Goal: Task Accomplishment & Management: Complete application form

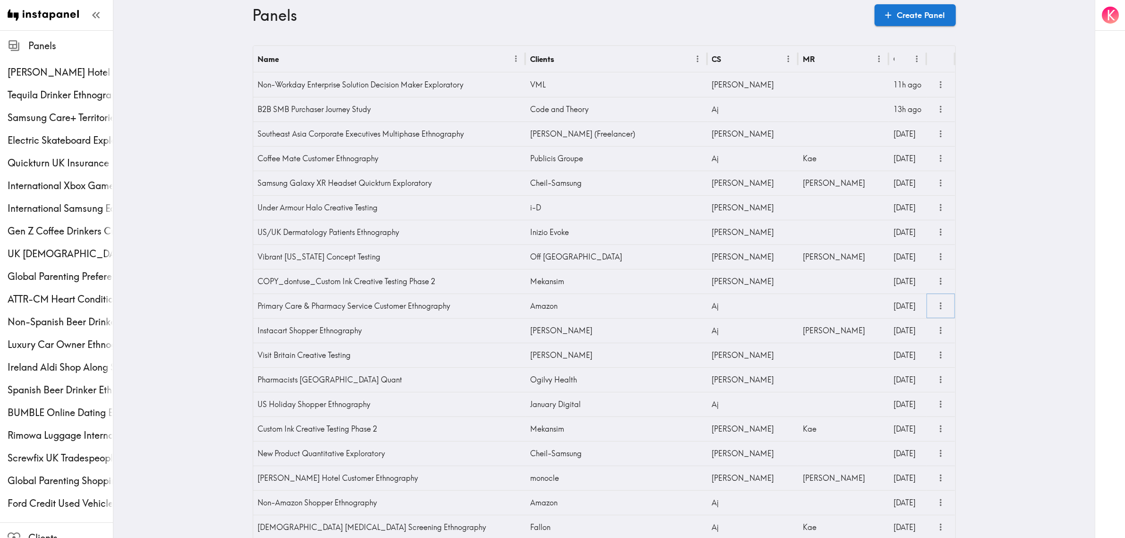
click at [939, 310] on icon "more" at bounding box center [941, 306] width 11 height 11
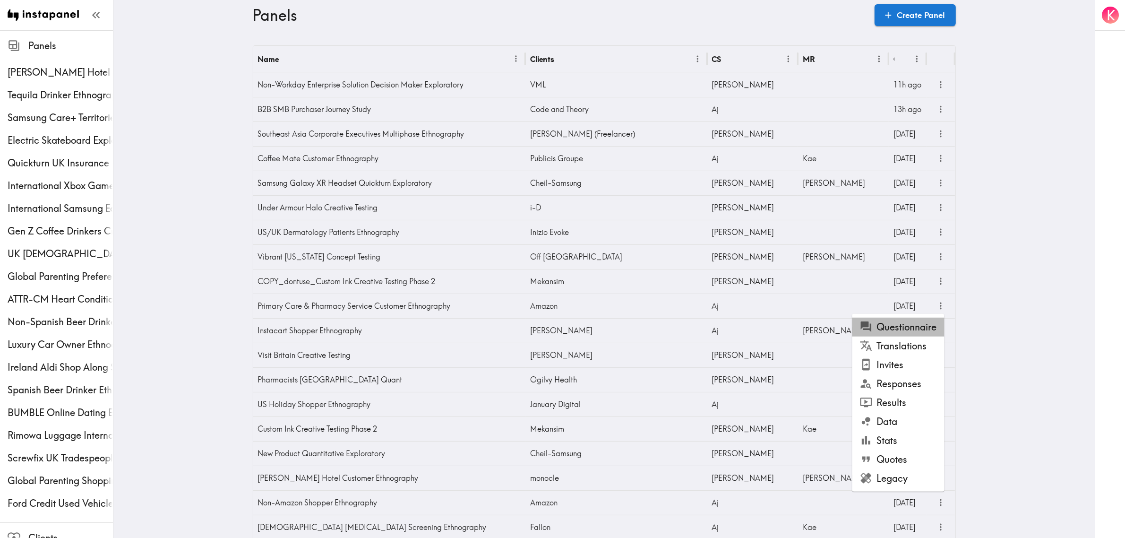
click at [928, 325] on li "Questionnaire" at bounding box center [899, 327] width 92 height 19
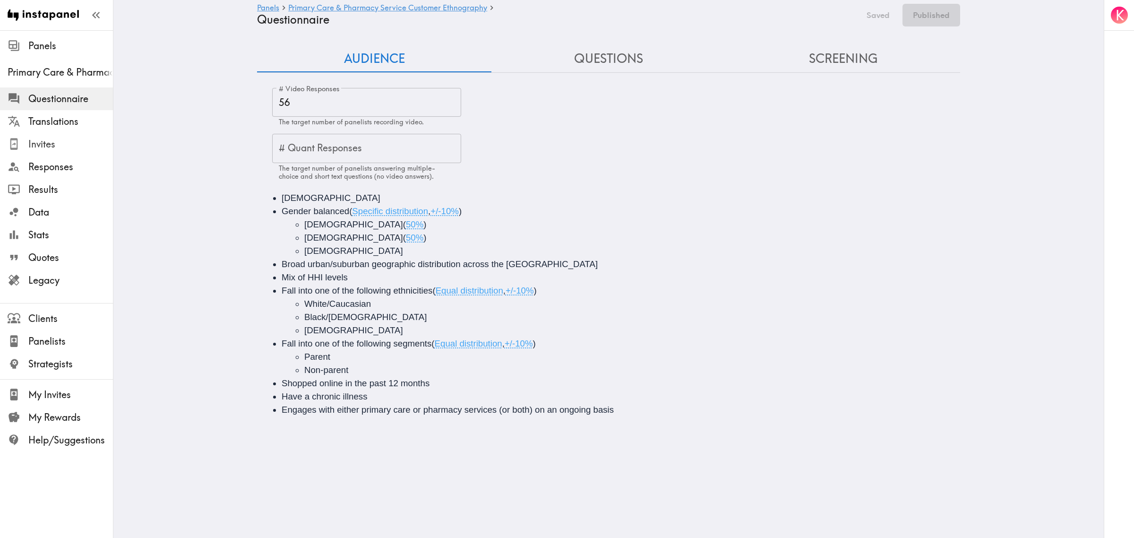
click at [64, 142] on span "Invites" at bounding box center [70, 144] width 85 height 13
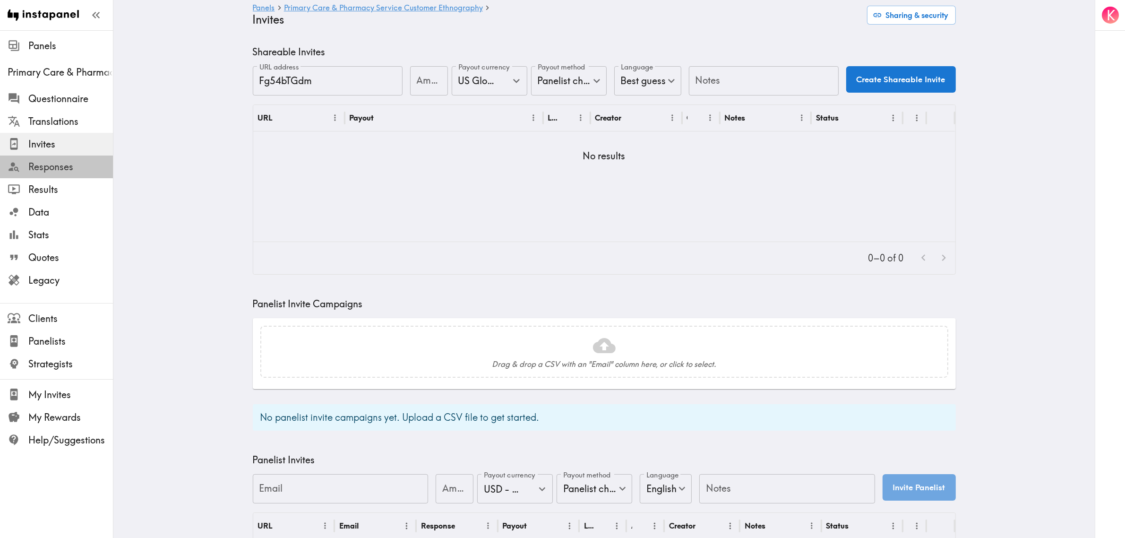
click at [56, 174] on span "Responses" at bounding box center [70, 166] width 85 height 17
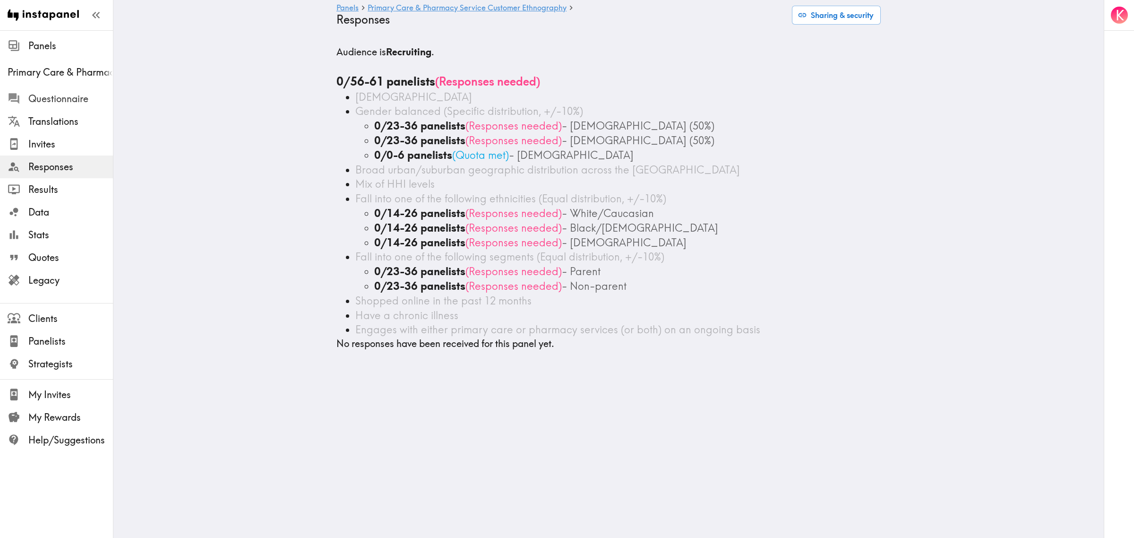
click at [56, 97] on span "Questionnaire" at bounding box center [70, 98] width 85 height 13
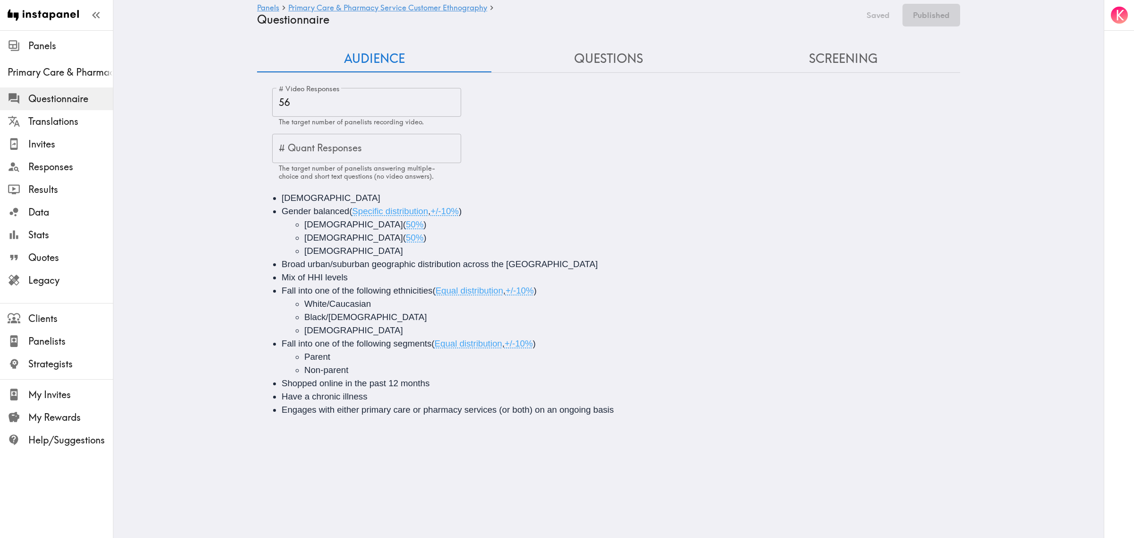
click at [625, 59] on button "Questions" at bounding box center [609, 58] width 234 height 27
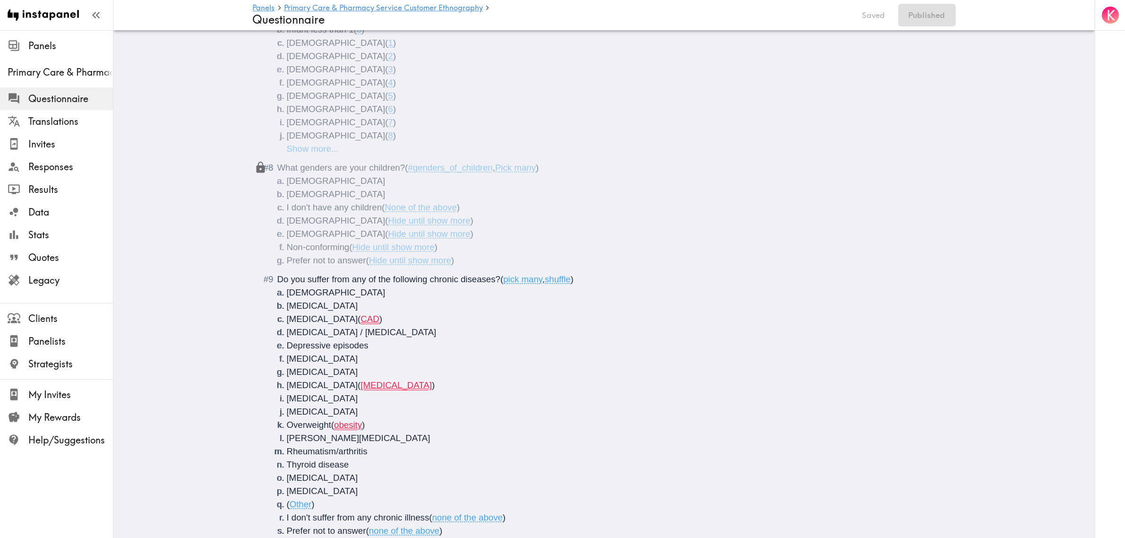
scroll to position [594, 0]
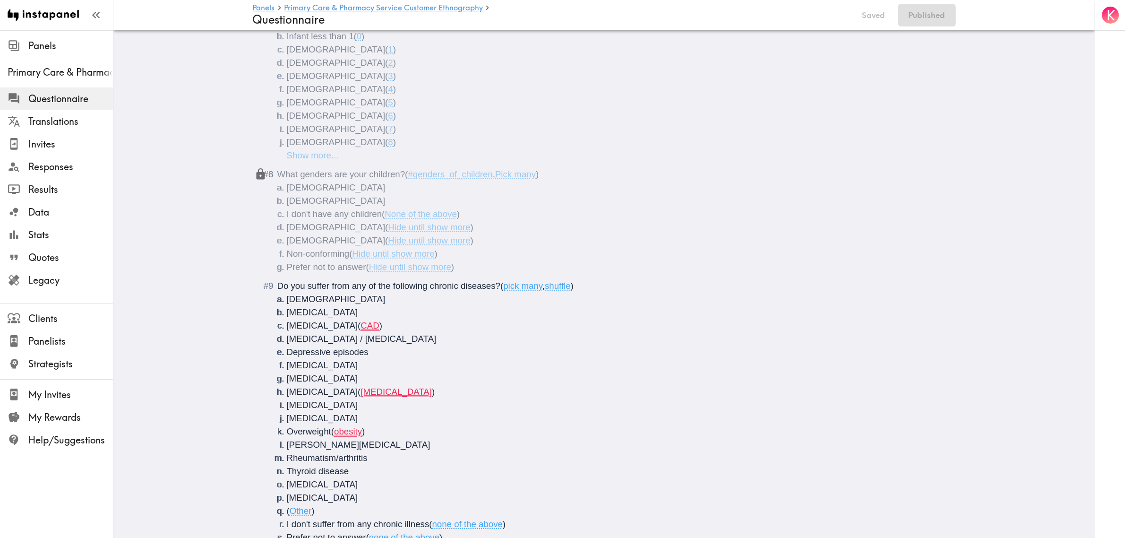
click at [428, 331] on li "[MEDICAL_DATA] ( CAD )" at bounding box center [616, 325] width 658 height 13
click at [483, 394] on li "[MEDICAL_DATA] ( [MEDICAL_DATA] )" at bounding box center [616, 391] width 658 height 13
click at [413, 429] on li "Overweight ( obesity )" at bounding box center [616, 431] width 658 height 13
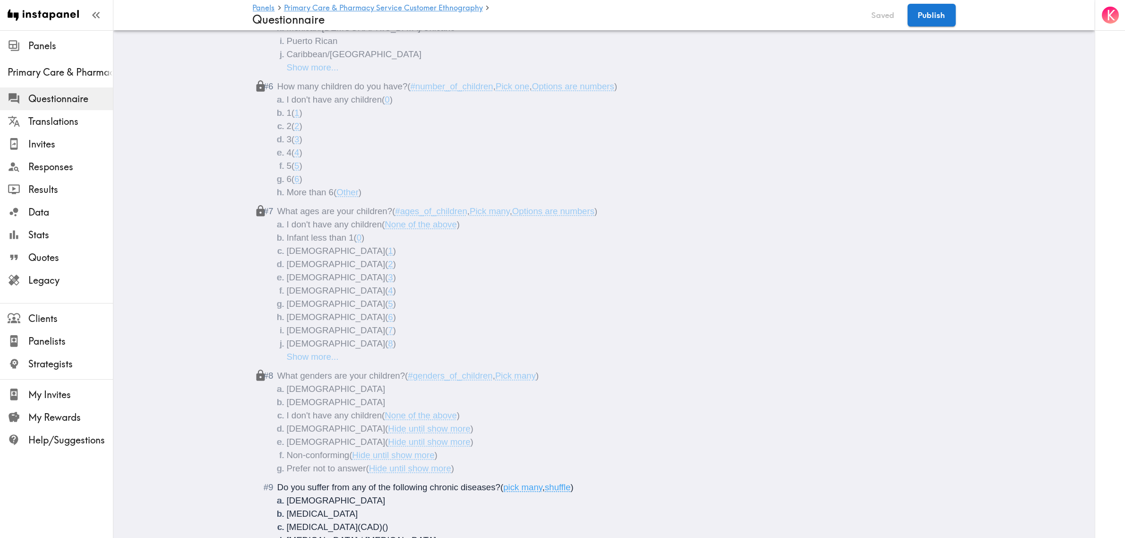
scroll to position [414, 0]
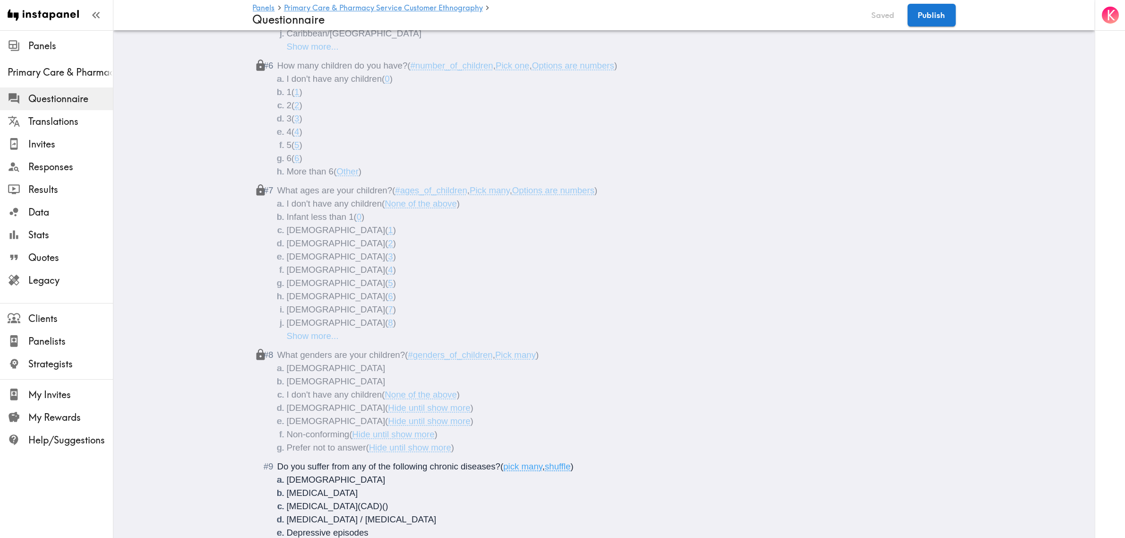
click at [481, 449] on li "Prefer not to answer ( Hide until show more )" at bounding box center [616, 447] width 658 height 13
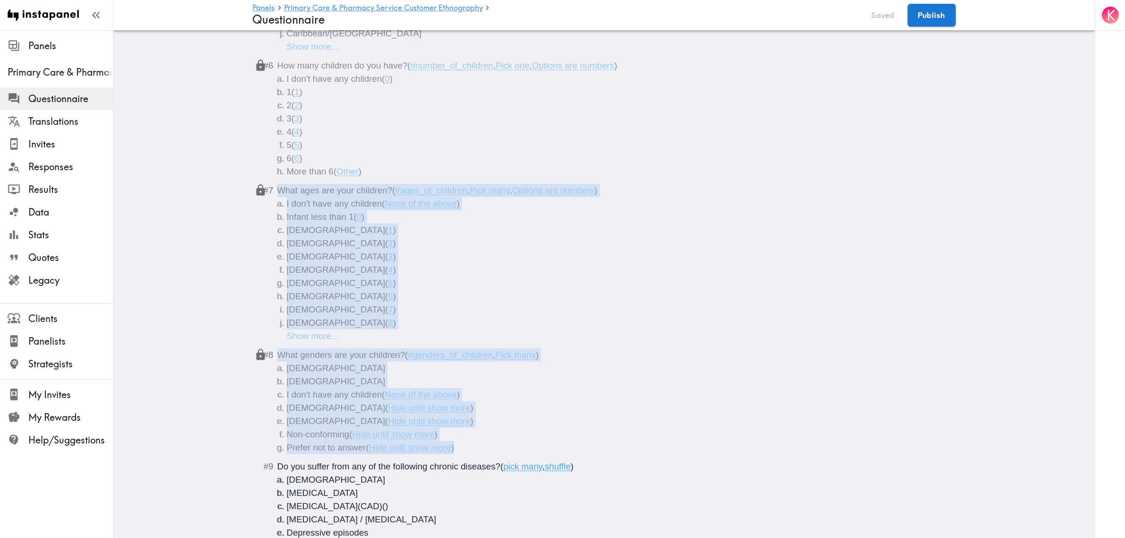
drag, startPoint x: 518, startPoint y: 449, endPoint x: 191, endPoint y: 196, distance: 413.3
click at [191, 196] on main "Panels Primary Care & Pharmacy Service Customer Ethnography Questionnaire Saved…" at bounding box center [604, 525] width 982 height 1817
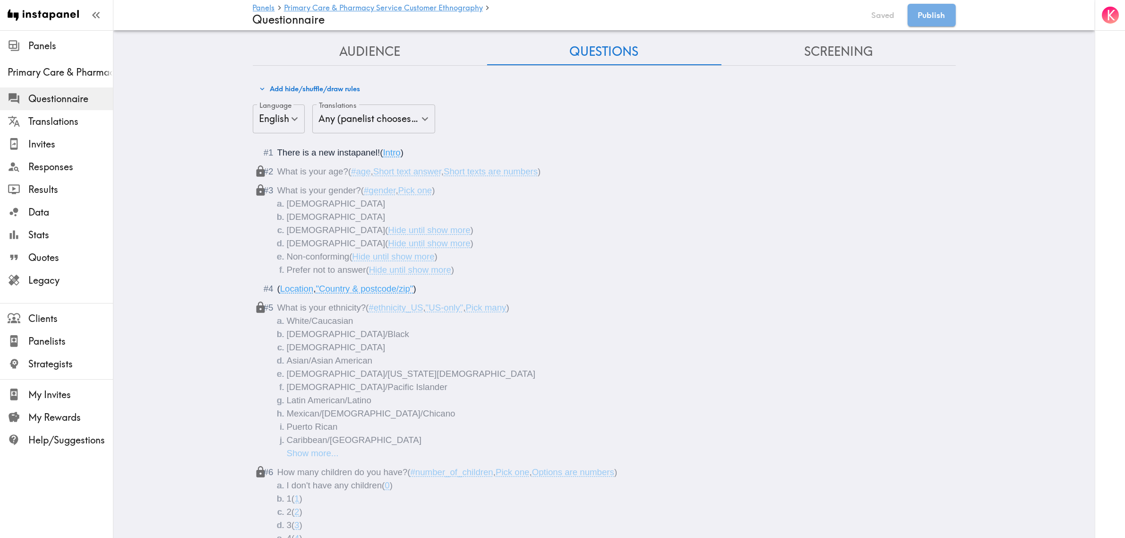
scroll to position [0, 0]
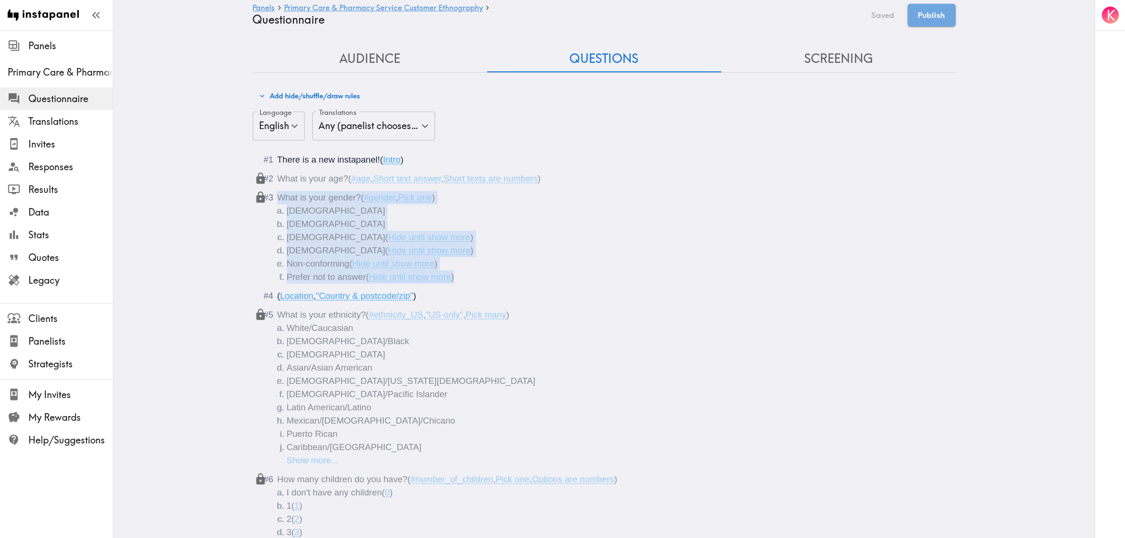
drag, startPoint x: 490, startPoint y: 276, endPoint x: 265, endPoint y: 197, distance: 238.1
click at [277, 197] on div "What is your gender? ( #gender , Pick one ) [DEMOGRAPHIC_DATA] [DEMOGRAPHIC_DAT…" at bounding box center [610, 237] width 667 height 93
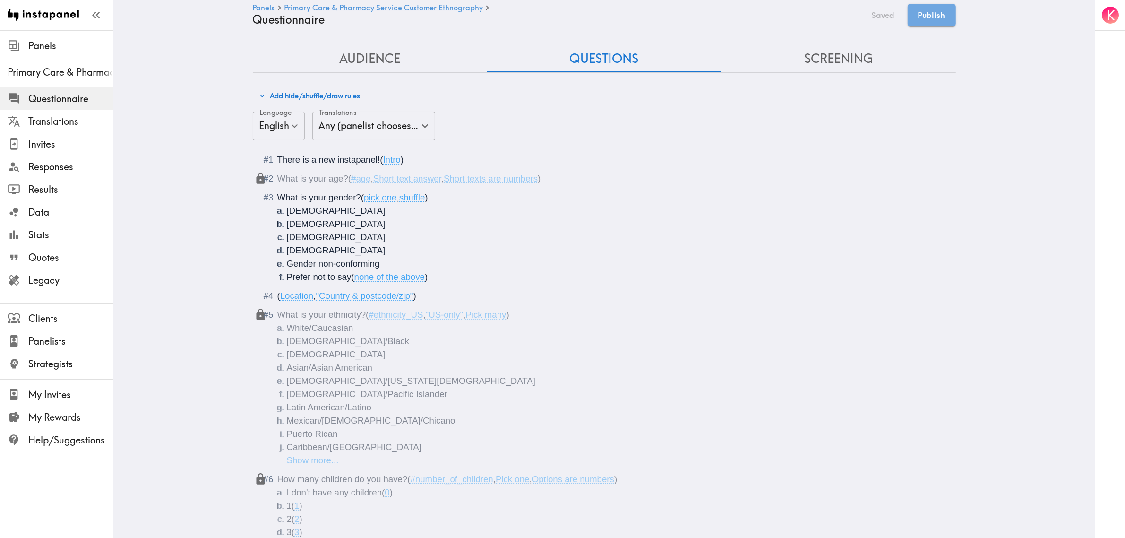
click at [498, 395] on li "[DEMOGRAPHIC_DATA]/Pacific Islander" at bounding box center [616, 394] width 658 height 13
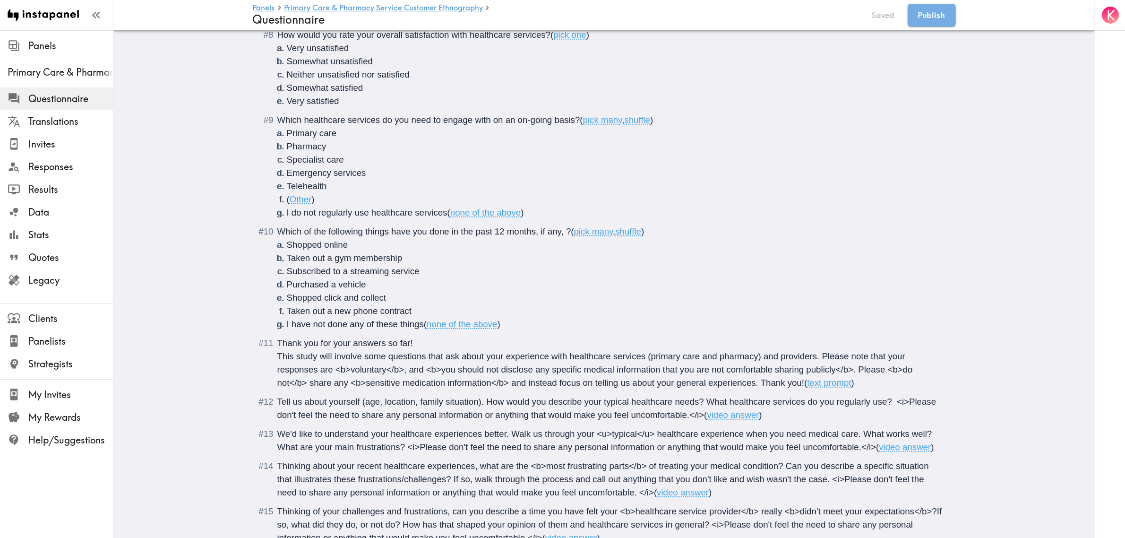
scroll to position [839, 0]
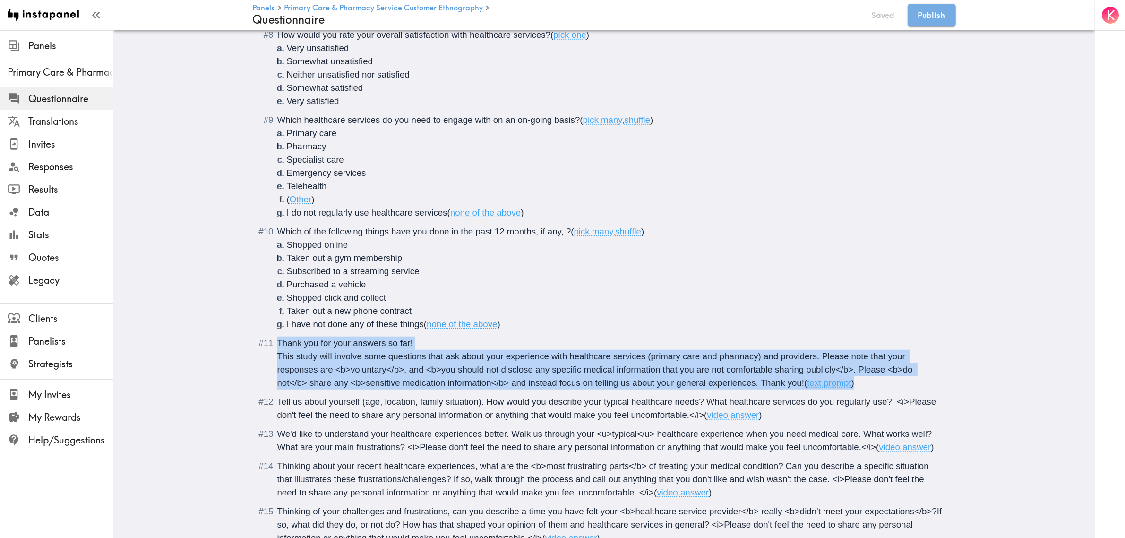
drag, startPoint x: 872, startPoint y: 383, endPoint x: 237, endPoint y: 345, distance: 636.3
click at [366, 356] on span "This study will involve some questions that ask about your experience with heal…" at bounding box center [596, 369] width 638 height 36
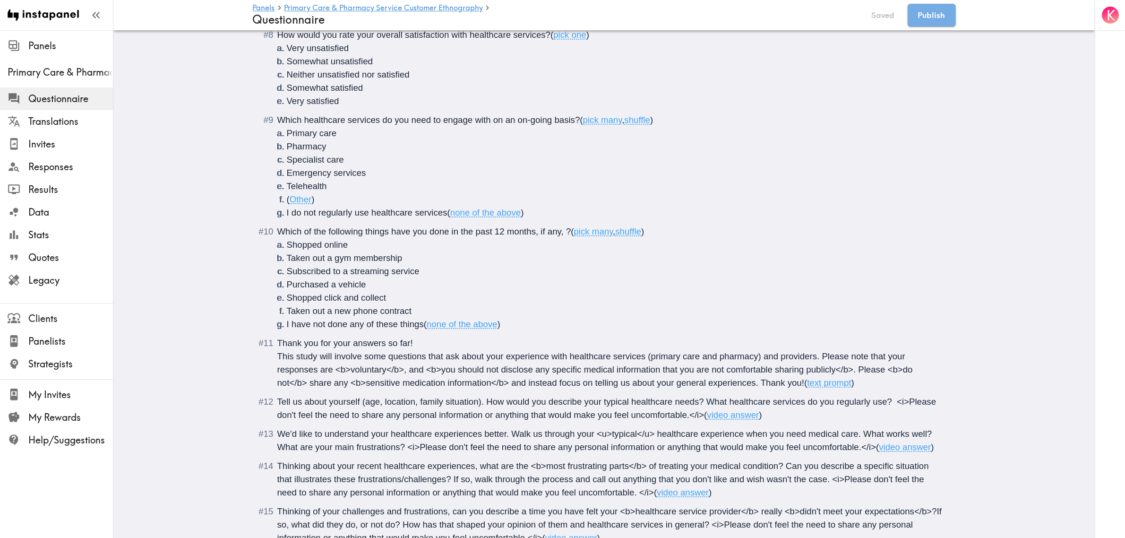
drag, startPoint x: 412, startPoint y: 343, endPoint x: 260, endPoint y: 343, distance: 151.7
click at [277, 343] on div "Thank you for your answers so far! This study will involve some questions that …" at bounding box center [610, 362] width 667 height 53
click at [266, 358] on li "This study will involve some questions that ask about your experience with heal…" at bounding box center [604, 362] width 681 height 53
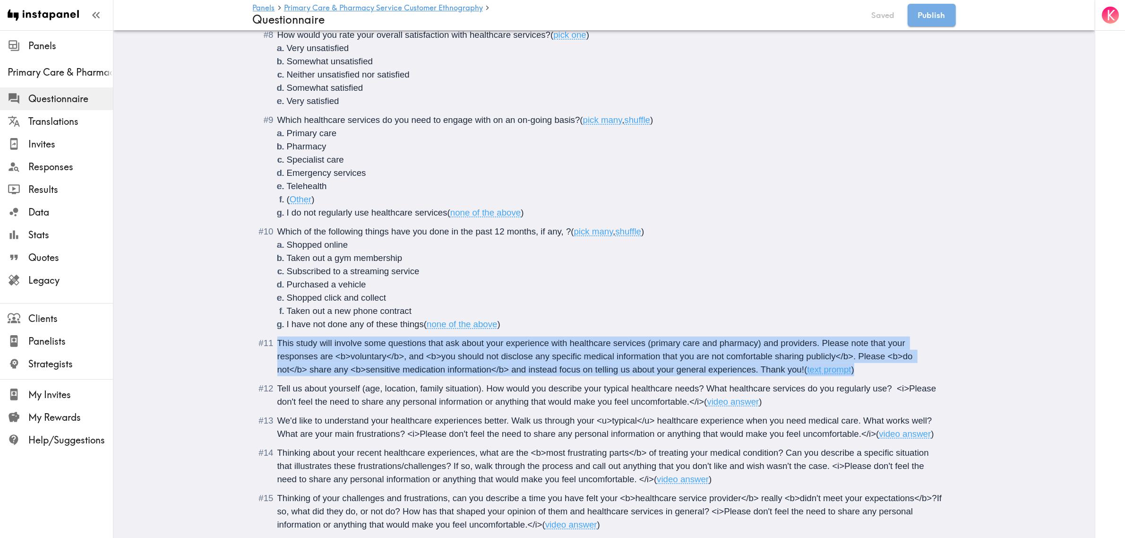
drag, startPoint x: 818, startPoint y: 367, endPoint x: 259, endPoint y: 343, distance: 559.6
click at [277, 343] on div "This study will involve some questions that ask about your experience with heal…" at bounding box center [610, 356] width 667 height 40
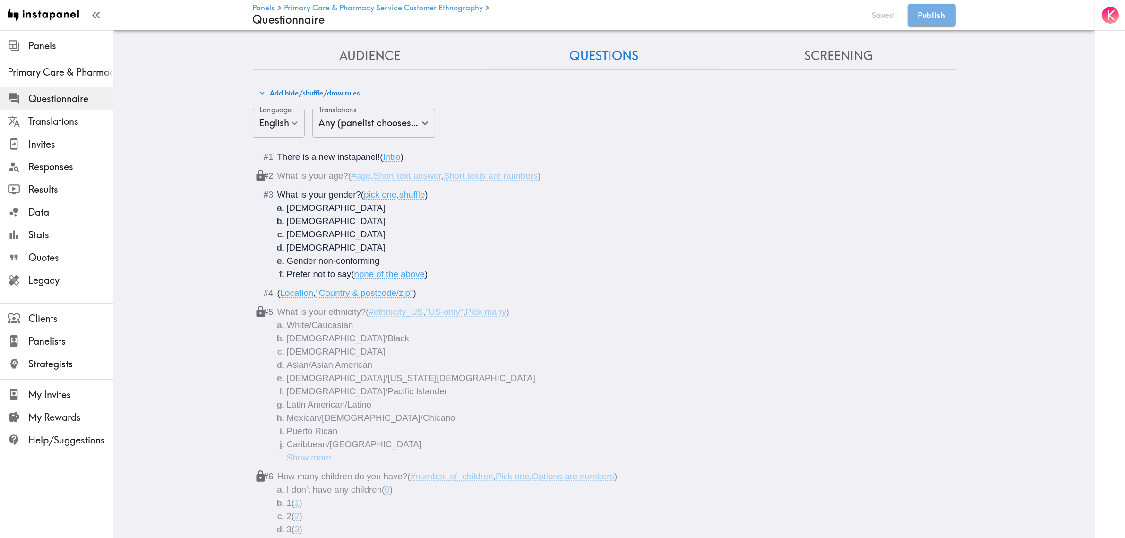
scroll to position [0, 0]
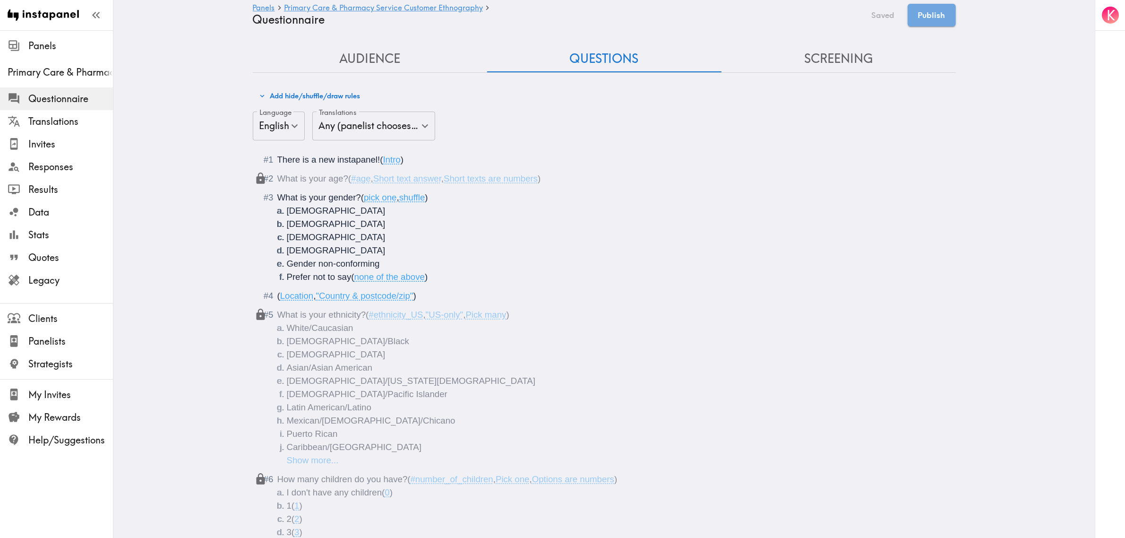
click at [417, 157] on div "There is a new instapanel! ( Intro )" at bounding box center [610, 159] width 667 height 13
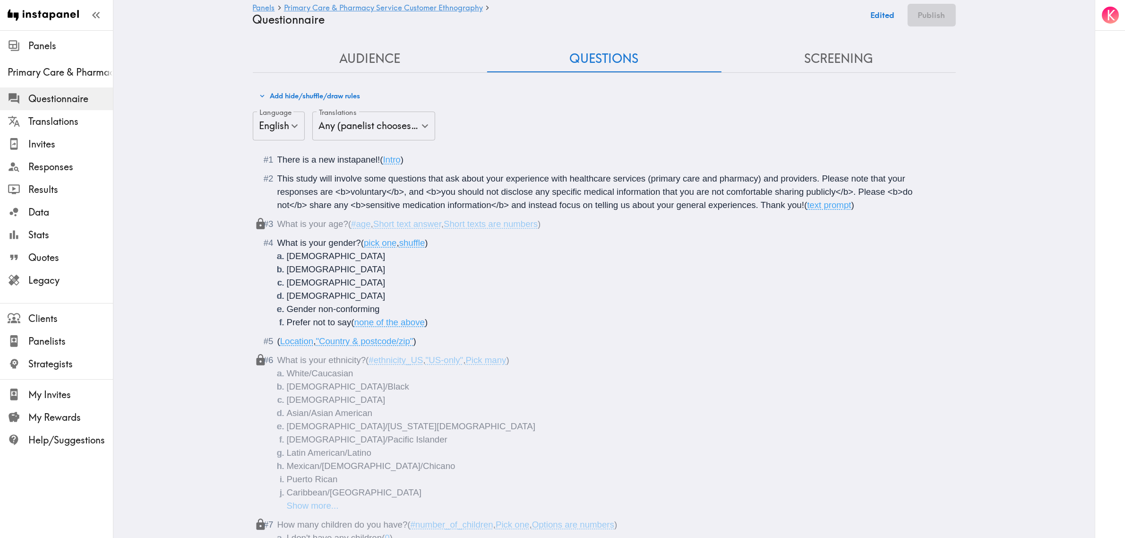
click at [825, 51] on button "Screening" at bounding box center [839, 58] width 234 height 27
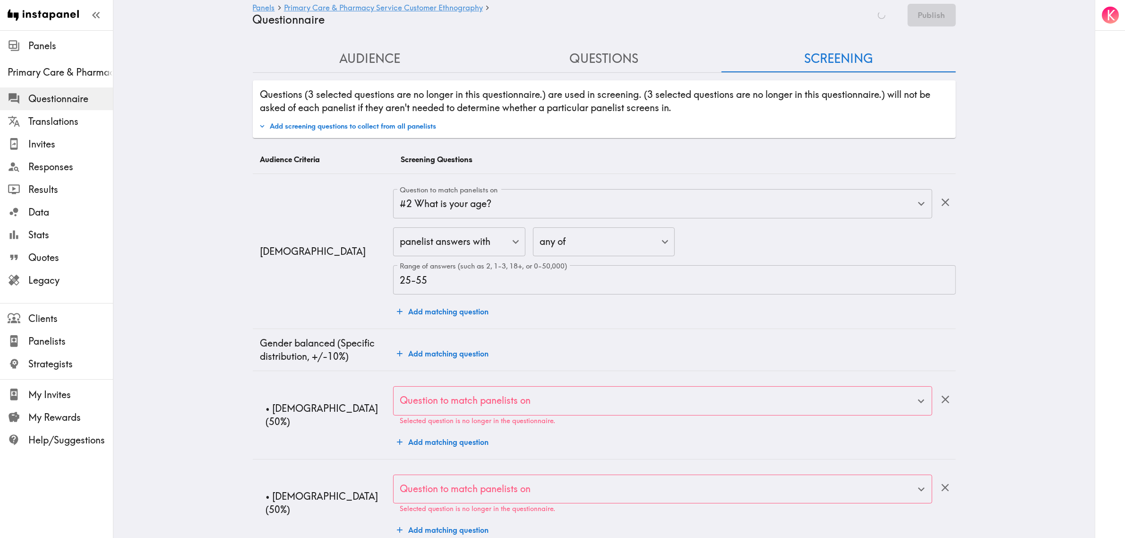
type input "#3 What is your age?"
type input "#5 COUNTRY & POSTCODE/ZIP (Location)"
type input "#6 US-ONLY - What is your ethnicity?"
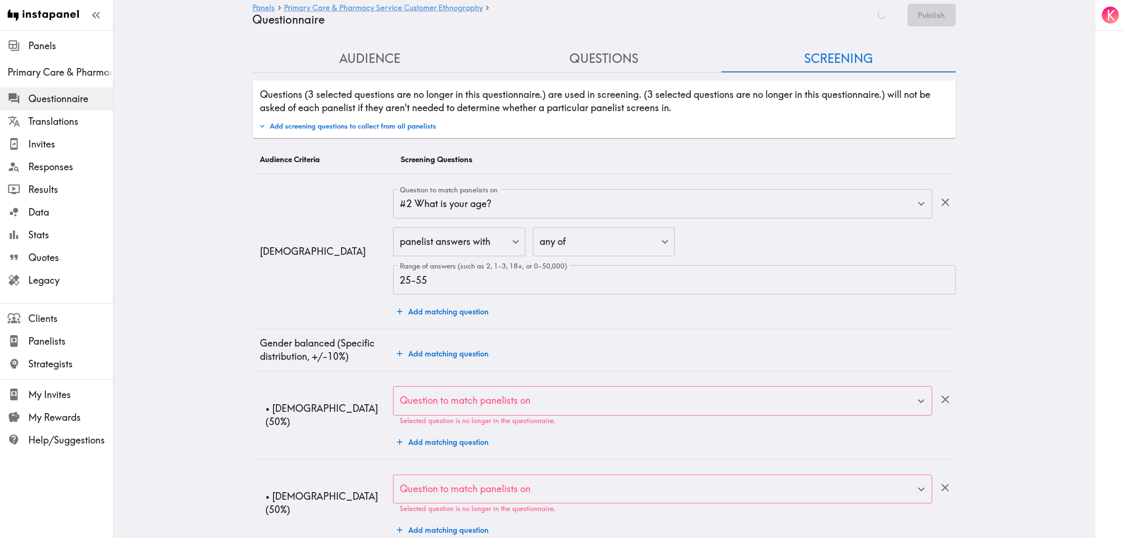
type input "#7 How many children do you have?"
type input "#11 Which of the following things have you done in the past 12 months, if any, ?"
type input "#8 Do you suffer from any of the following chronic diseases?"
type input "#10 Which healthcare services do you need to engage with on an on-going basis?"
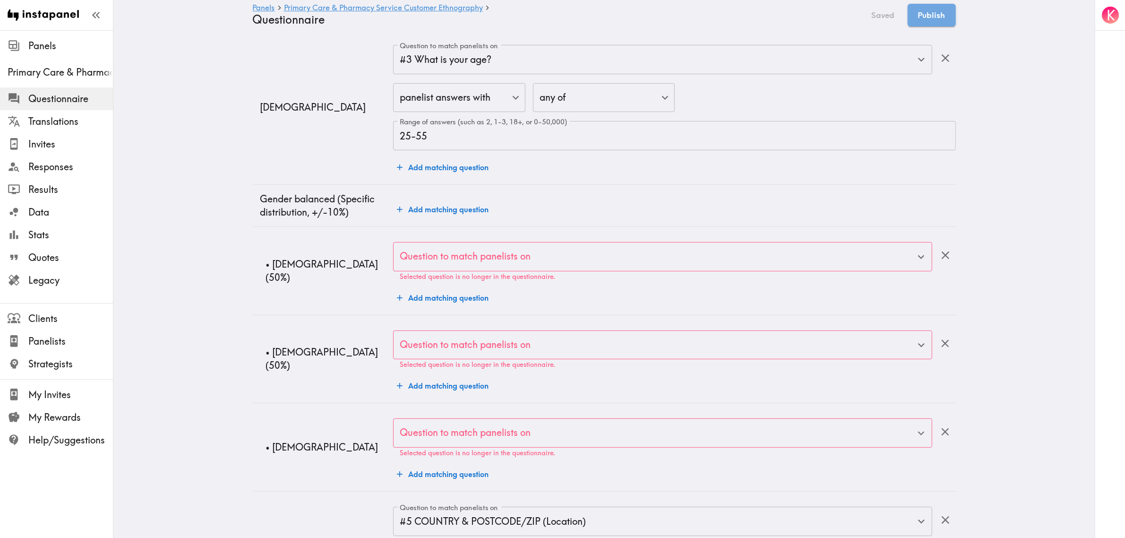
scroll to position [295, 0]
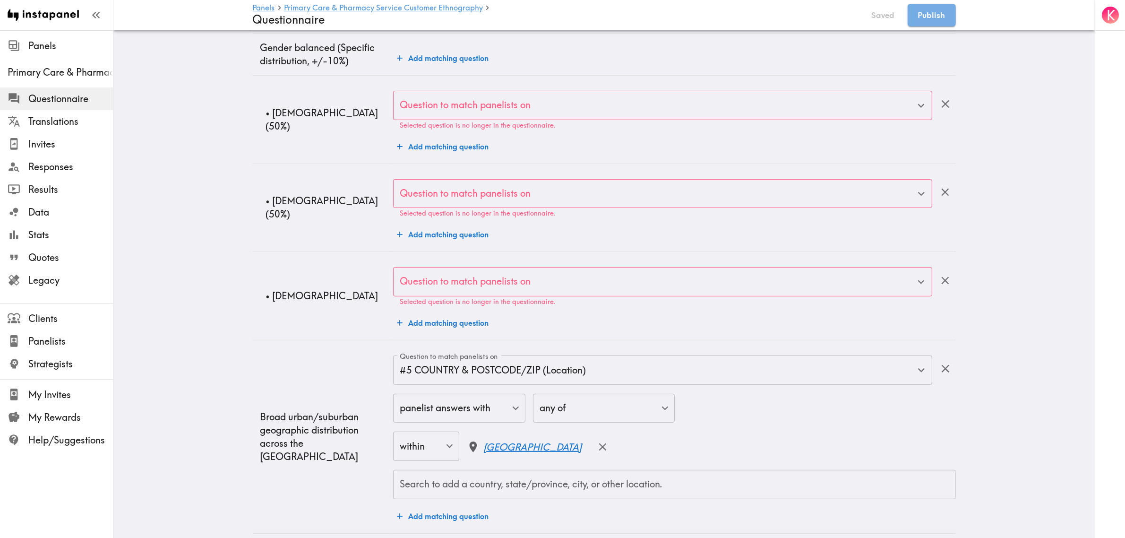
click at [495, 113] on input "Question to match panelists on" at bounding box center [655, 105] width 516 height 21
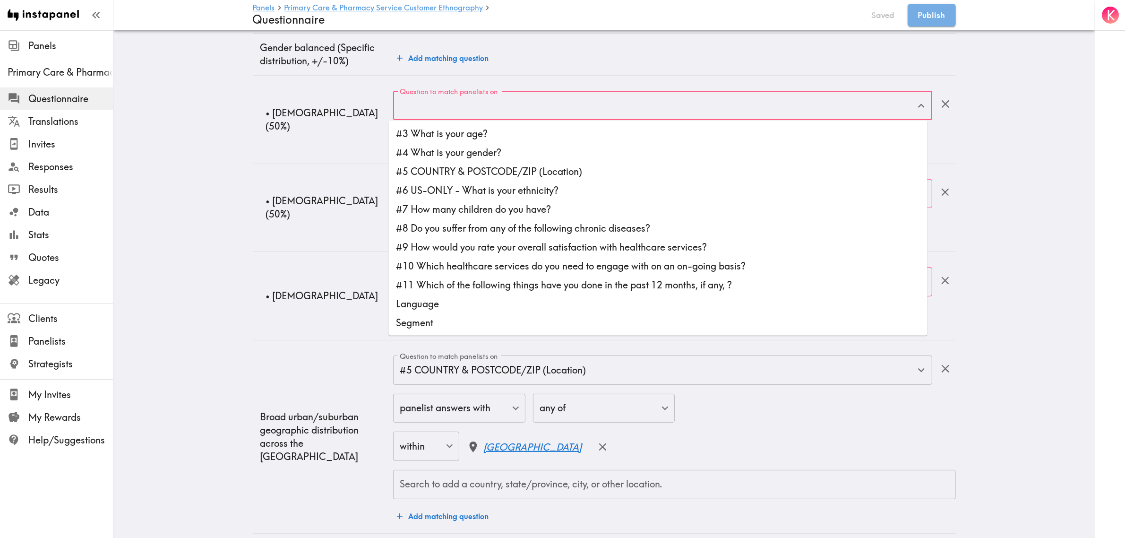
click at [491, 155] on li "#4 What is your gender?" at bounding box center [658, 152] width 539 height 19
type input "#4 What is your gender?"
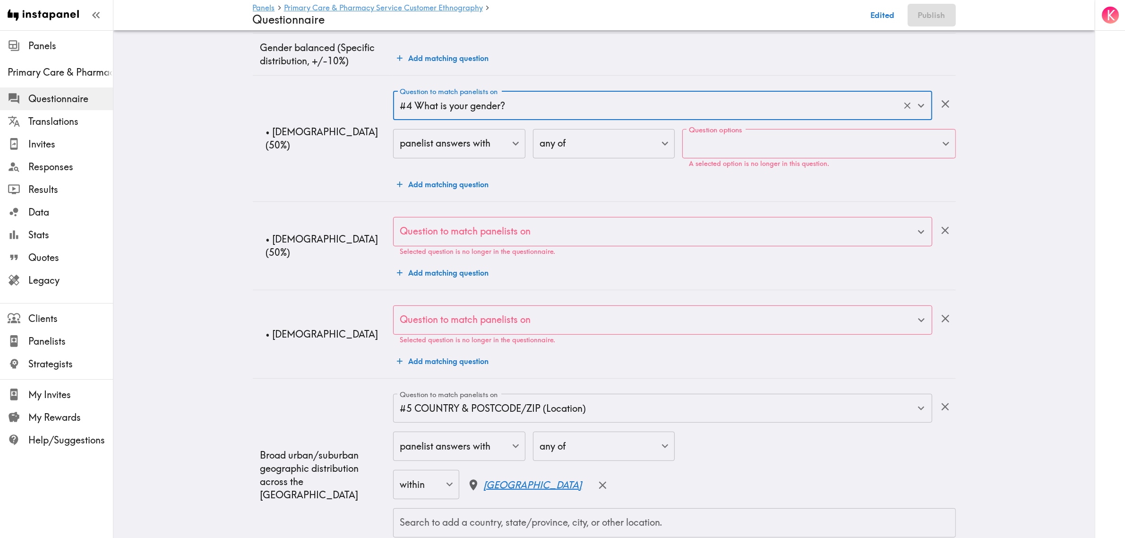
click at [729, 135] on label "Question options" at bounding box center [715, 130] width 53 height 10
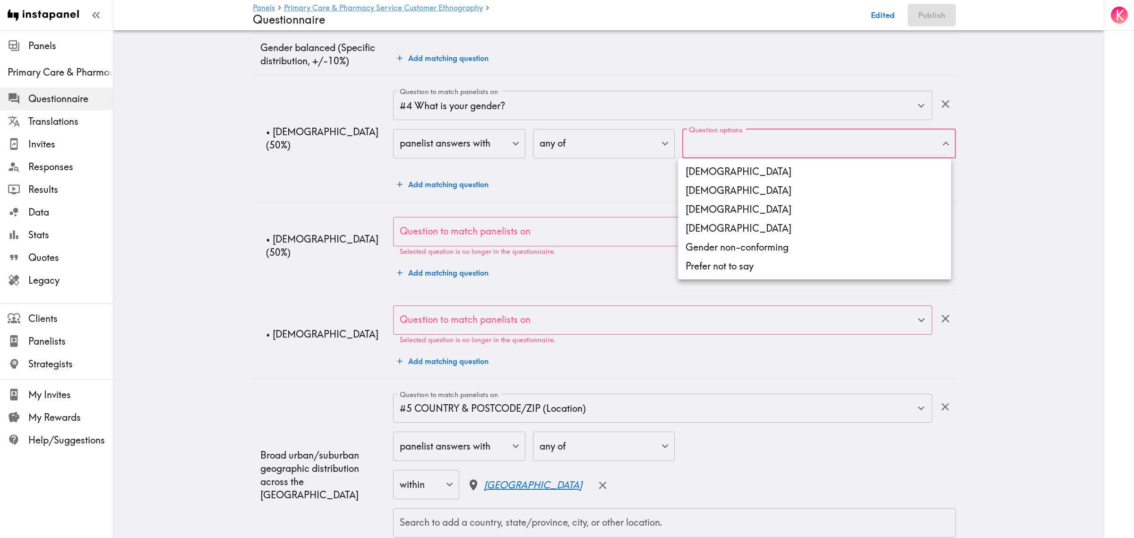
click at [720, 169] on li "[DEMOGRAPHIC_DATA]" at bounding box center [814, 171] width 273 height 19
type input "ff9d6038-38de-458d-97ba-250fcea92c6d"
click at [212, 211] on div at bounding box center [567, 269] width 1134 height 538
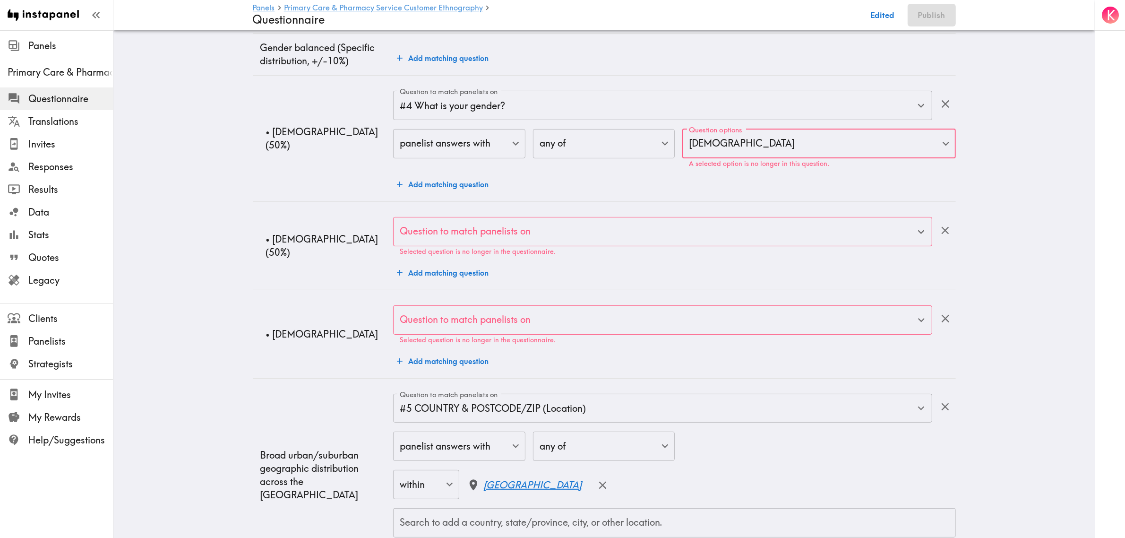
click at [455, 240] on input "Question to match panelists on" at bounding box center [655, 231] width 516 height 21
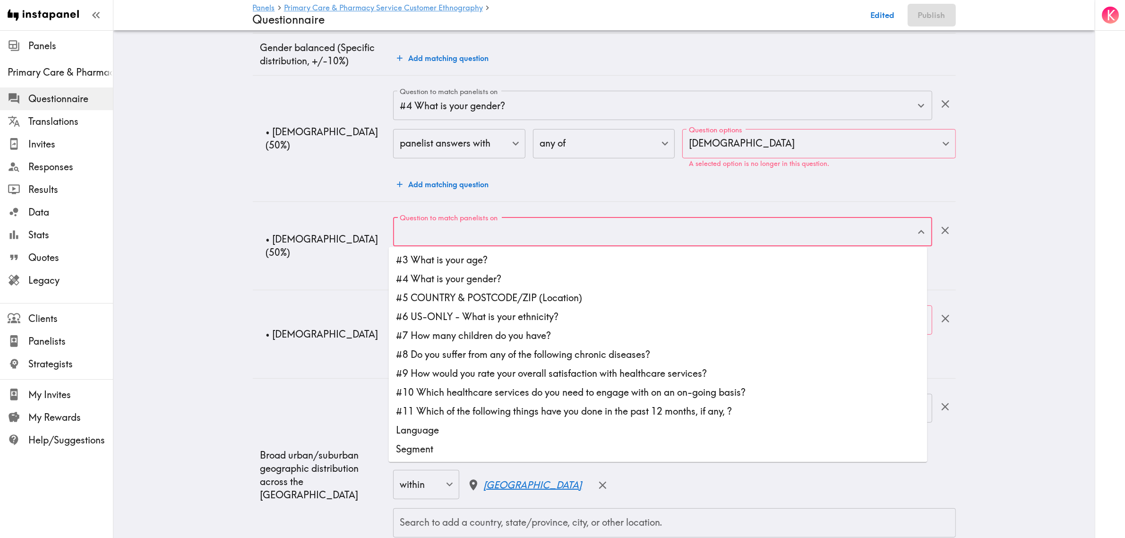
click at [467, 284] on li "#4 What is your gender?" at bounding box center [658, 279] width 539 height 19
type input "#4 What is your gender?"
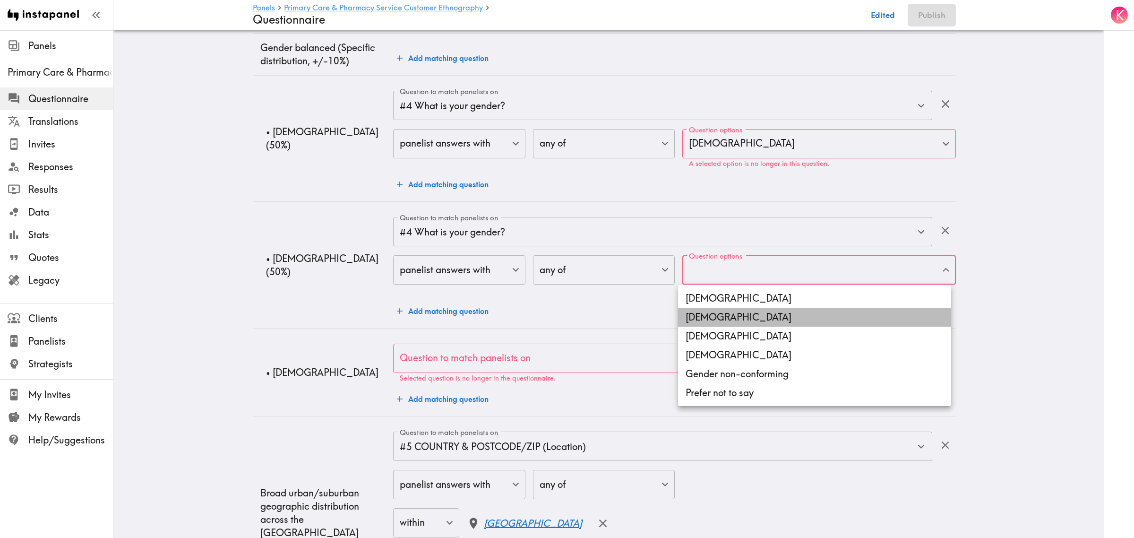
click at [736, 312] on li "[DEMOGRAPHIC_DATA]" at bounding box center [814, 317] width 273 height 19
type input "65147d53-4ef5-48f3-bc17-91150d8c9f71"
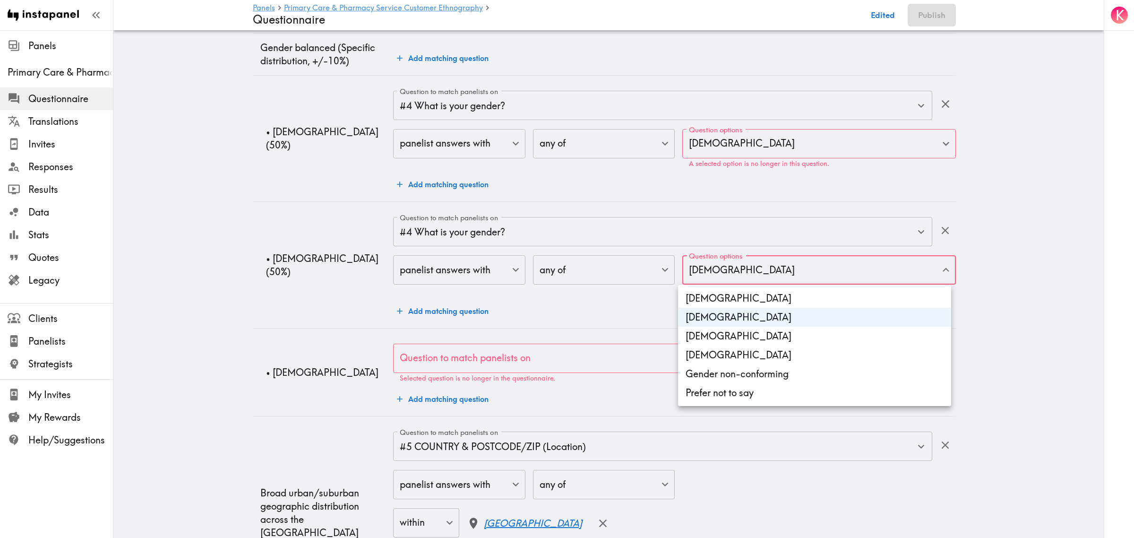
click at [273, 324] on div at bounding box center [567, 269] width 1134 height 538
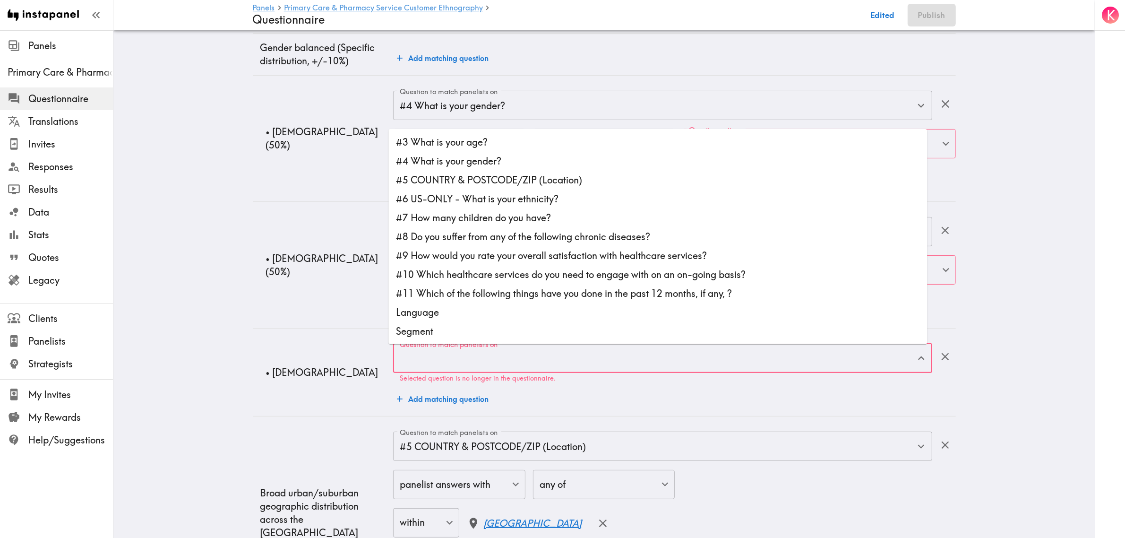
click at [488, 359] on input "Question to match panelists on" at bounding box center [655, 358] width 516 height 21
click at [554, 365] on input "Question to match panelists on" at bounding box center [655, 358] width 516 height 21
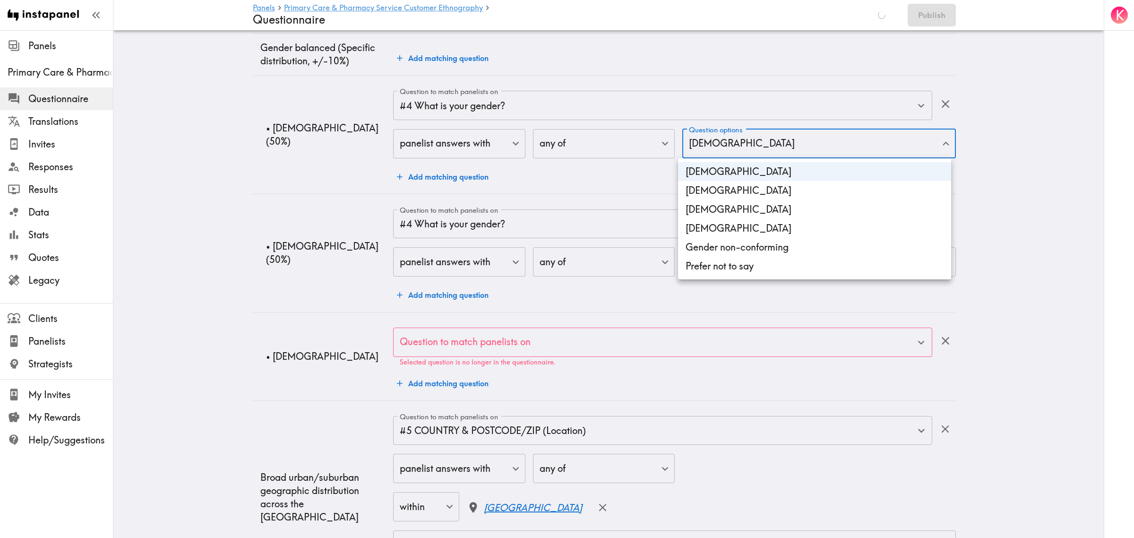
click at [771, 147] on div at bounding box center [567, 269] width 1134 height 538
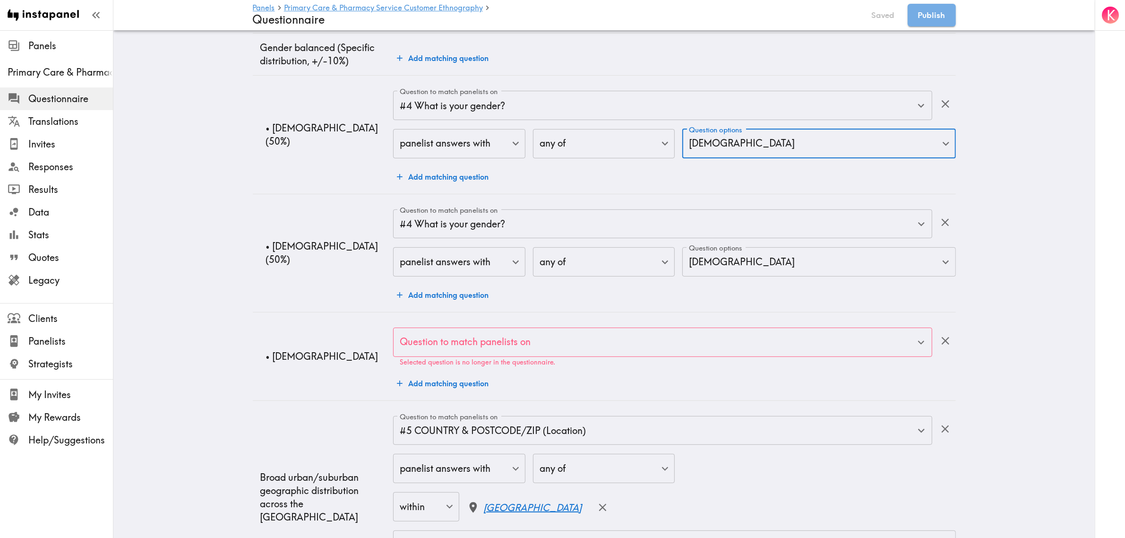
click at [522, 354] on div "Question to match panelists on" at bounding box center [662, 342] width 539 height 29
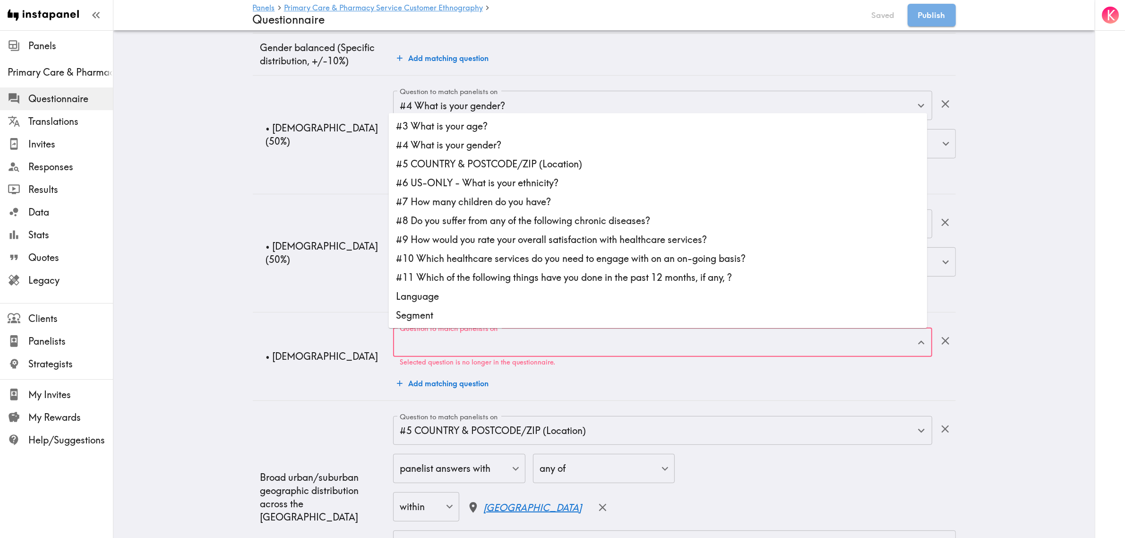
click at [457, 146] on li "#4 What is your gender?" at bounding box center [658, 145] width 539 height 19
type input "#4 What is your gender?"
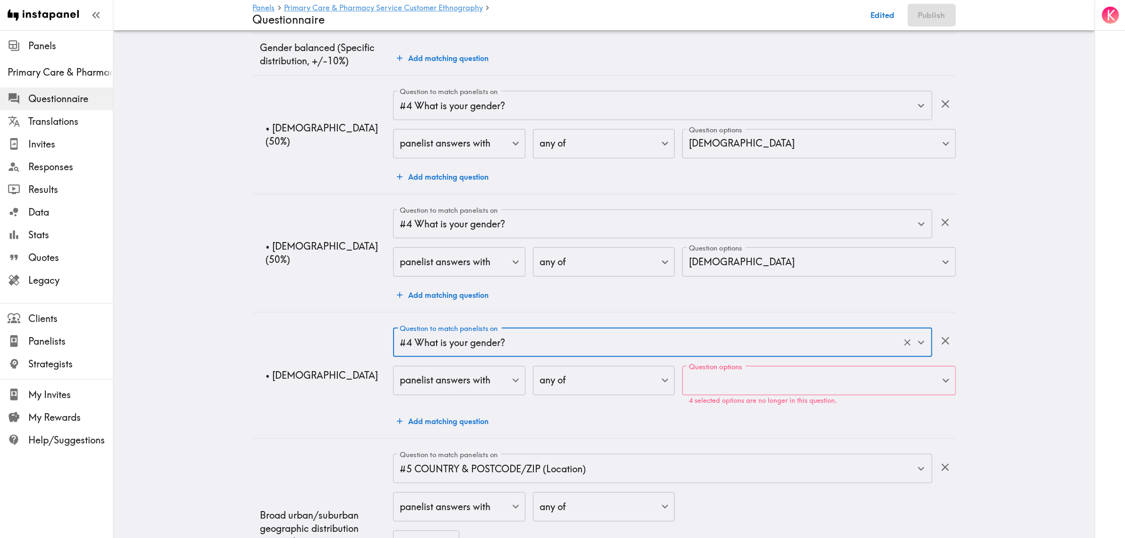
click at [759, 403] on p "4 selected options are no longer in this question." at bounding box center [819, 401] width 260 height 8
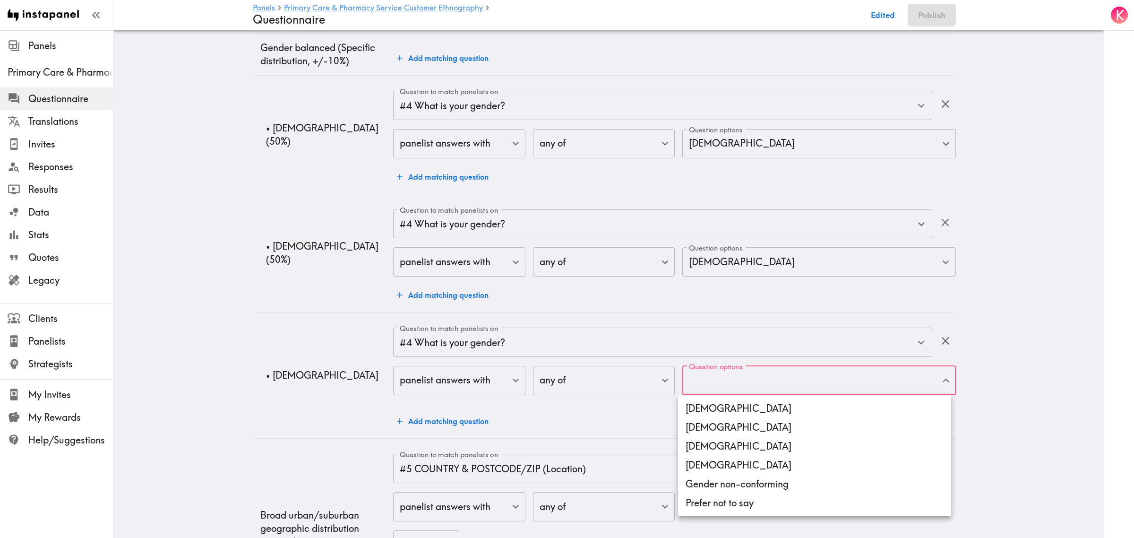
click at [721, 445] on li "[DEMOGRAPHIC_DATA]" at bounding box center [814, 446] width 273 height 19
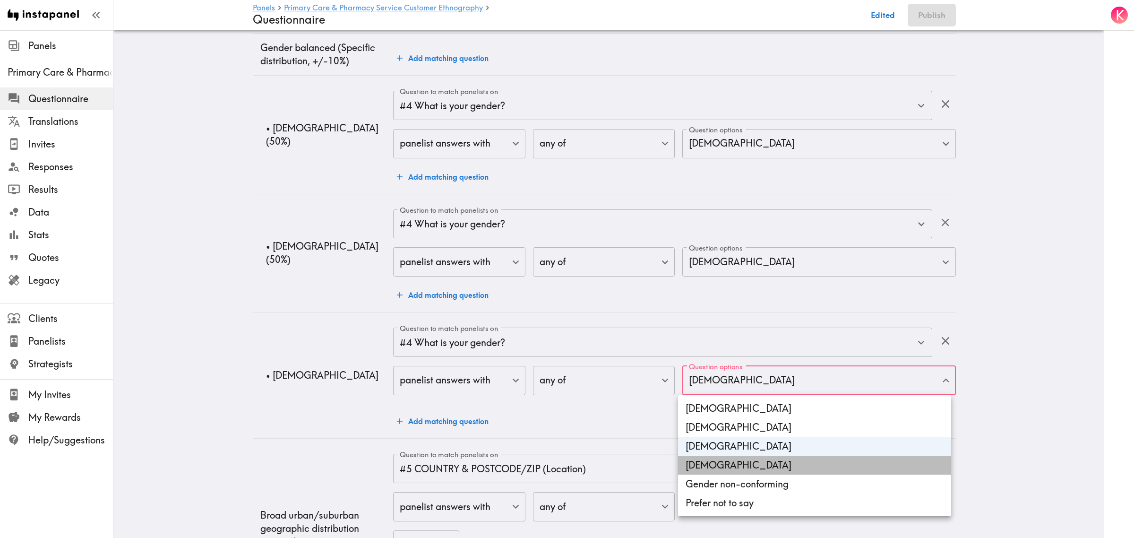
click at [724, 466] on li "[DEMOGRAPHIC_DATA]" at bounding box center [814, 465] width 273 height 19
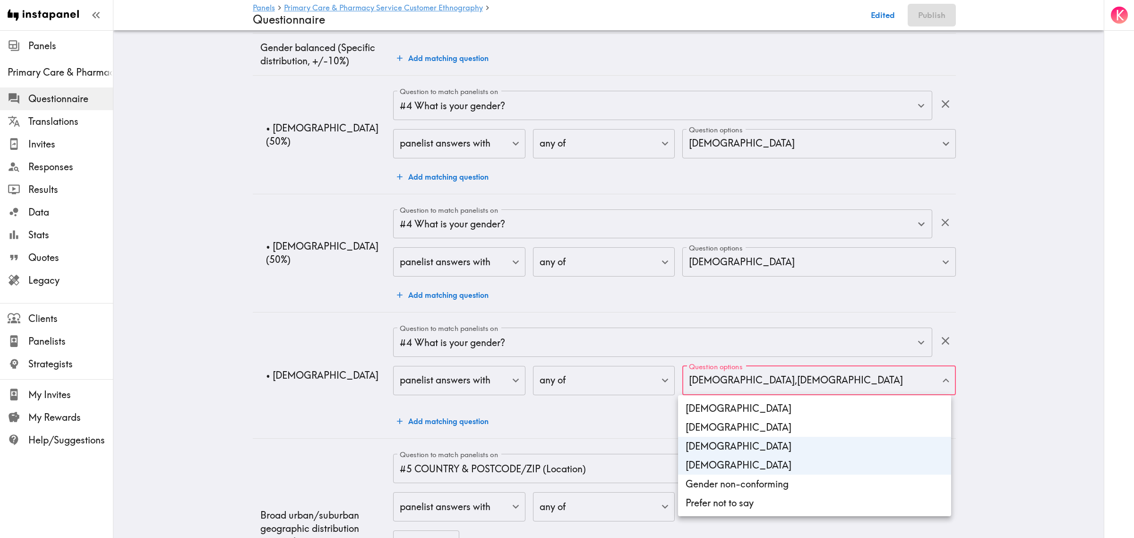
click at [729, 488] on li "Gender non-conforming" at bounding box center [814, 483] width 273 height 19
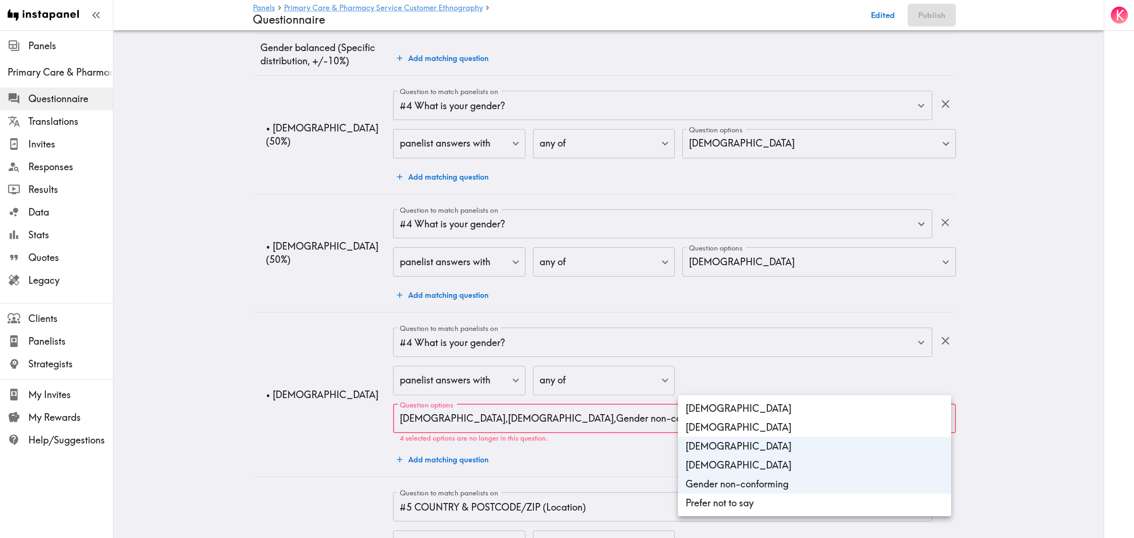
click at [728, 502] on li "Prefer not to say" at bounding box center [814, 502] width 273 height 19
type input "7fcb52a4-f88d-497f-a0d5-a01abf1429f1,4d7597fb-bfab-4359-8fec-f4e5f6ca60cb,a8338…"
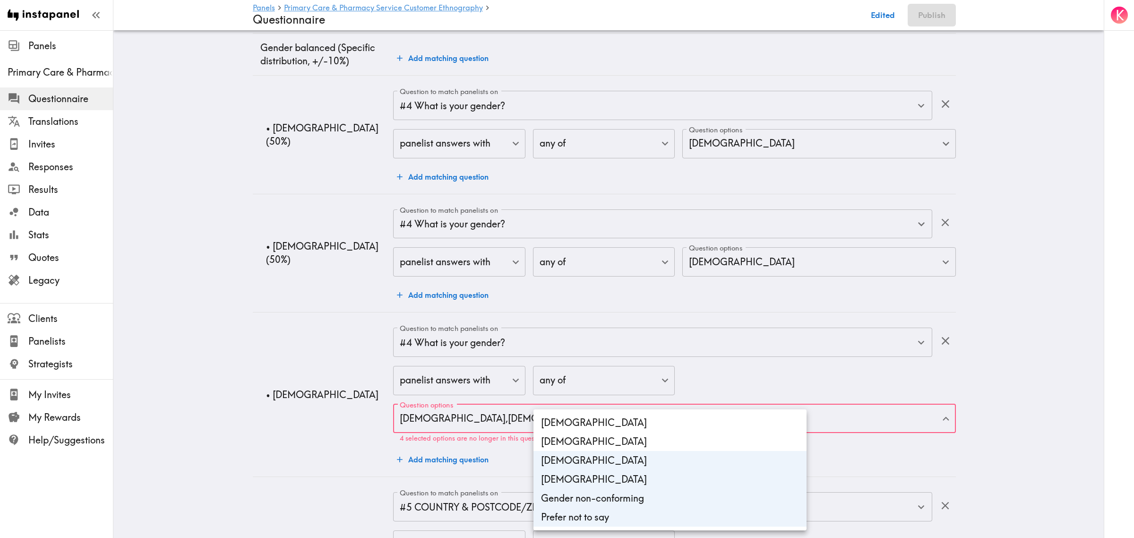
click at [250, 372] on div at bounding box center [567, 269] width 1134 height 538
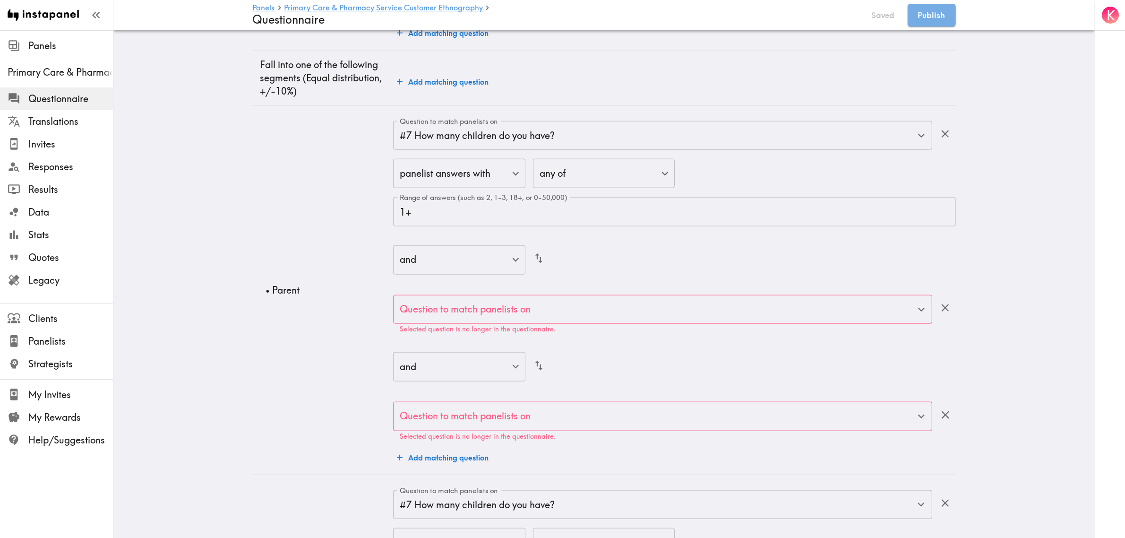
scroll to position [1418, 0]
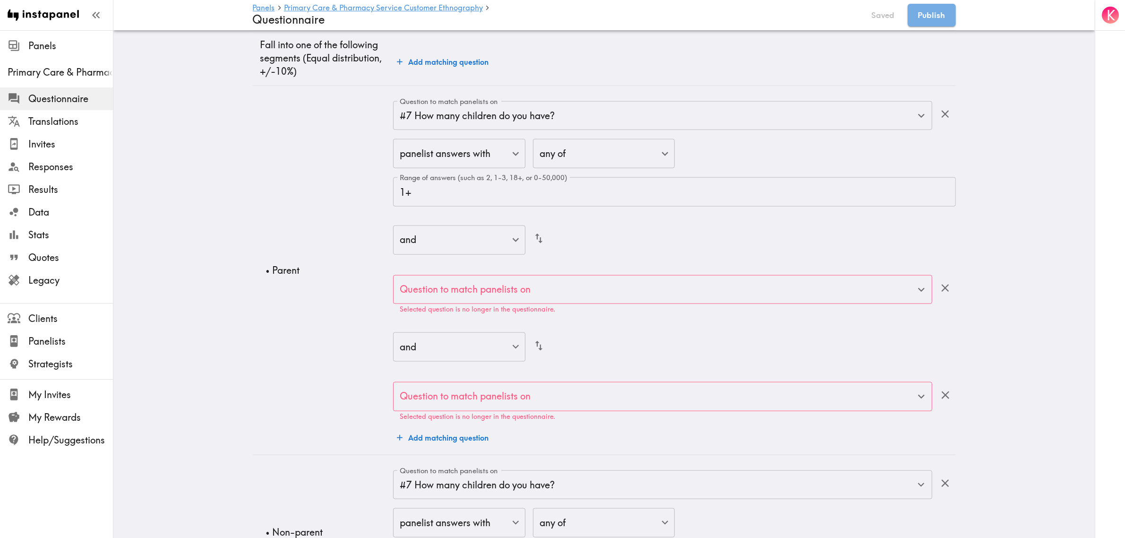
click at [941, 287] on icon "button" at bounding box center [945, 288] width 13 height 13
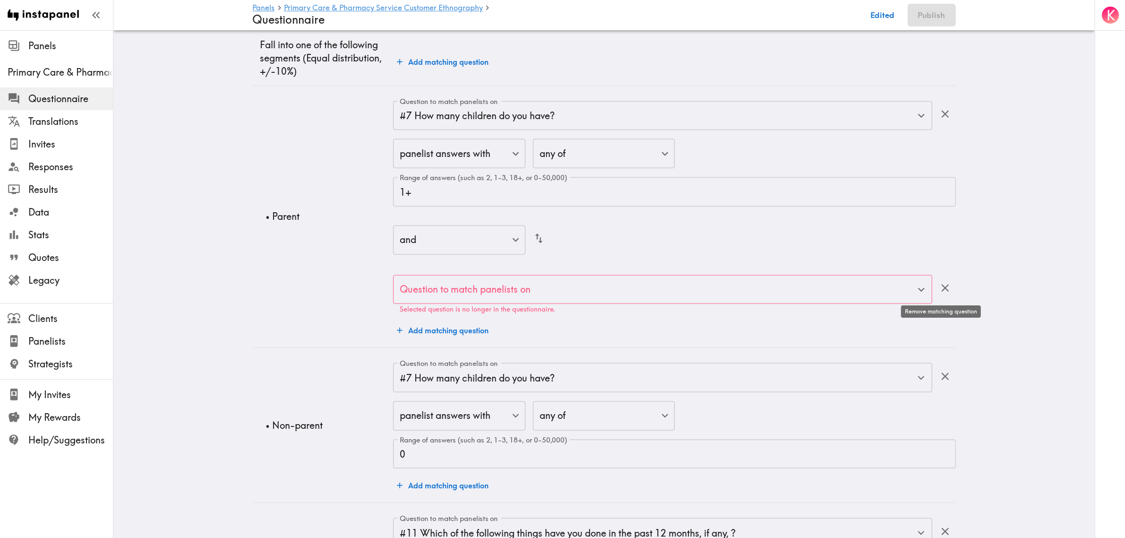
click at [941, 287] on icon "button" at bounding box center [945, 288] width 13 height 13
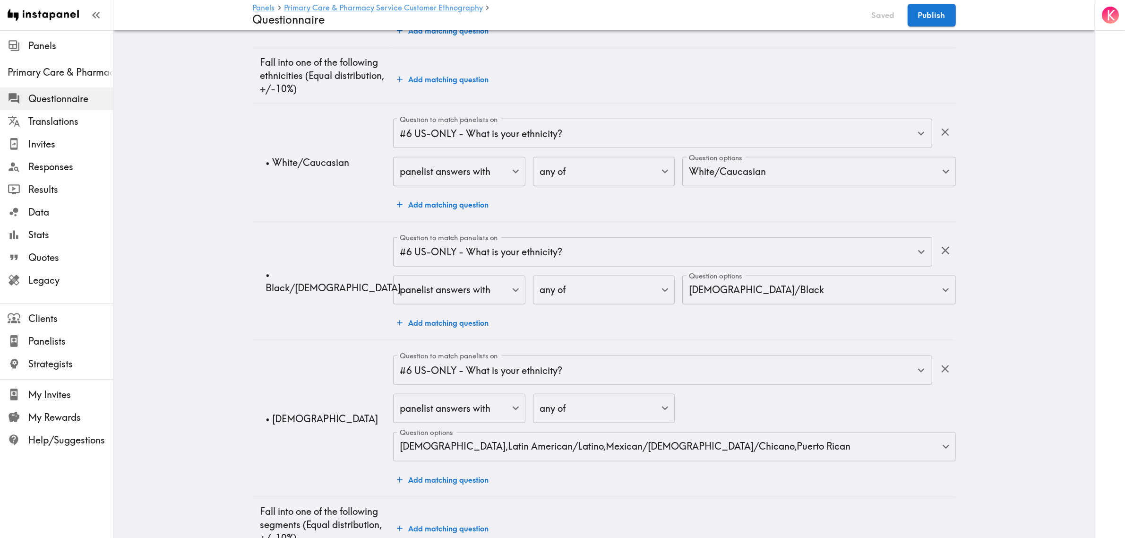
scroll to position [0, 0]
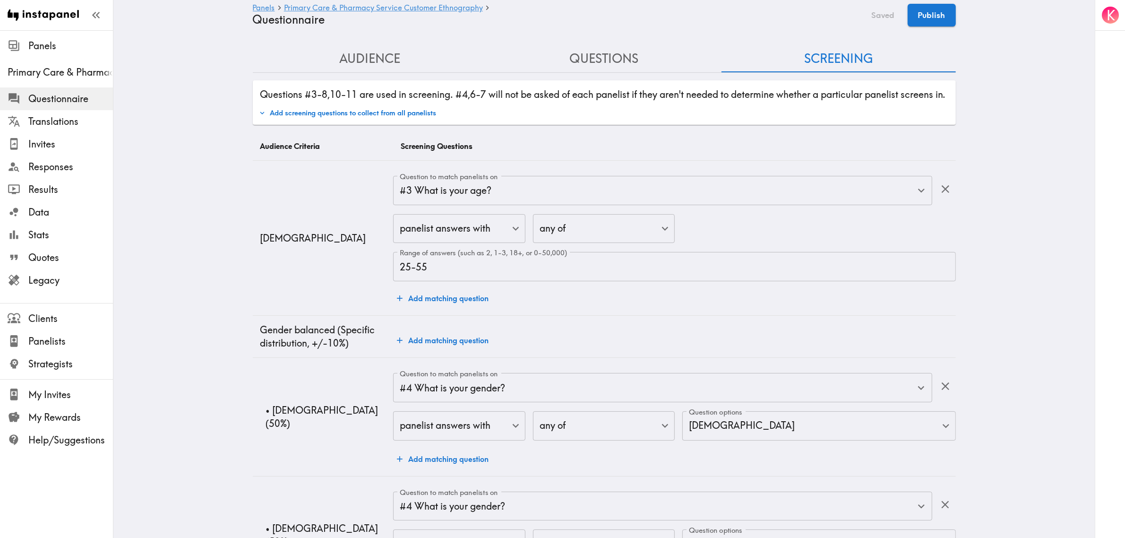
click at [592, 52] on button "Questions" at bounding box center [604, 58] width 234 height 27
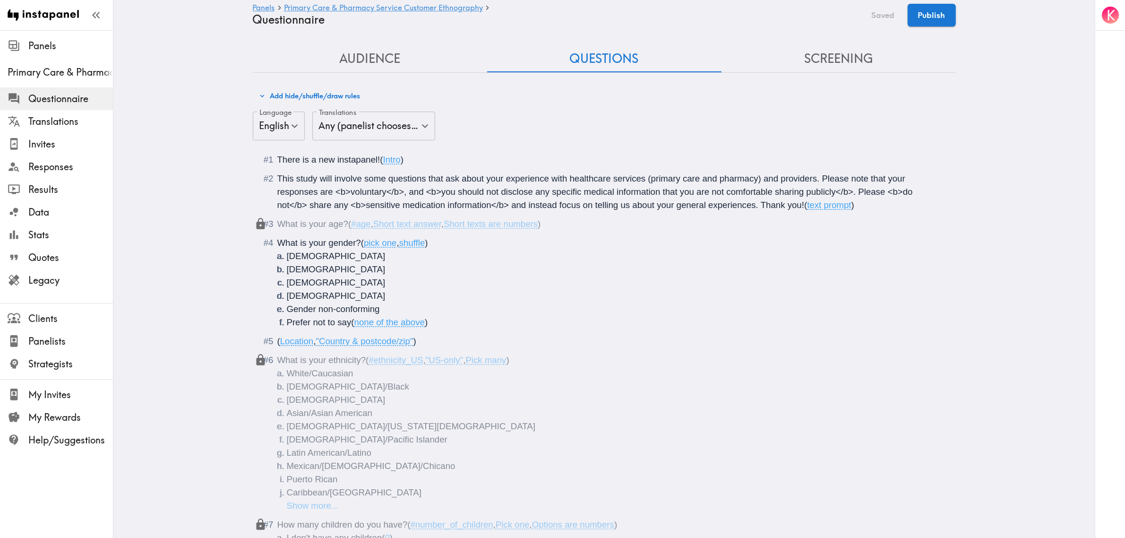
click at [812, 60] on button "Screening" at bounding box center [839, 58] width 234 height 27
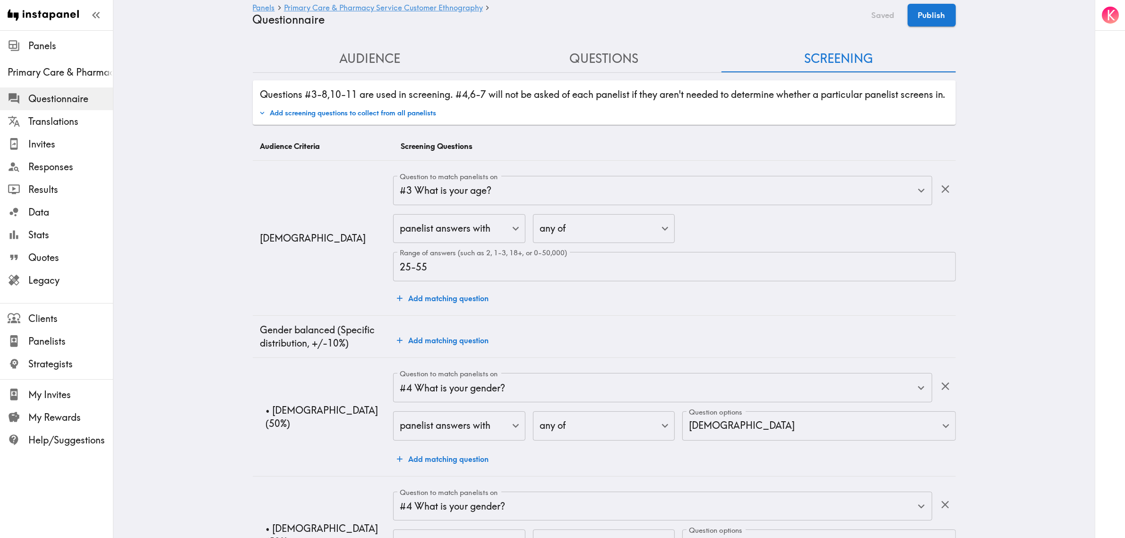
click at [591, 63] on button "Questions" at bounding box center [604, 58] width 234 height 27
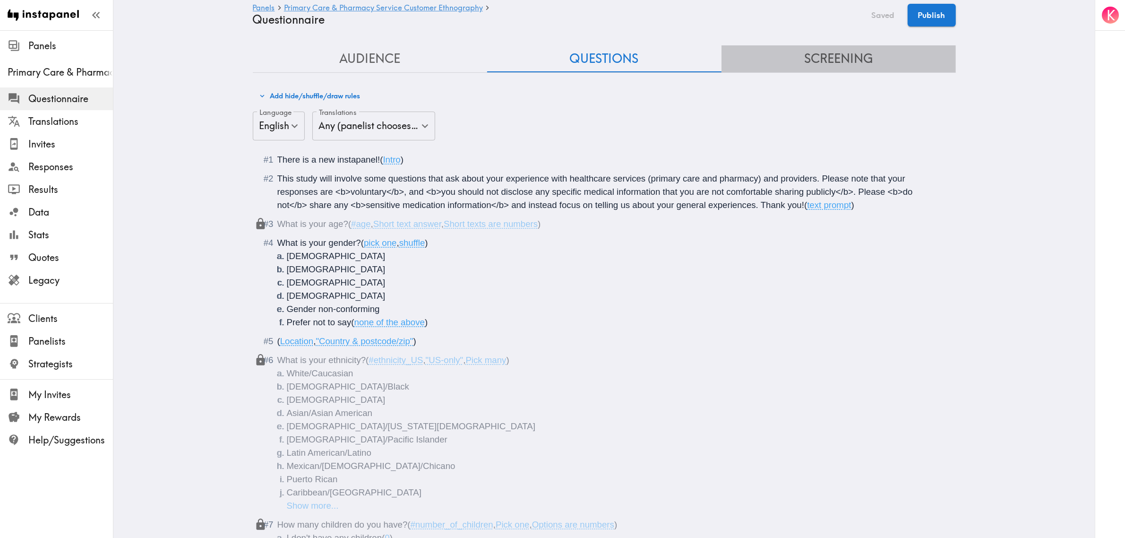
click at [862, 59] on button "Screening" at bounding box center [839, 58] width 234 height 27
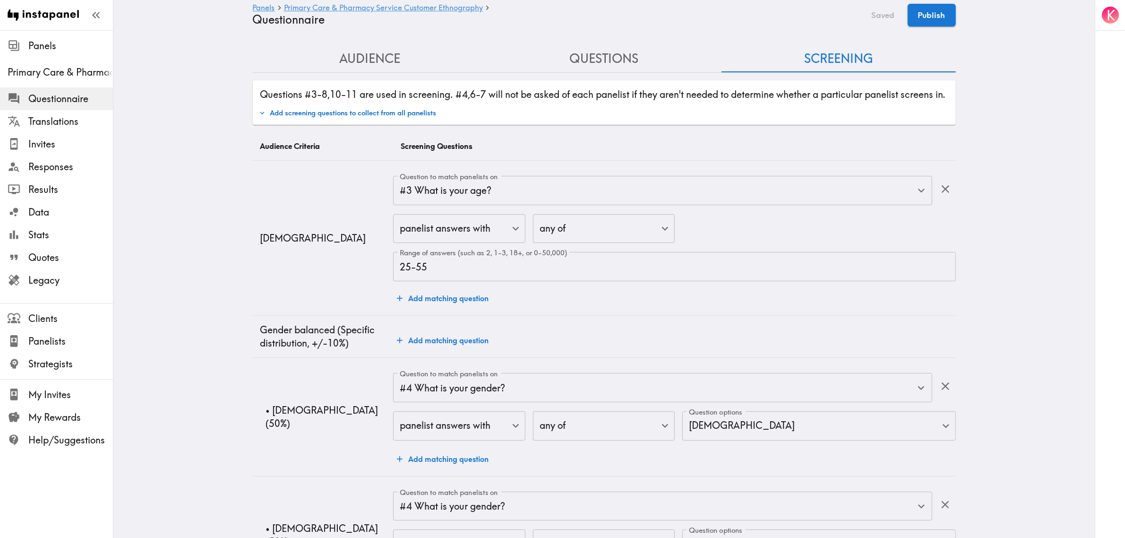
click at [601, 60] on button "Questions" at bounding box center [604, 58] width 234 height 27
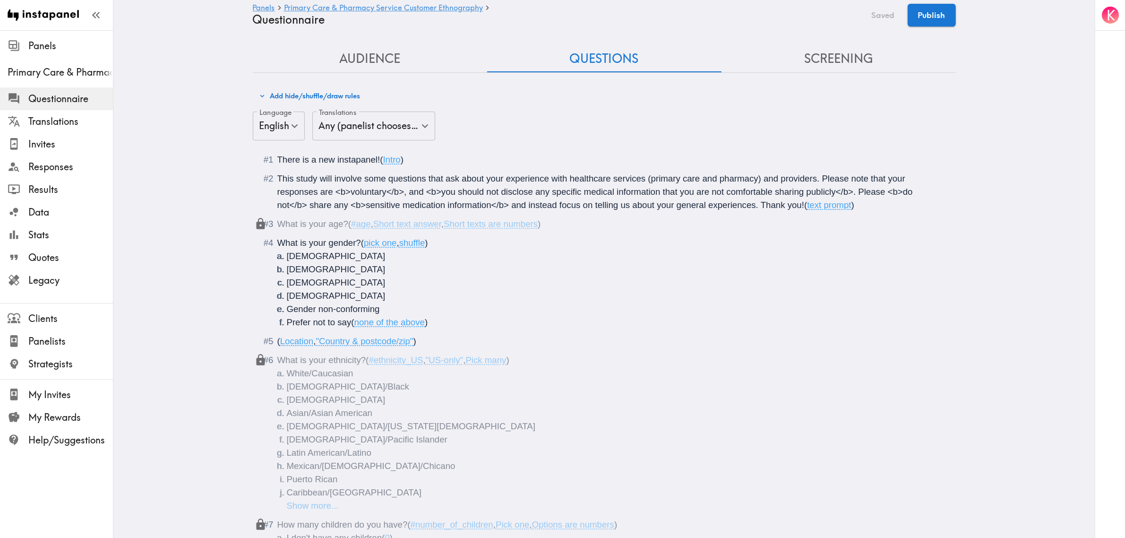
click at [820, 60] on button "Screening" at bounding box center [839, 58] width 234 height 27
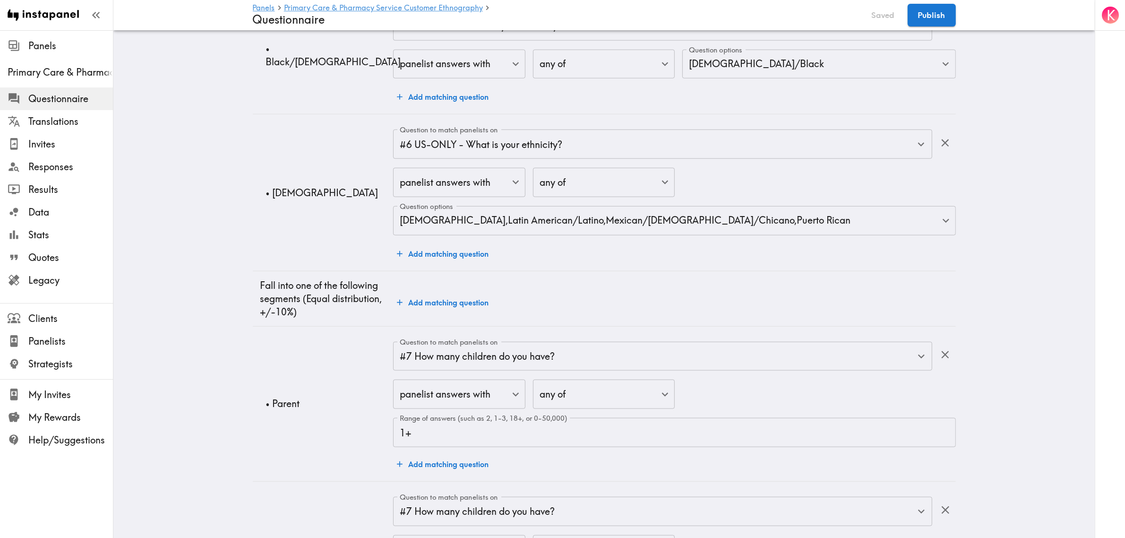
scroll to position [1656, 0]
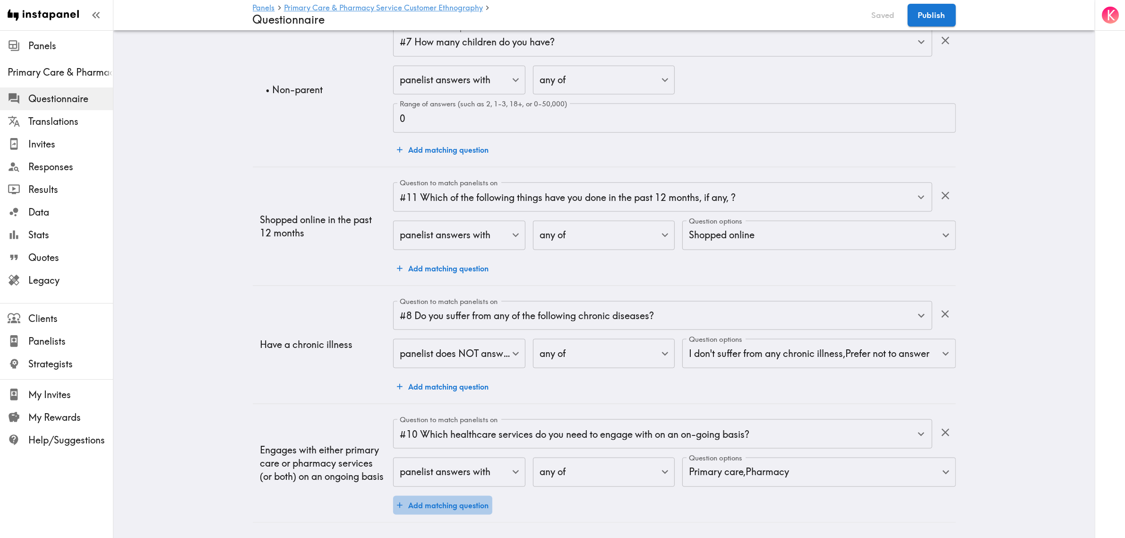
click at [446, 499] on button "Add matching question" at bounding box center [442, 505] width 99 height 19
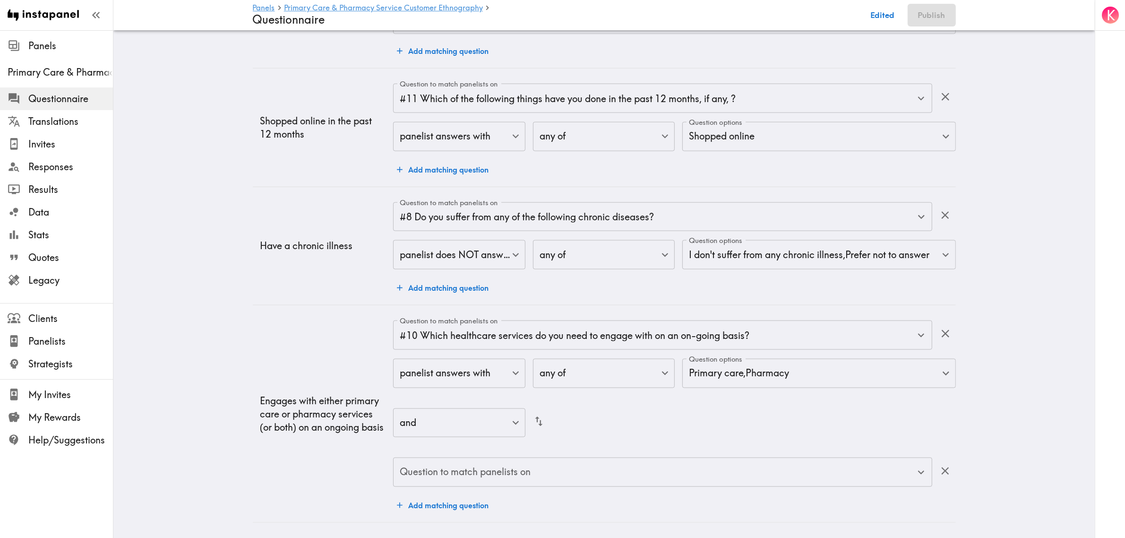
scroll to position [1755, 0]
click at [533, 470] on input "Question to match panelists on" at bounding box center [655, 472] width 516 height 21
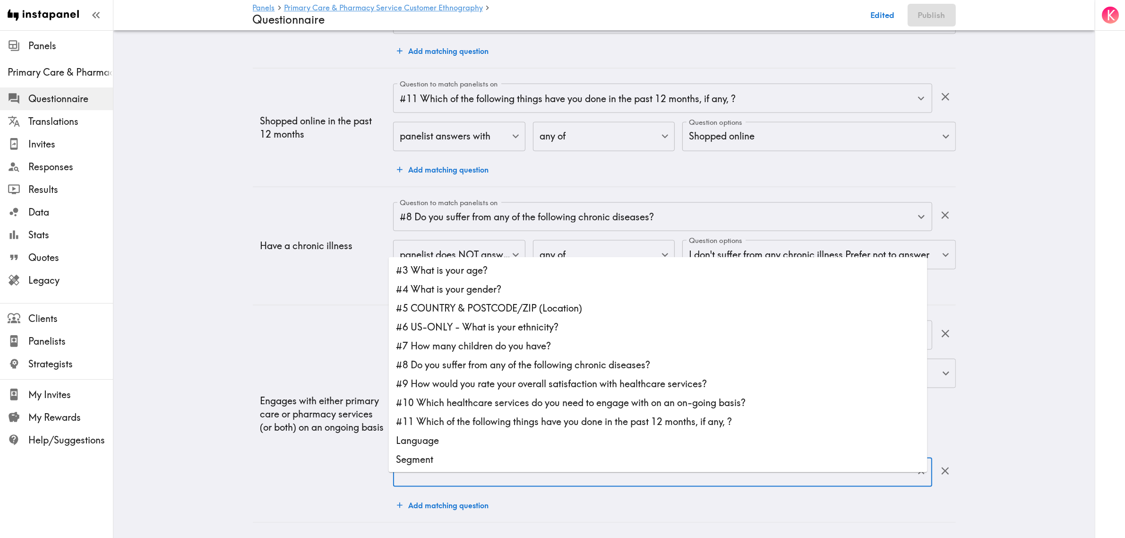
click at [538, 374] on li "#9 How would you rate your overall satisfaction with healthcare services?" at bounding box center [658, 383] width 539 height 19
type input "#9 How would you rate your overall satisfaction with healthcare services?"
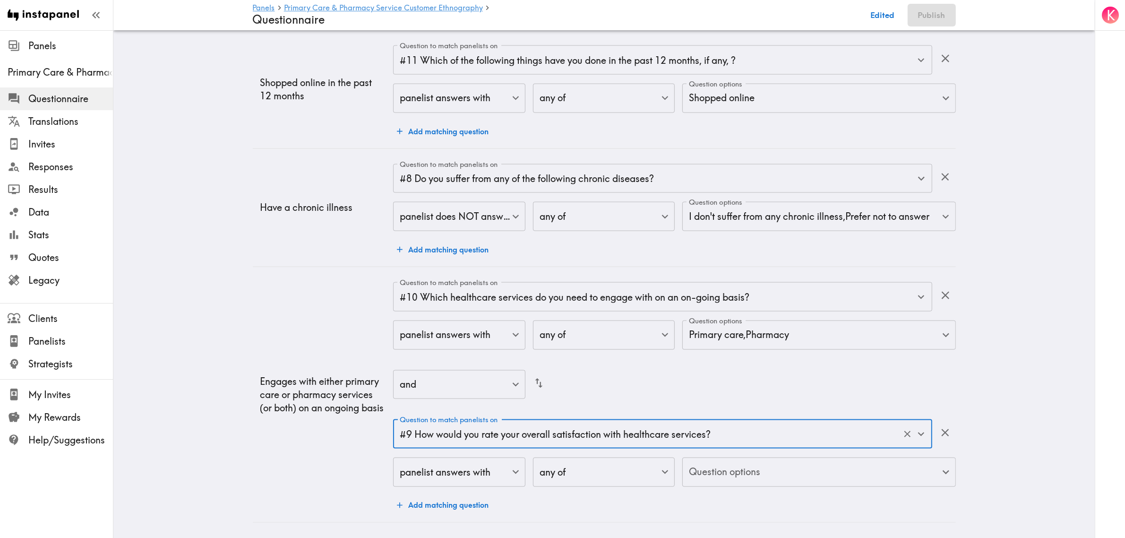
scroll to position [1793, 0]
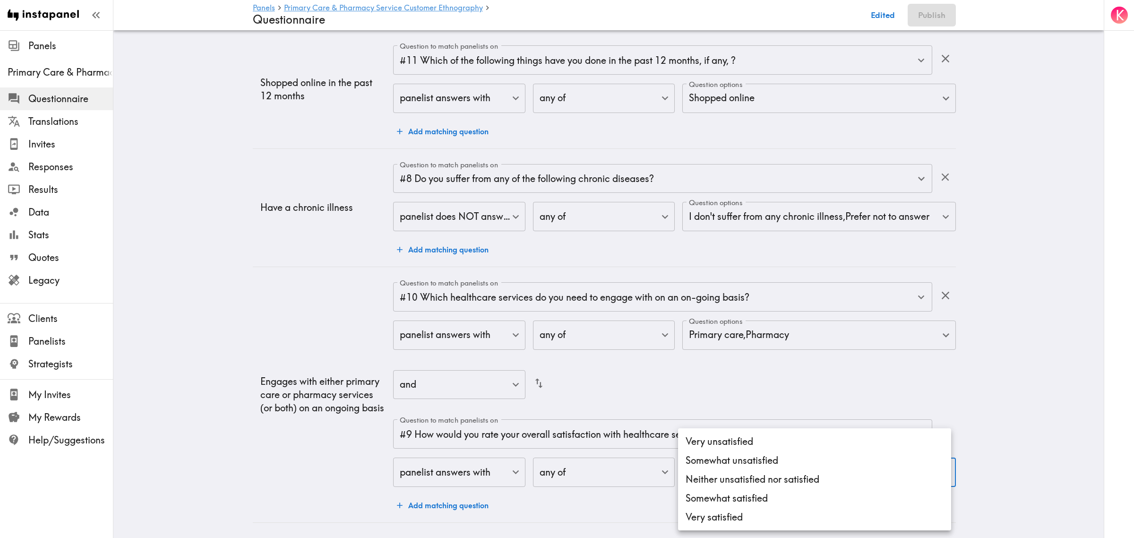
click at [728, 442] on li "Very unsatisfied" at bounding box center [814, 441] width 273 height 19
click at [731, 457] on li "Somewhat unsatisfied" at bounding box center [814, 460] width 273 height 19
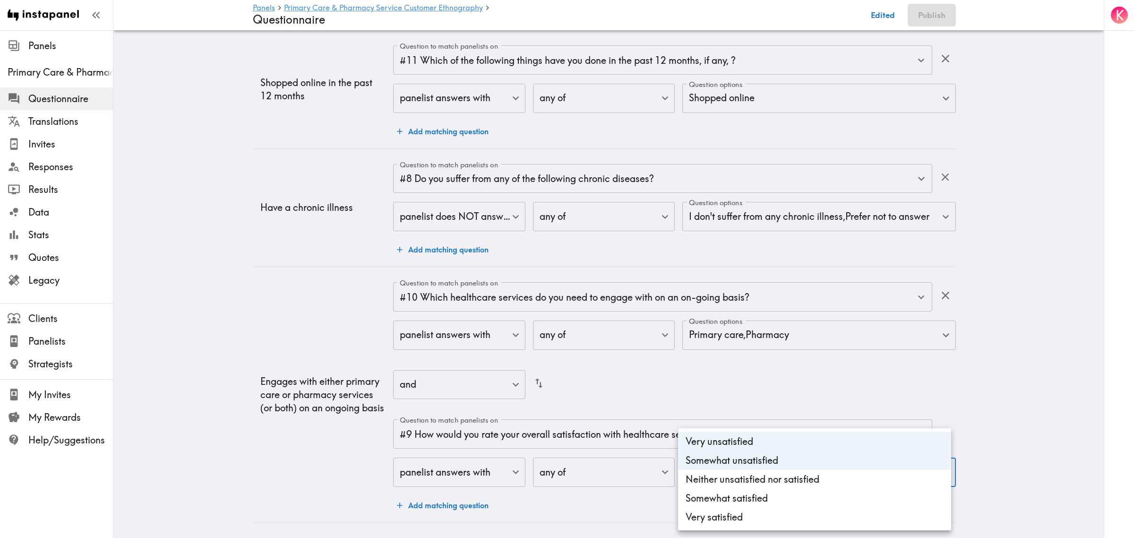
click at [738, 477] on li "Neither unsatisfied nor satisfied" at bounding box center [814, 479] width 273 height 19
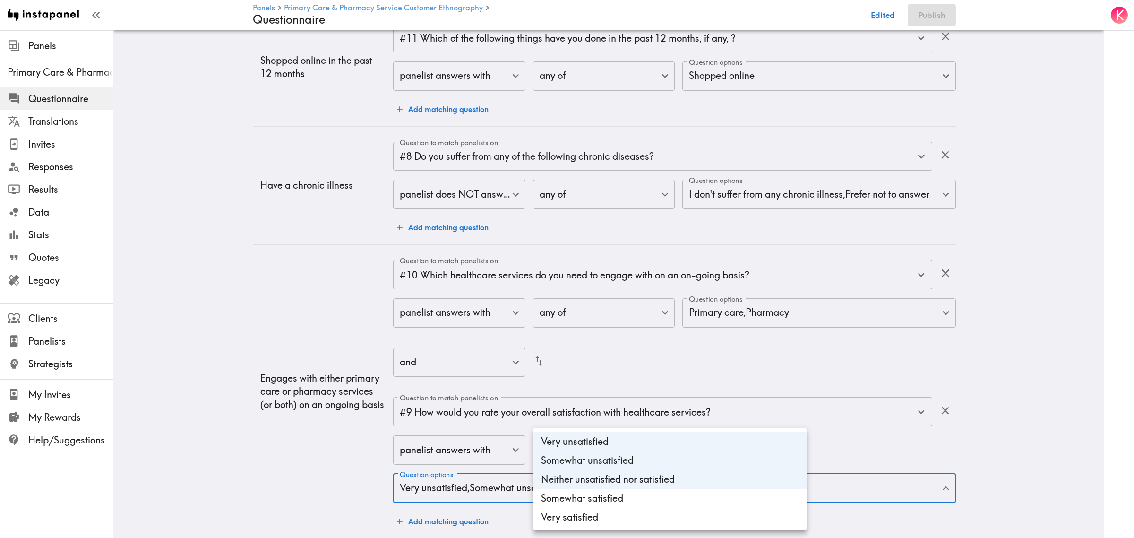
click at [741, 498] on li "Somewhat satisfied" at bounding box center [670, 498] width 273 height 19
click at [728, 514] on li "Very satisfied" at bounding box center [670, 517] width 273 height 19
type input "9d8d27ea-4cb5-491c-aec4-84aaf3168f8b,ca5c7ecd-66cc-4d44-bf6b-c02a6664d7ea,a2d89…"
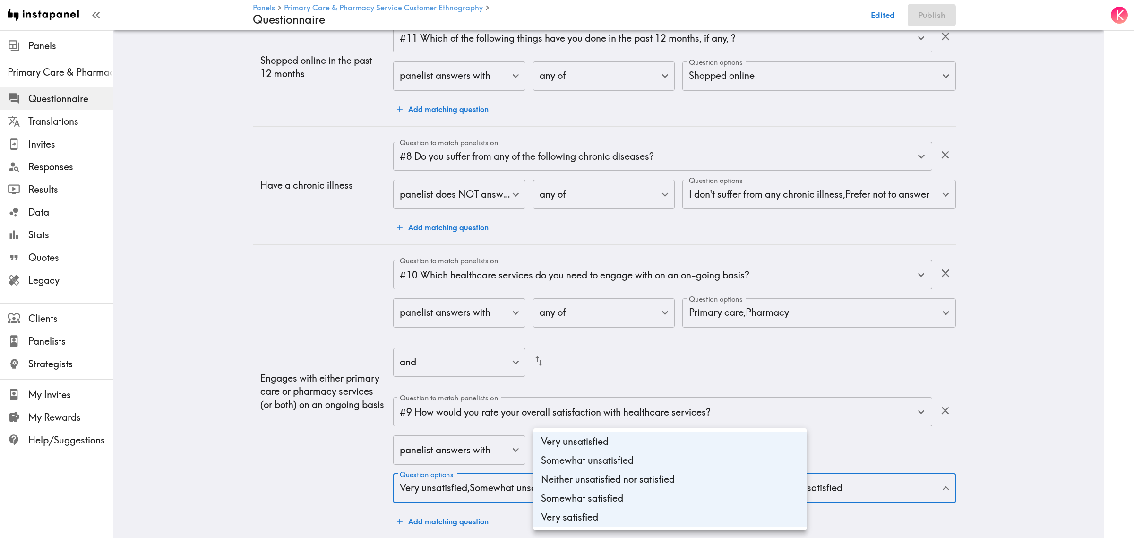
click at [298, 490] on div at bounding box center [567, 269] width 1134 height 538
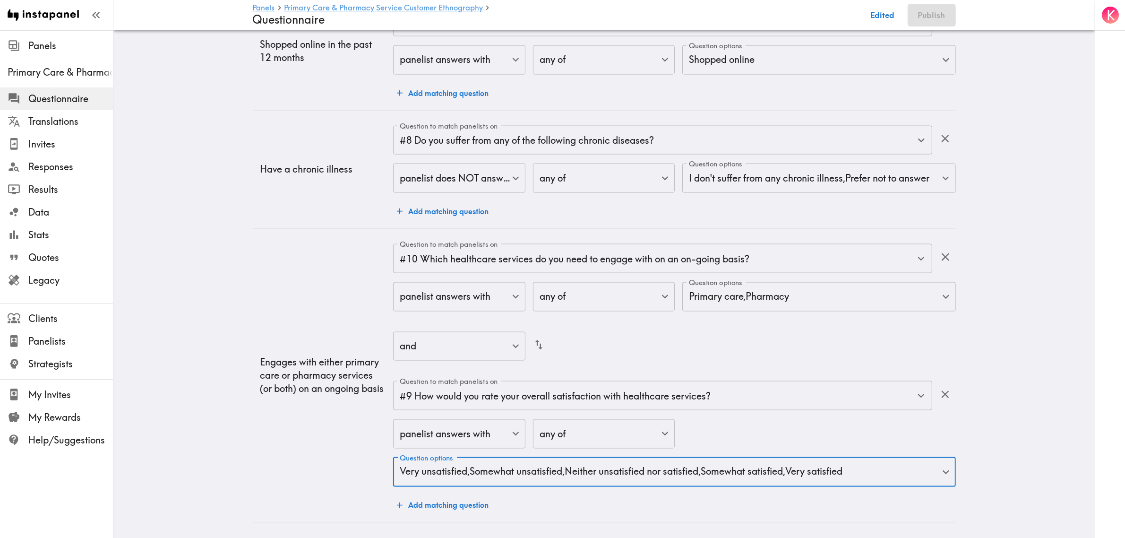
scroll to position [1831, 0]
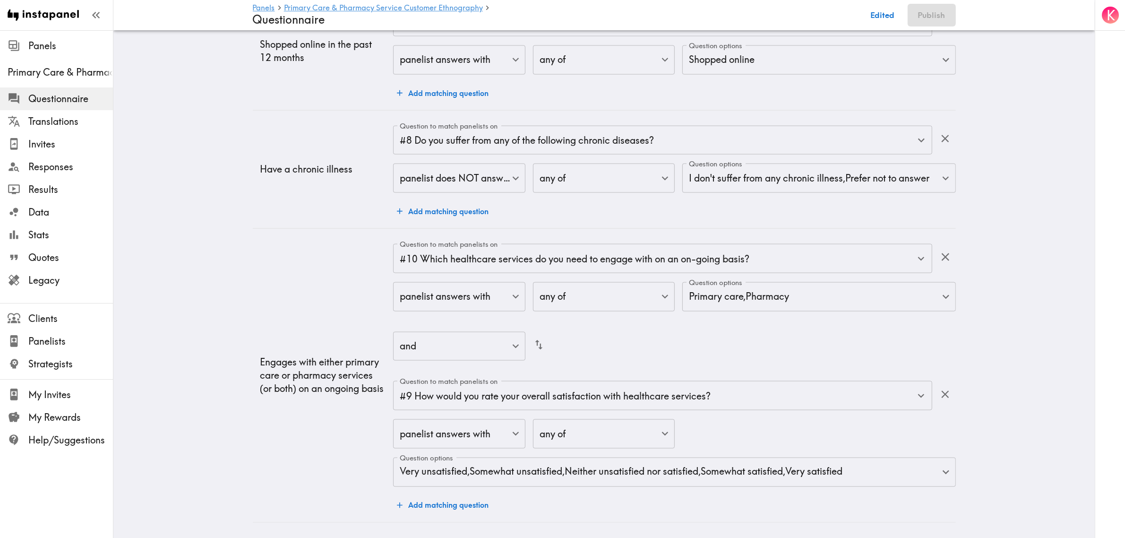
click at [299, 466] on td "Engages with either primary care or pharmacy services (or both) on an ongoing b…" at bounding box center [323, 376] width 141 height 294
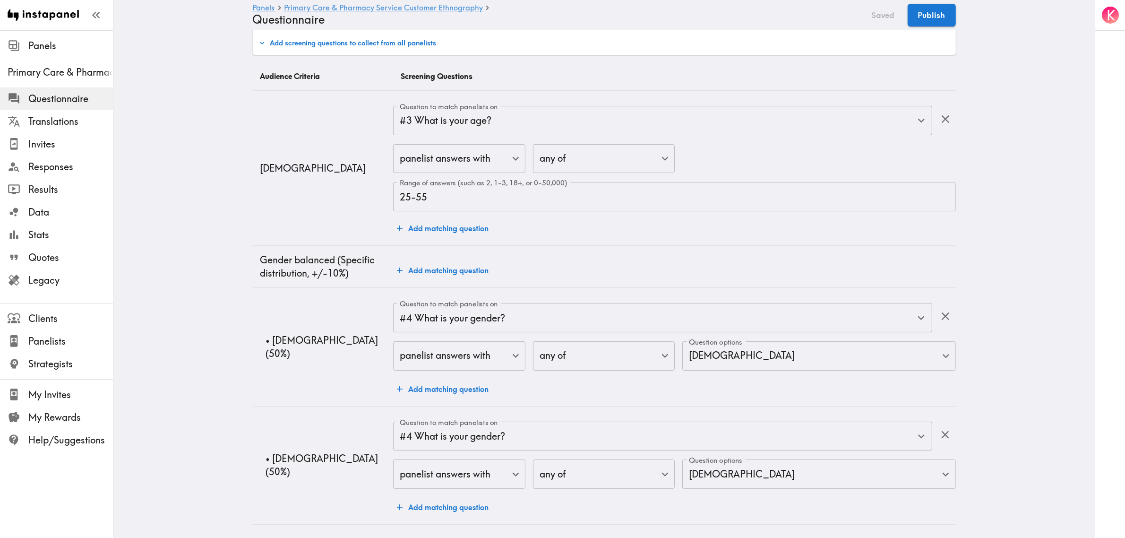
scroll to position [0, 0]
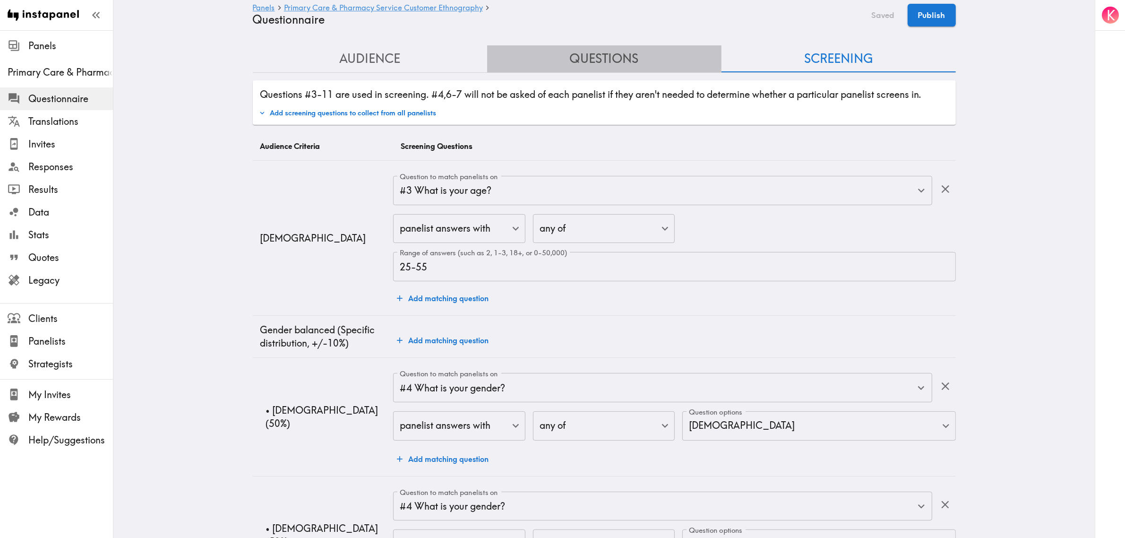
click at [586, 58] on button "Questions" at bounding box center [604, 58] width 234 height 27
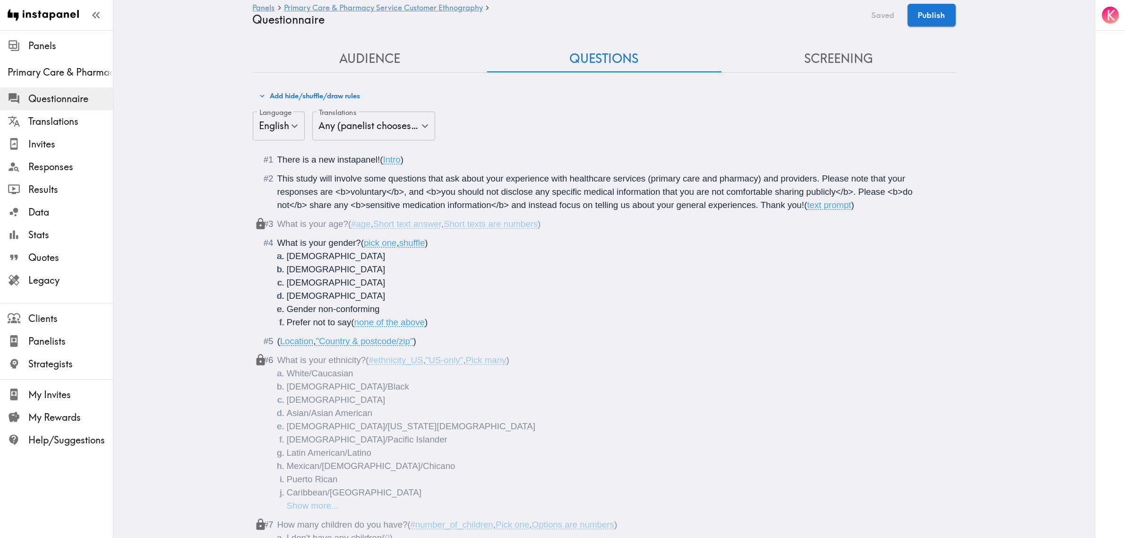
click at [667, 201] on span "This study will involve some questions that ask about your experience with heal…" at bounding box center [596, 191] width 638 height 36
drag, startPoint x: 868, startPoint y: 202, endPoint x: 757, endPoint y: 209, distance: 111.8
click at [757, 209] on div "This study will involve some questions that ask about your experience with heal…" at bounding box center [610, 192] width 667 height 40
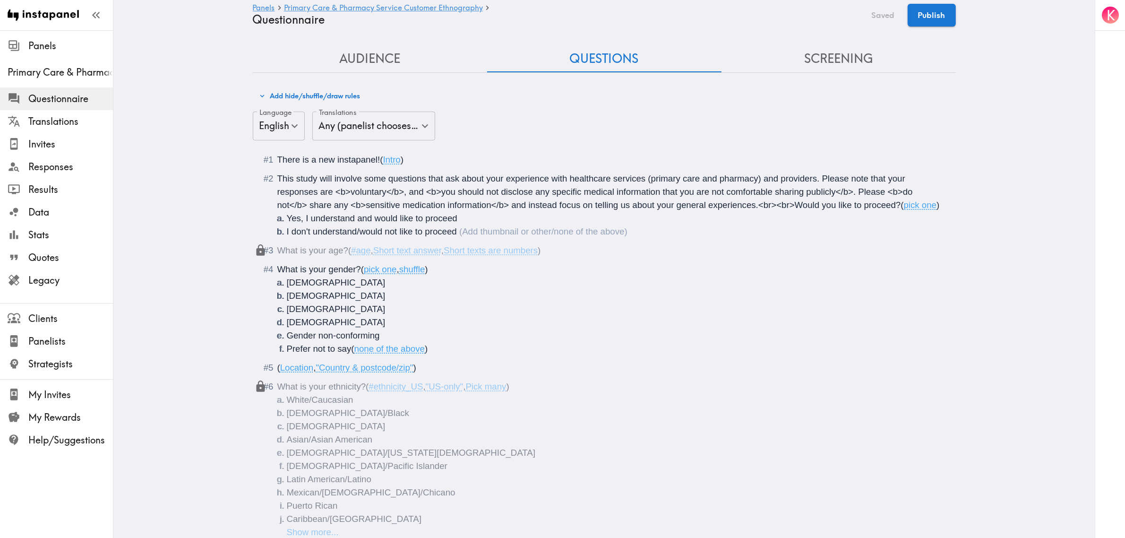
click at [405, 62] on button "Audience" at bounding box center [370, 58] width 234 height 27
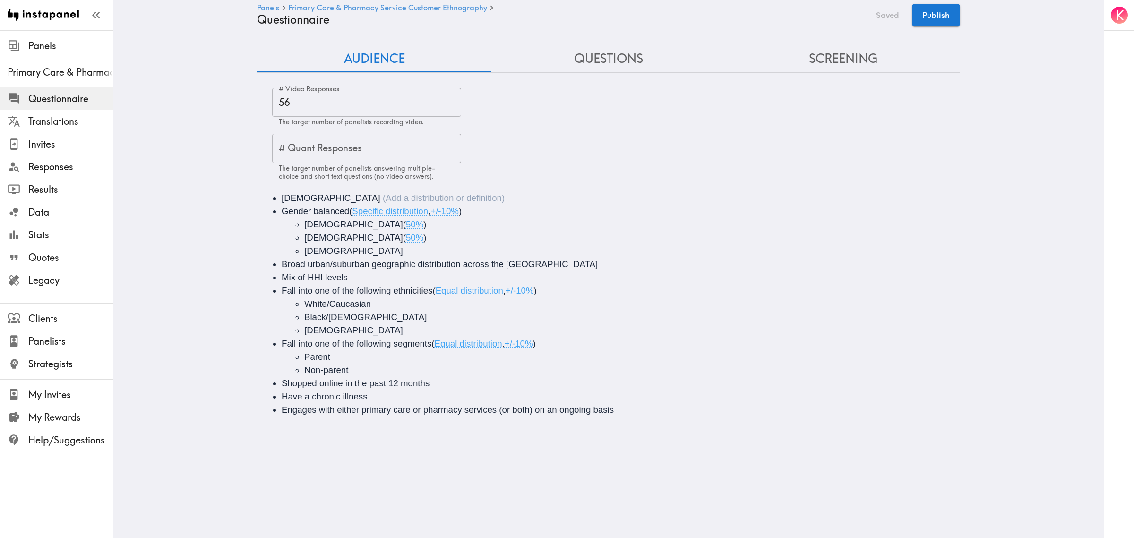
click at [276, 198] on ul "[DEMOGRAPHIC_DATA] Gender balanced ( Specific distribution , +/-10% ) [DEMOGRAP…" at bounding box center [608, 303] width 681 height 225
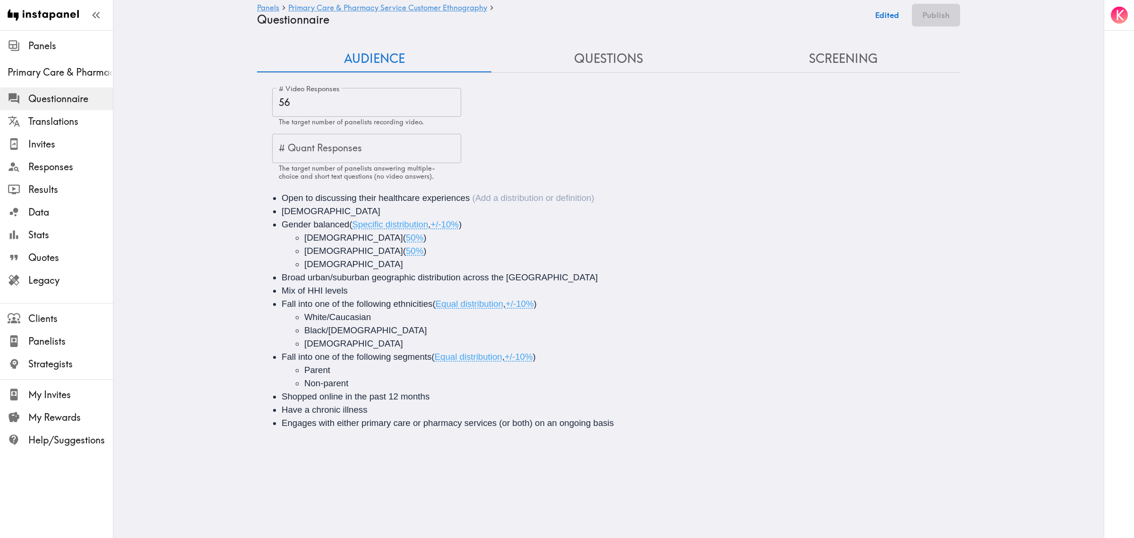
click at [835, 64] on button "Screening" at bounding box center [843, 58] width 234 height 27
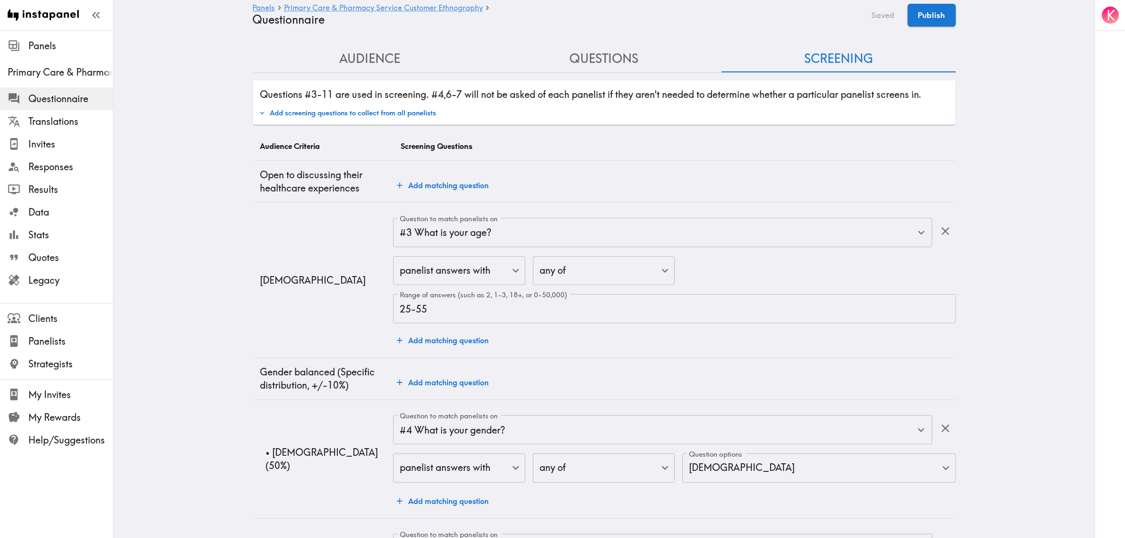
click at [482, 187] on button "Add matching question" at bounding box center [442, 185] width 99 height 19
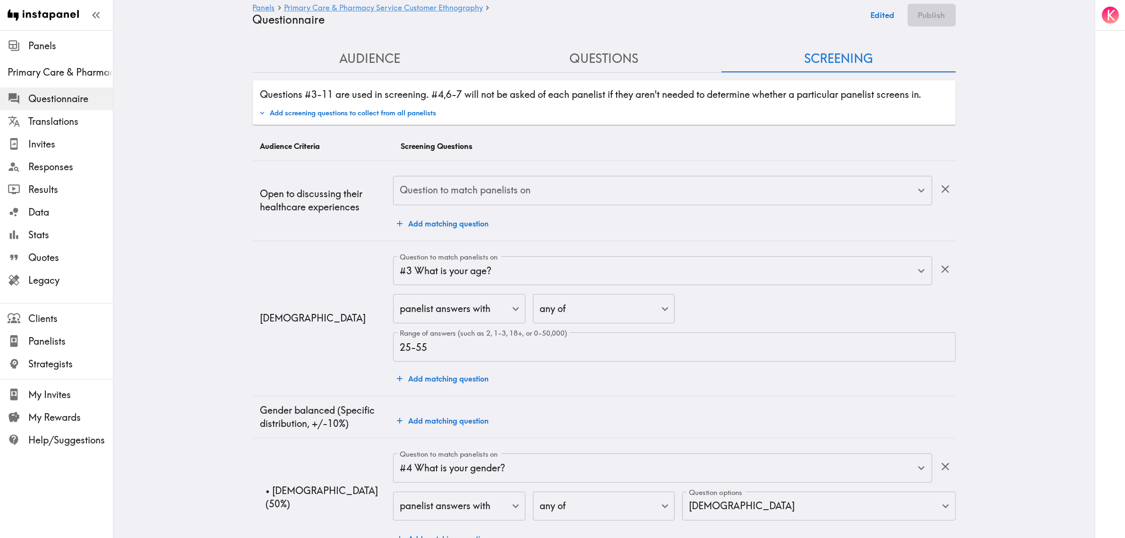
click at [499, 187] on div "Question to match panelists on Question to match panelists on" at bounding box center [662, 191] width 539 height 31
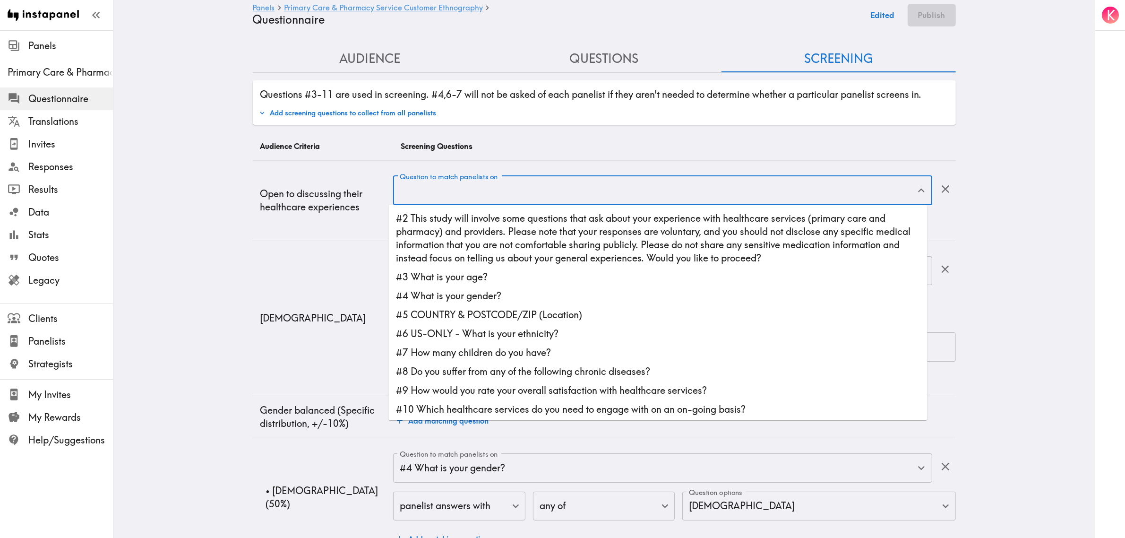
click at [513, 228] on li "#2 This study will involve some questions that ask about your experience with h…" at bounding box center [658, 238] width 539 height 59
type input "#2 This study will involve some questions that ask about your experience with h…"
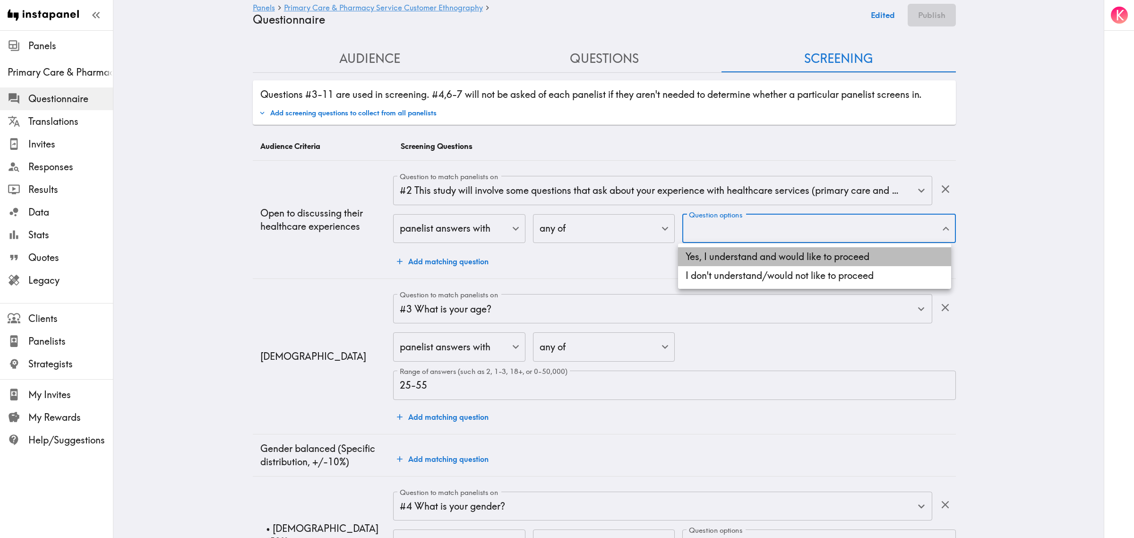
click at [739, 252] on li "Yes, I understand and would like to proceed" at bounding box center [814, 256] width 273 height 19
type input "b80c39f5-b392-45fc-ba72-26b332f69b17"
click at [248, 221] on div at bounding box center [567, 269] width 1134 height 538
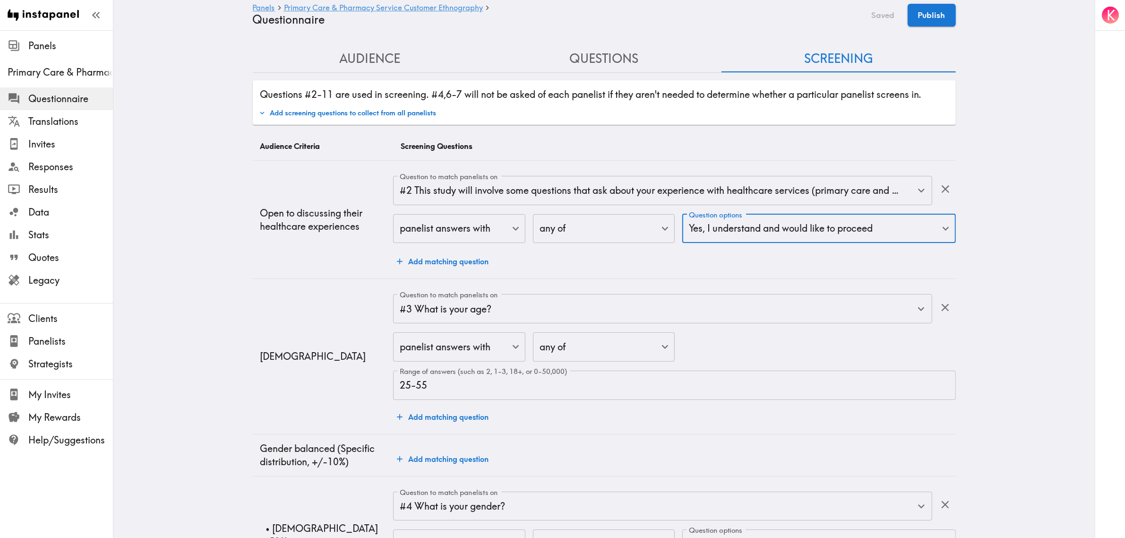
click at [600, 67] on button "Questions" at bounding box center [604, 58] width 234 height 27
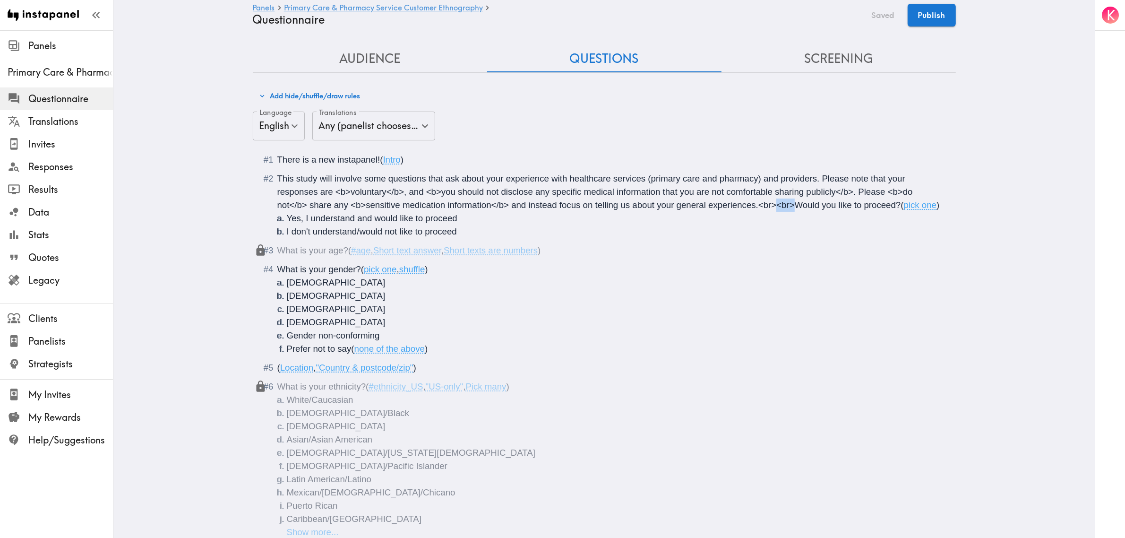
drag, startPoint x: 790, startPoint y: 205, endPoint x: 770, endPoint y: 205, distance: 19.4
click at [770, 205] on span "This study will involve some questions that ask about your experience with heal…" at bounding box center [596, 191] width 638 height 36
click at [353, 217] on span "Yes, I understand and would like to proceed" at bounding box center [372, 218] width 171 height 10
click at [499, 218] on span "Yes, I understand that my responses are voluntary and would like to proceed" at bounding box center [436, 218] width 299 height 10
click at [501, 228] on li "I don't understand/would not like to proceed" at bounding box center [616, 231] width 658 height 13
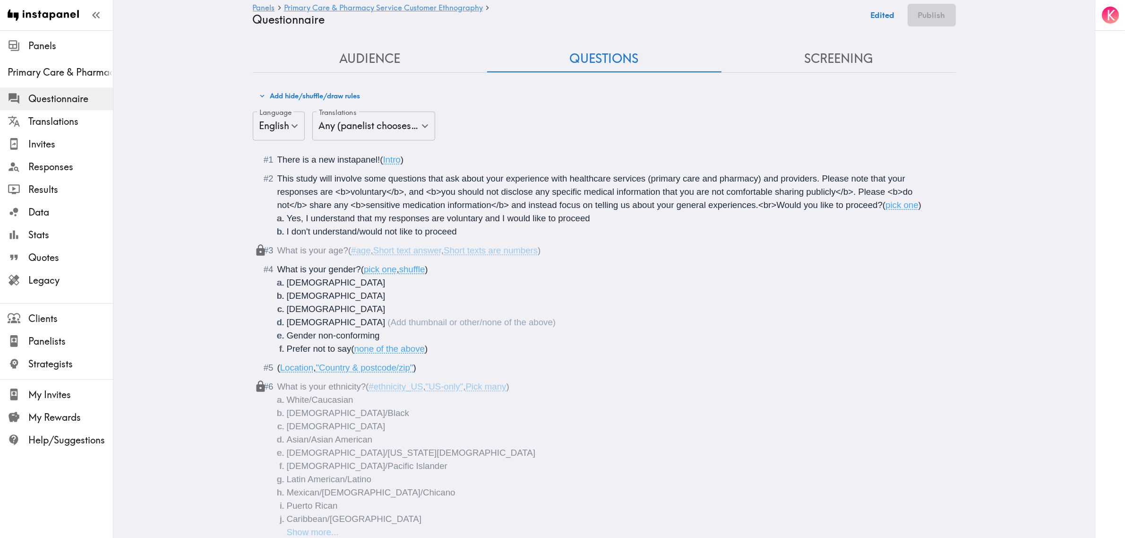
click at [711, 320] on li "[DEMOGRAPHIC_DATA]" at bounding box center [616, 322] width 658 height 13
click at [466, 445] on li "Asian/Asian American" at bounding box center [616, 439] width 658 height 13
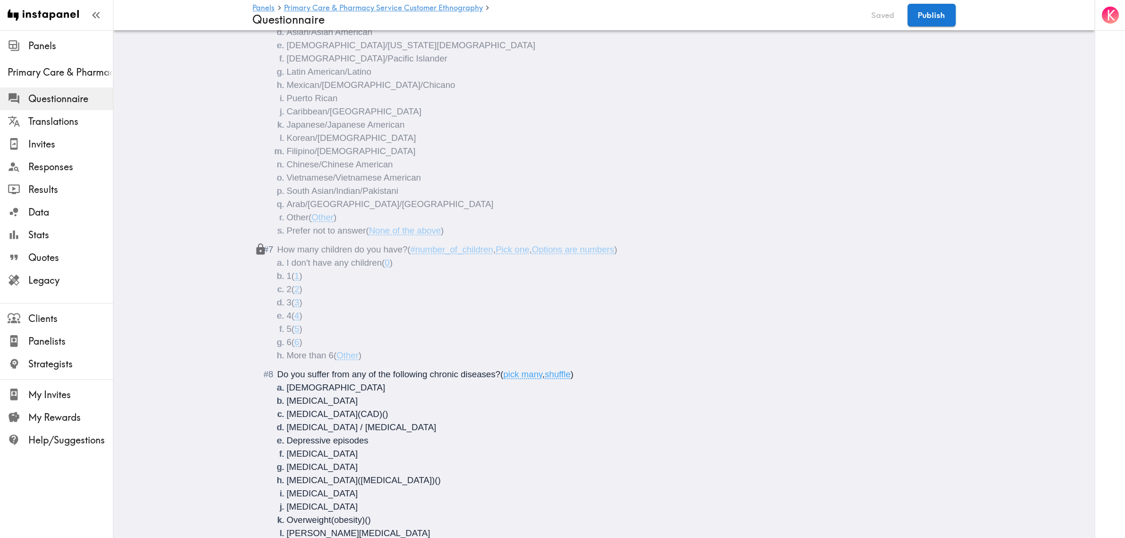
scroll to position [414, 0]
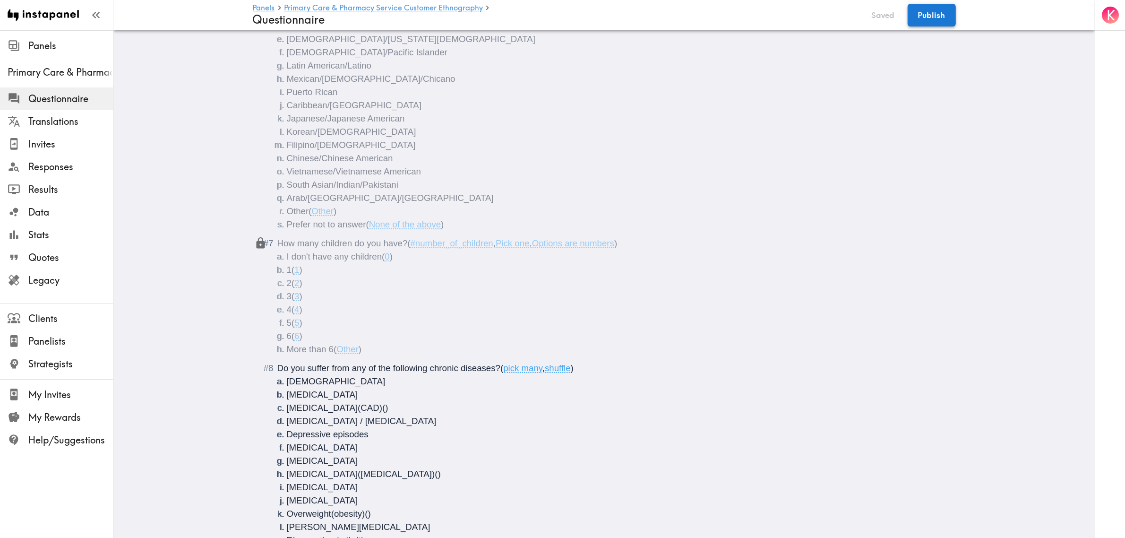
click at [931, 13] on button "Publish" at bounding box center [932, 15] width 48 height 23
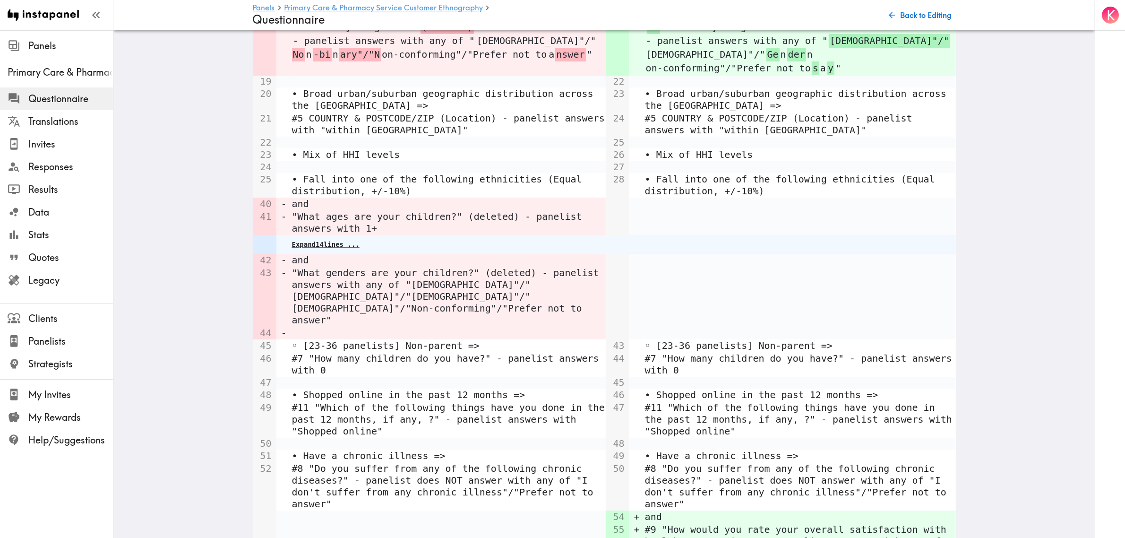
scroll to position [4090, 0]
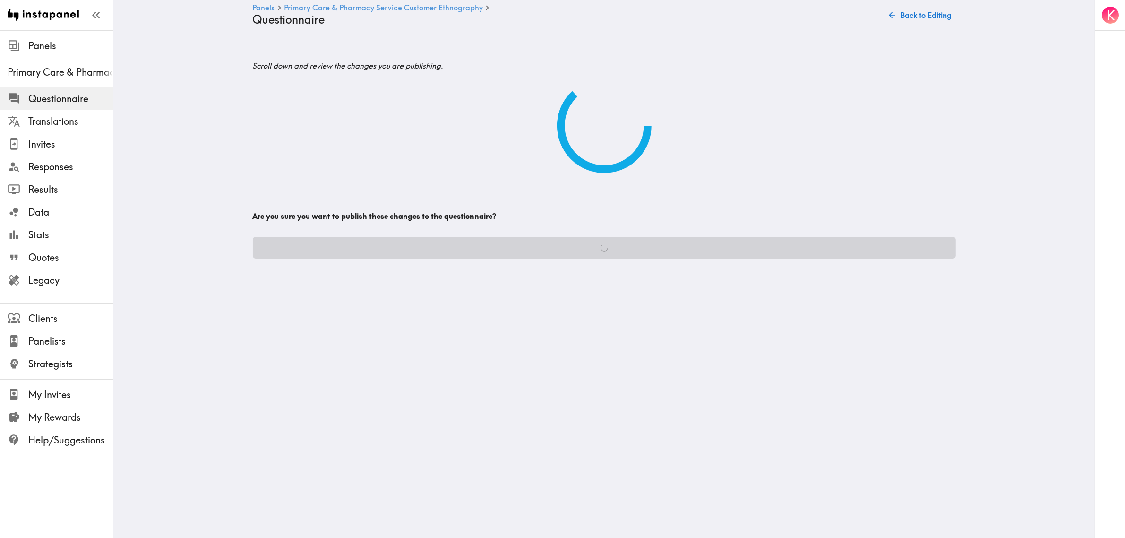
scroll to position [0, 0]
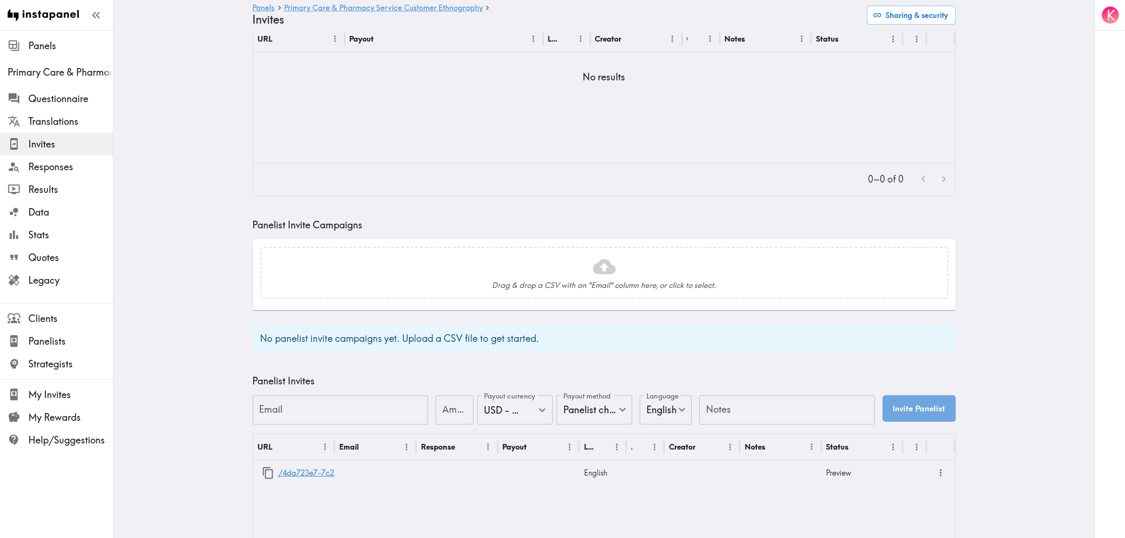
scroll to position [167, 0]
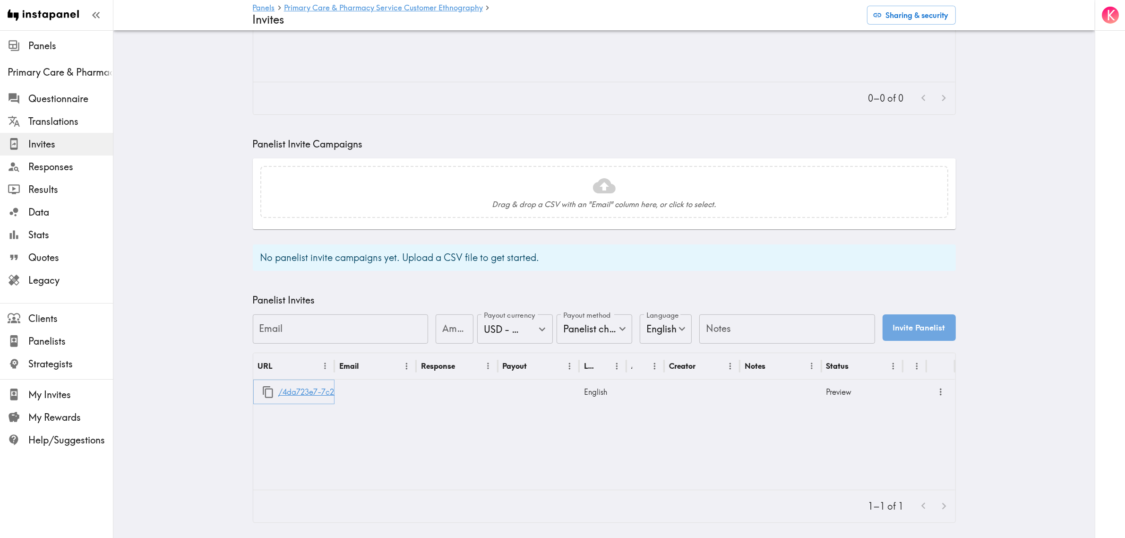
click at [293, 381] on link "/4da723e7-7c25-4cc7-8b18-092587c09733" at bounding box center [356, 392] width 157 height 24
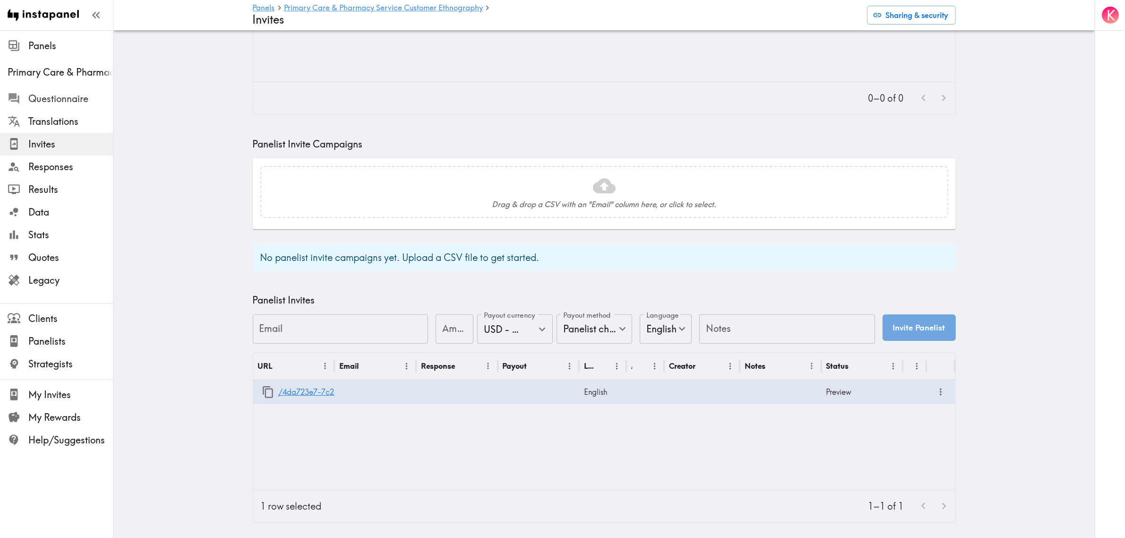
drag, startPoint x: 70, startPoint y: 84, endPoint x: 72, endPoint y: 90, distance: 6.6
click at [70, 84] on ul "Questionnaire Translations Invites Responses Results Data Stats Quotes Legacy" at bounding box center [56, 190] width 113 height 212
click at [76, 94] on span "Questionnaire" at bounding box center [70, 98] width 85 height 13
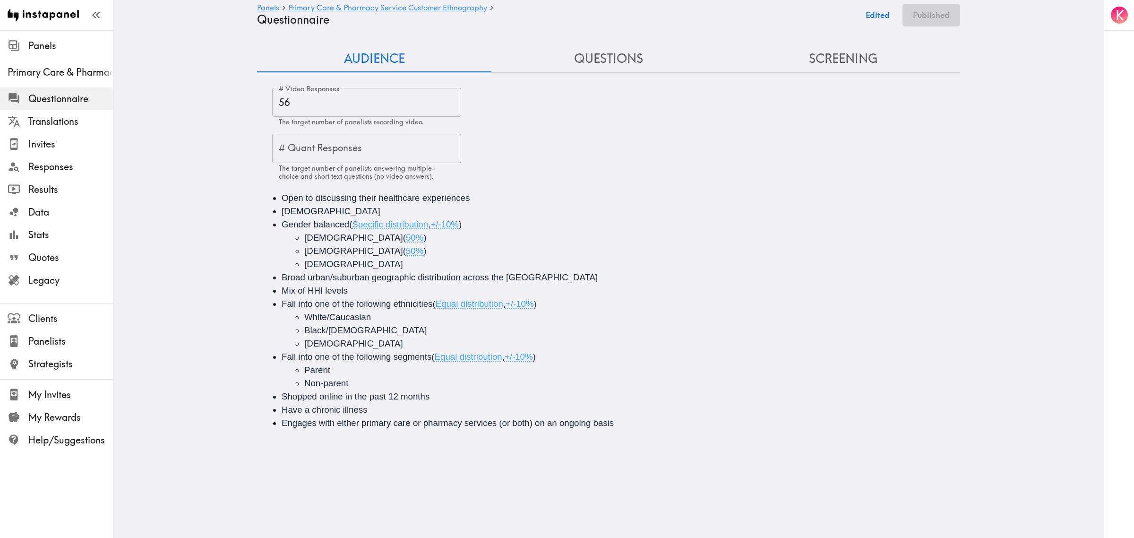
click at [569, 53] on button "Questions" at bounding box center [609, 58] width 234 height 27
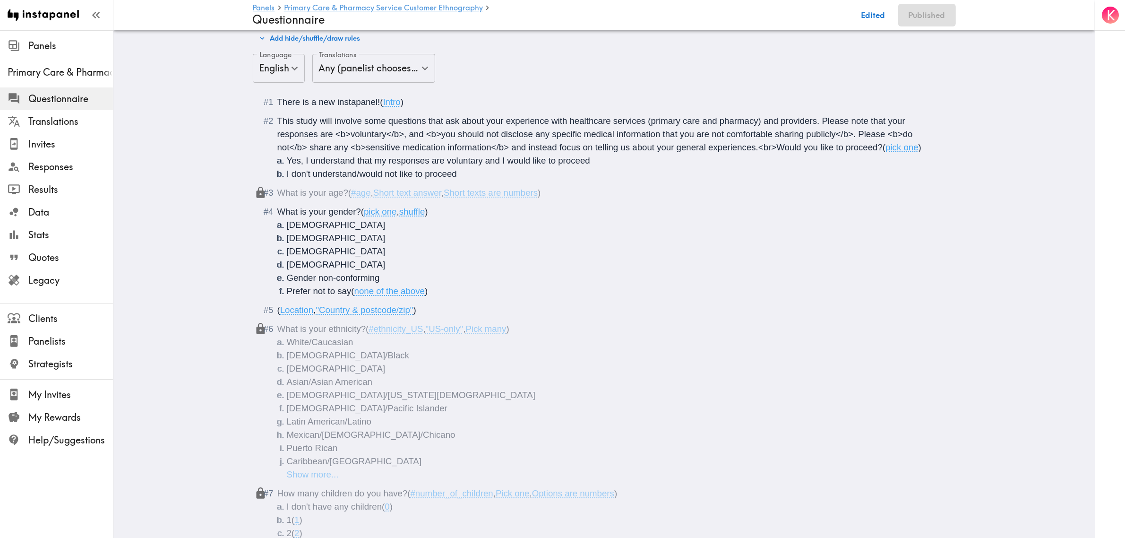
scroll to position [59, 0]
drag, startPoint x: 425, startPoint y: 210, endPoint x: 397, endPoint y: 211, distance: 28.4
click at [397, 211] on span "( pick one , shuffle )" at bounding box center [394, 210] width 67 height 10
drag, startPoint x: 424, startPoint y: 211, endPoint x: 478, endPoint y: 234, distance: 58.6
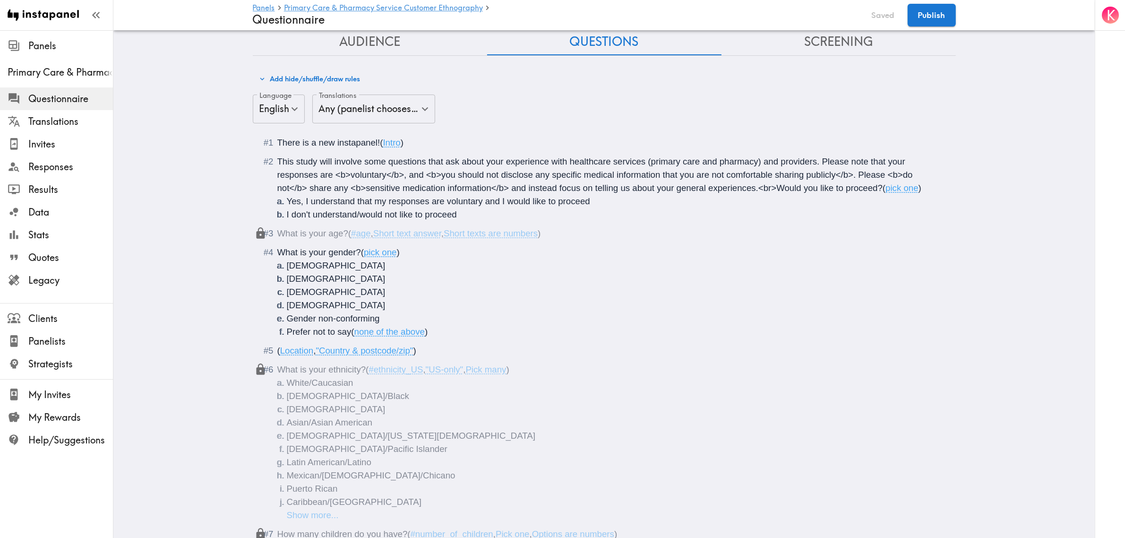
scroll to position [0, 0]
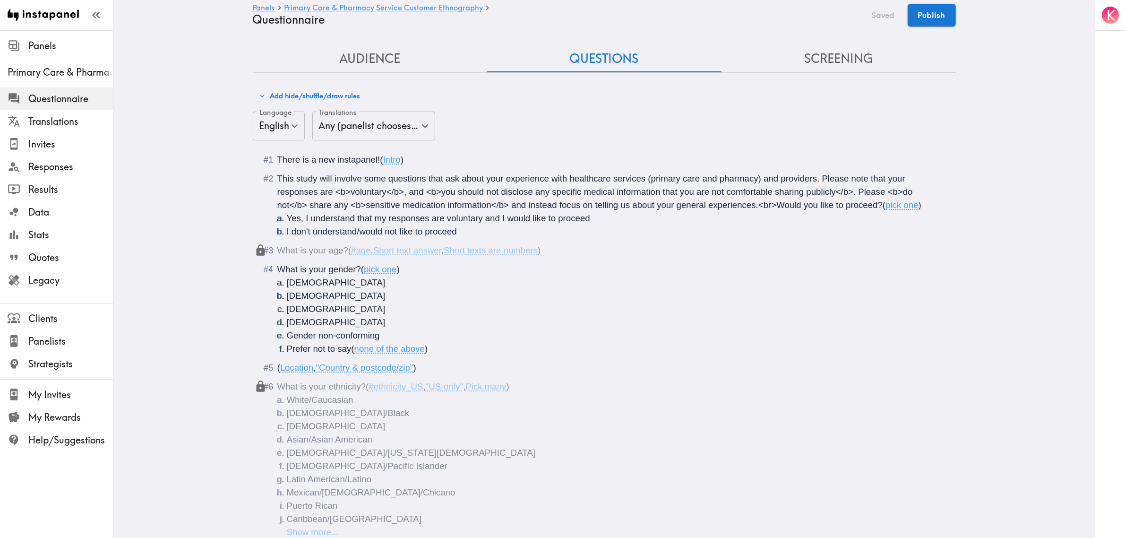
click at [828, 58] on button "Screening" at bounding box center [839, 58] width 234 height 27
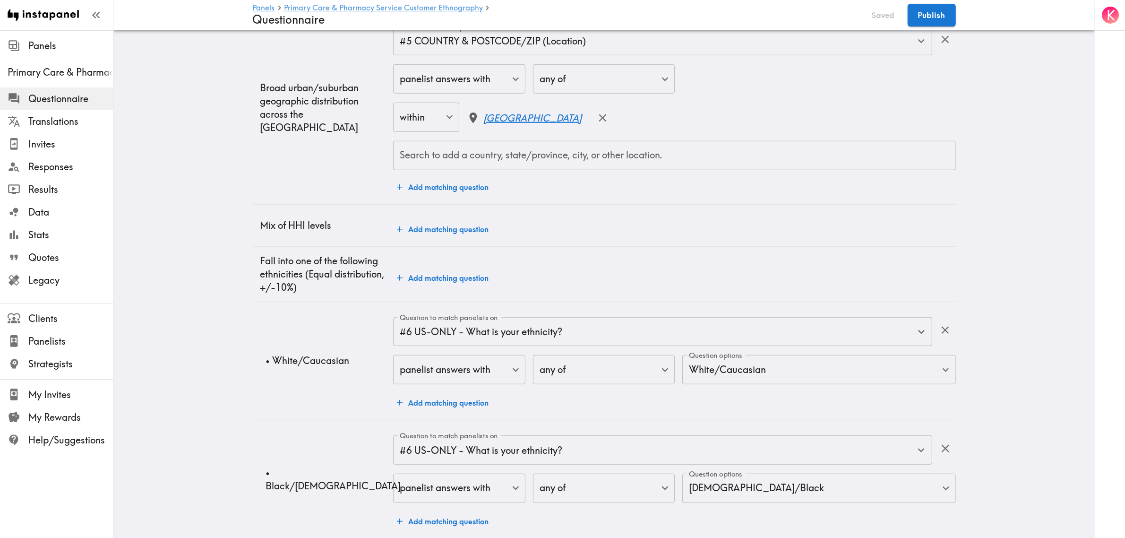
scroll to position [1004, 0]
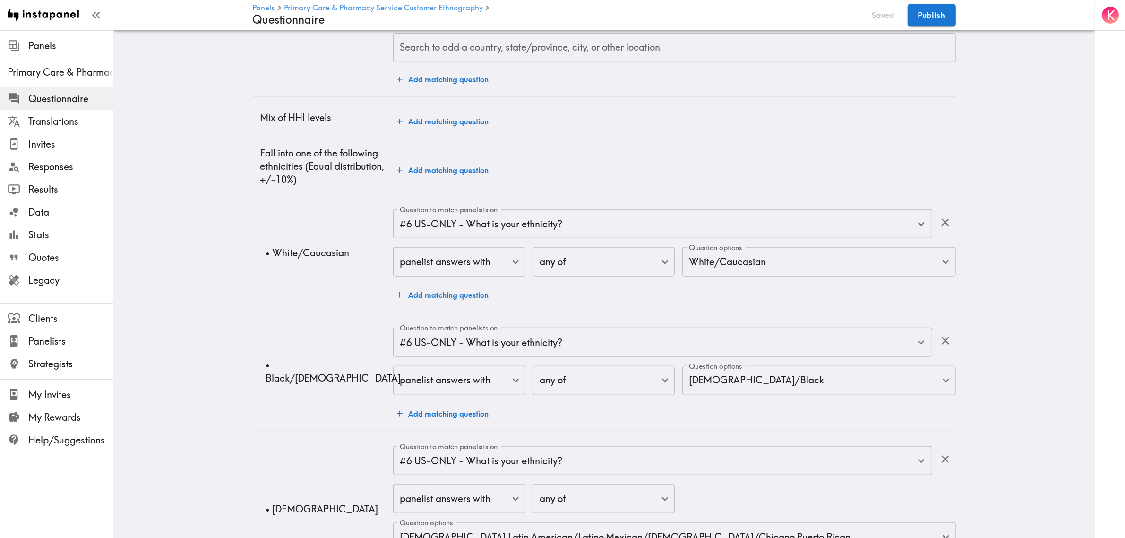
click at [233, 273] on main "Panels Primary Care & Pharmacy Service Customer Ethnography Questionnaire Saved…" at bounding box center [604, 262] width 982 height 2473
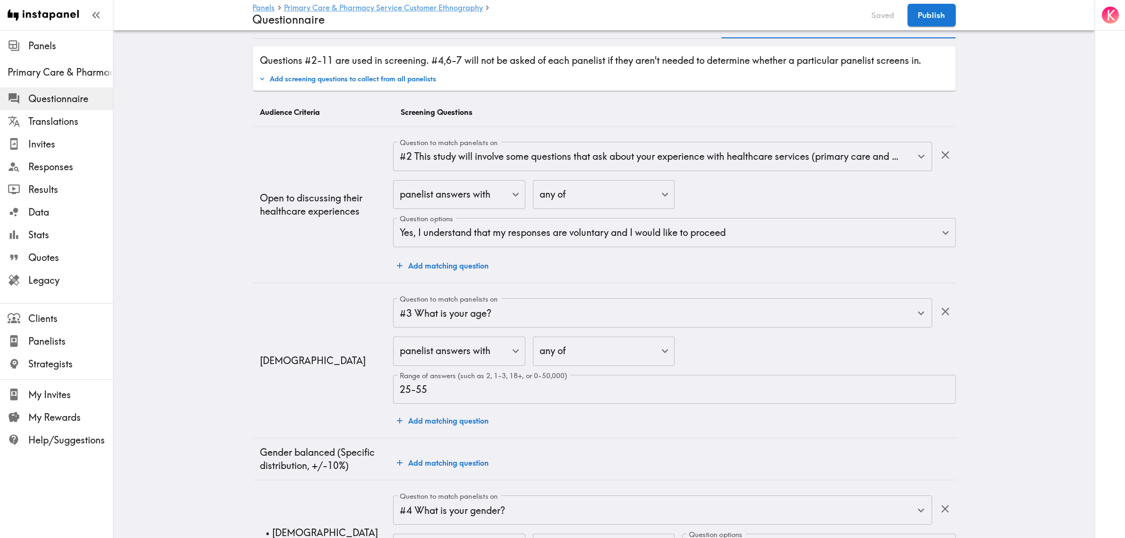
scroll to position [0, 0]
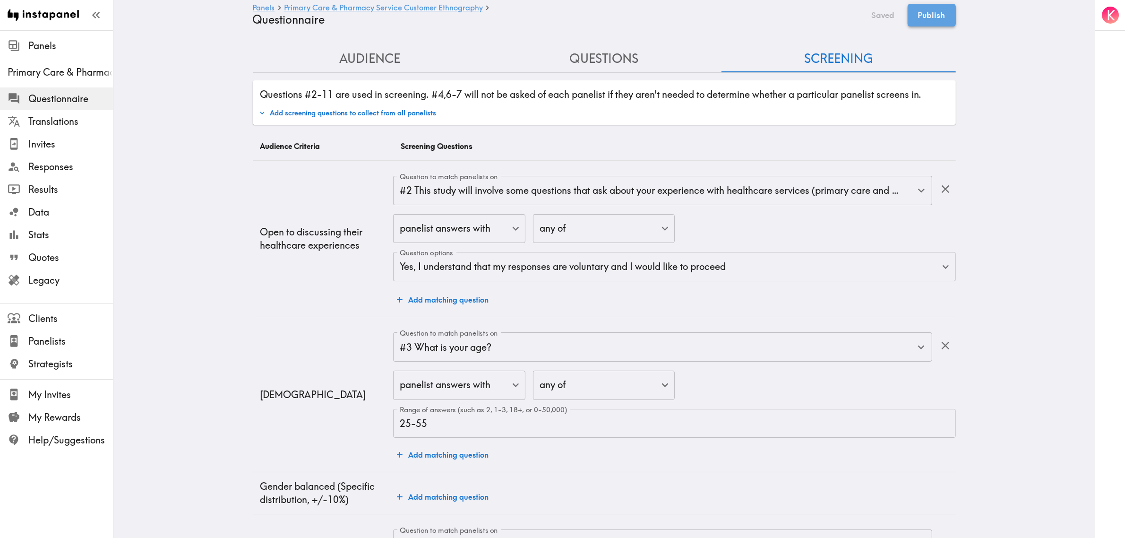
click at [946, 20] on button "Publish" at bounding box center [932, 15] width 48 height 23
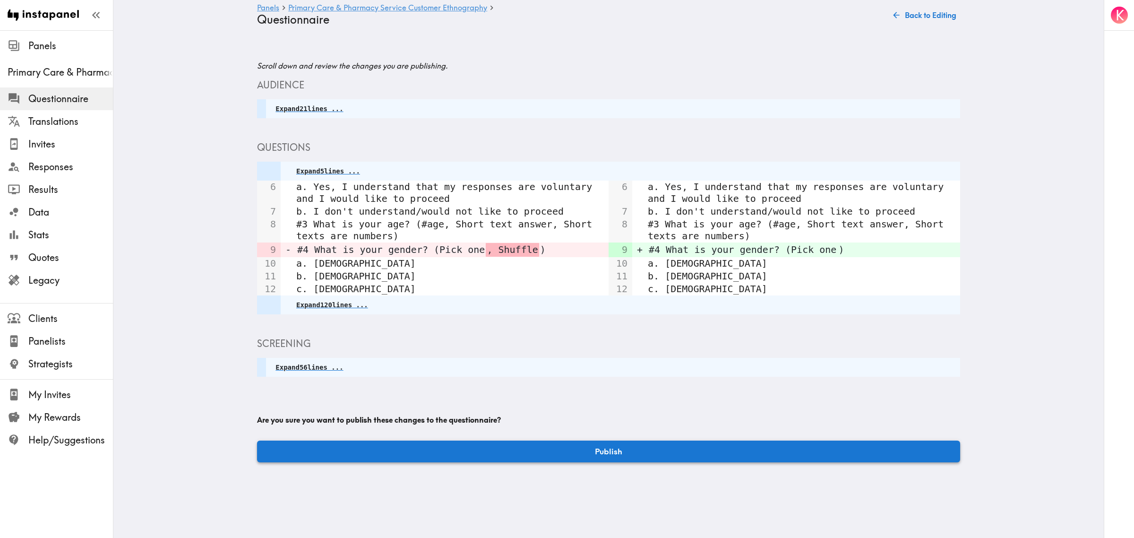
click at [710, 445] on button "Publish" at bounding box center [608, 451] width 703 height 22
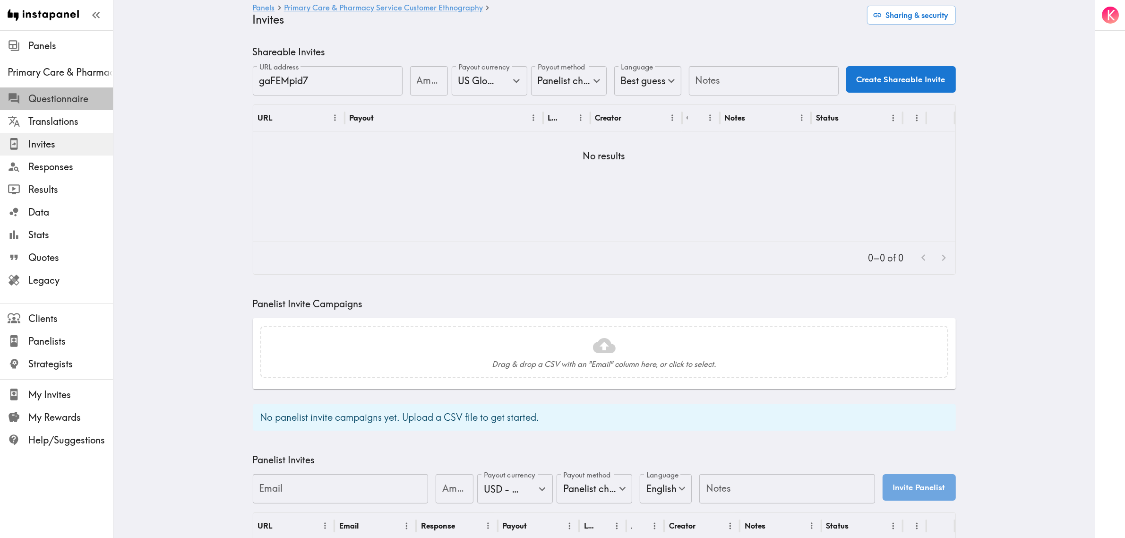
click at [56, 98] on span "Questionnaire" at bounding box center [70, 98] width 85 height 13
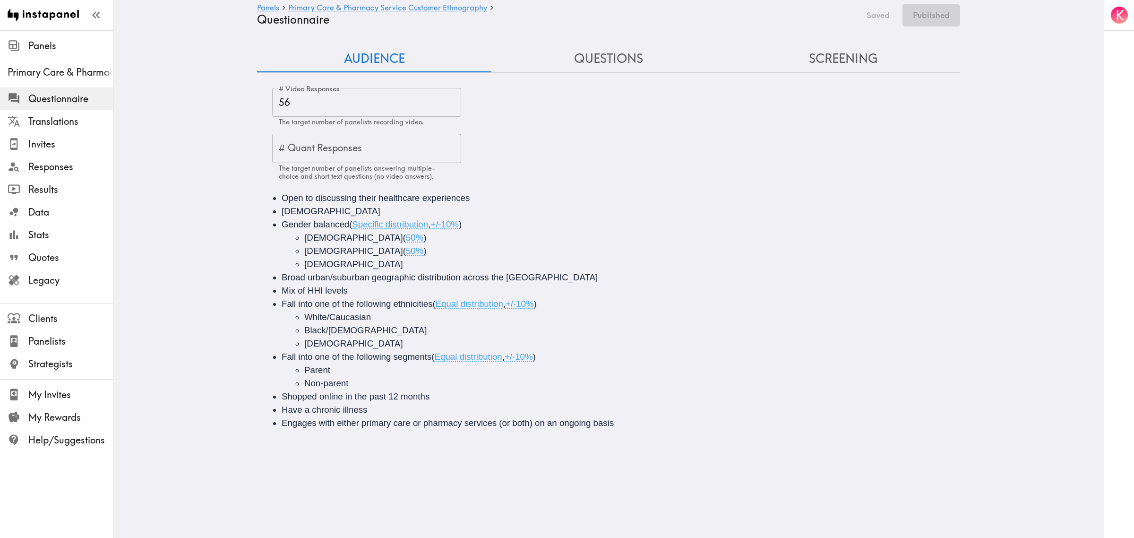
click at [615, 63] on button "Questions" at bounding box center [609, 58] width 234 height 27
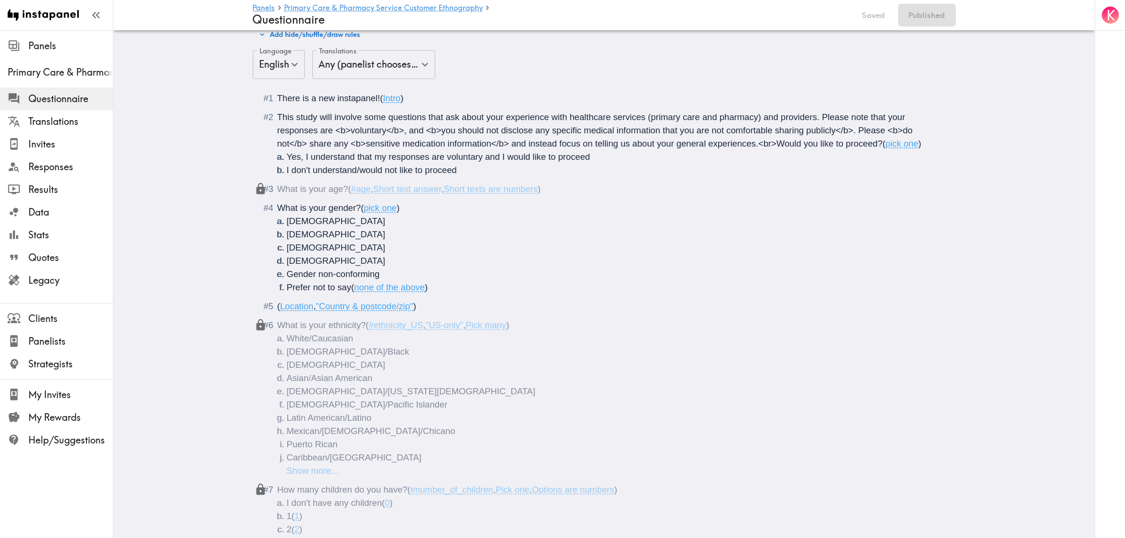
scroll to position [59, 0]
drag, startPoint x: 409, startPoint y: 172, endPoint x: 357, endPoint y: 176, distance: 52.6
click at [357, 176] on span "I don't understand/would not like to proceed" at bounding box center [372, 172] width 170 height 10
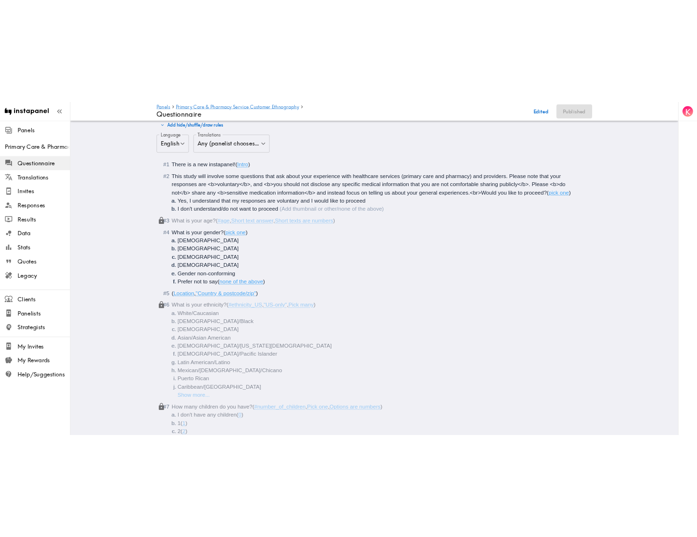
scroll to position [0, 0]
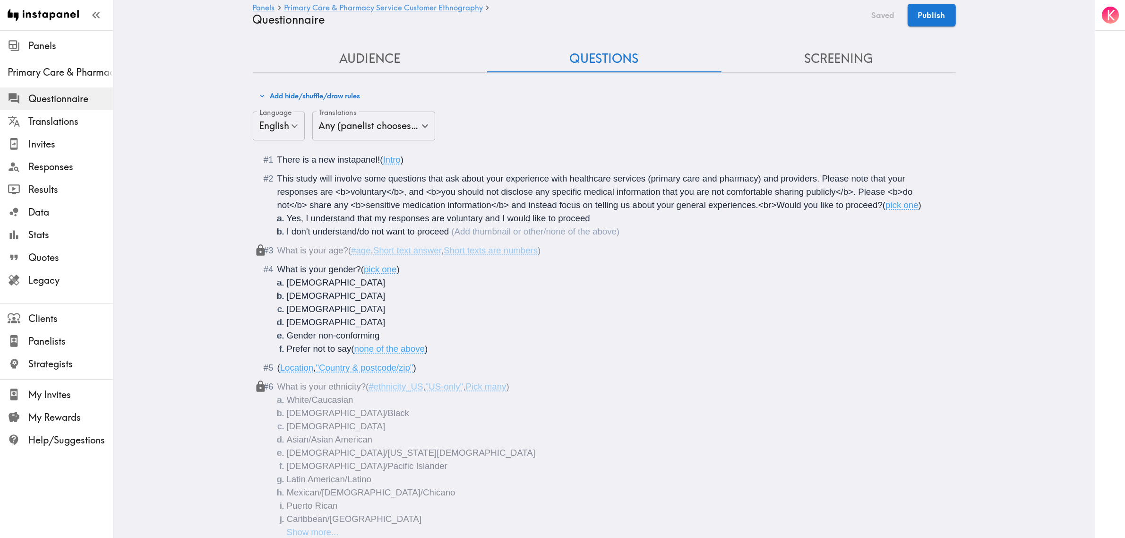
click at [929, 19] on button "Publish" at bounding box center [932, 15] width 48 height 23
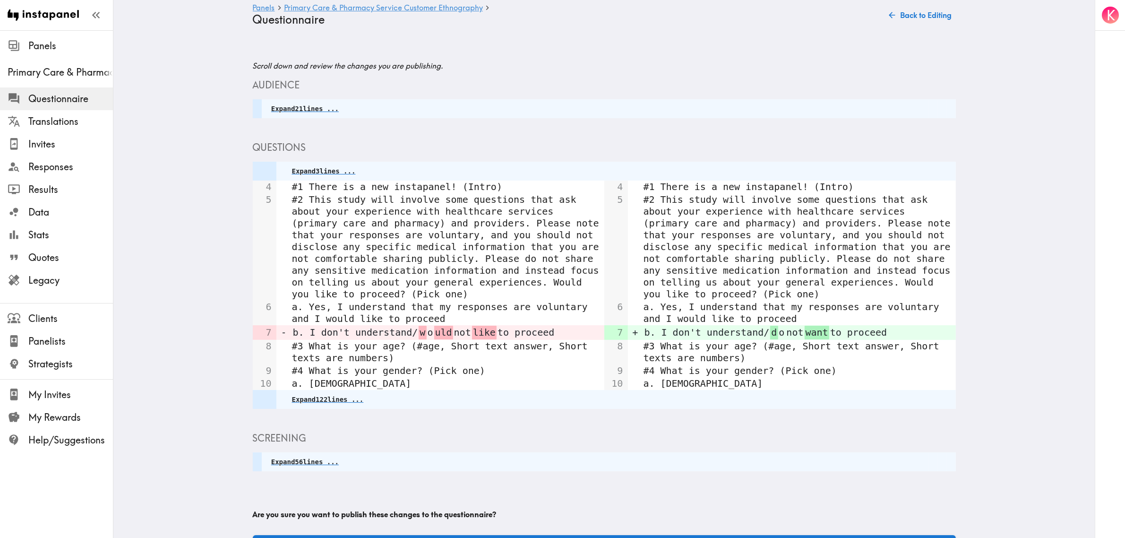
click at [589, 535] on button "Publish" at bounding box center [604, 546] width 703 height 22
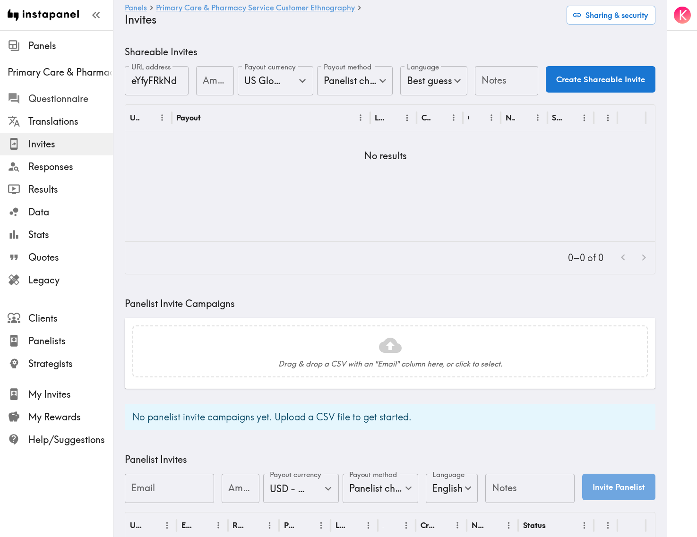
click at [41, 101] on span "Questionnaire" at bounding box center [70, 98] width 85 height 13
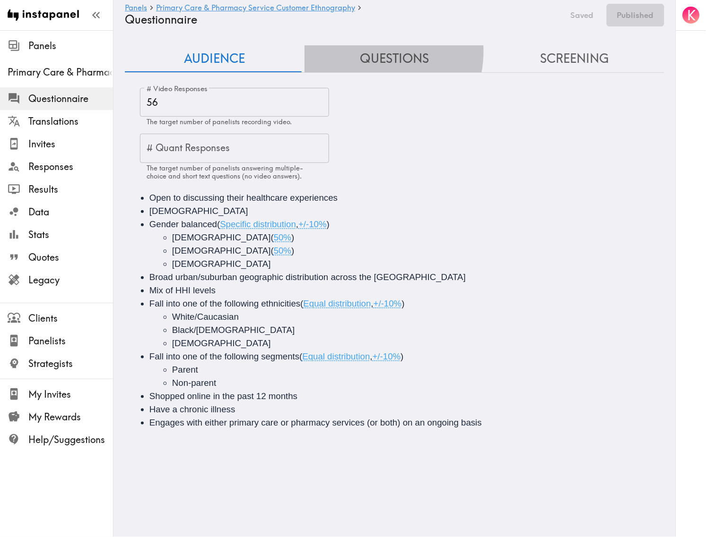
click at [363, 51] on button "Questions" at bounding box center [394, 58] width 180 height 27
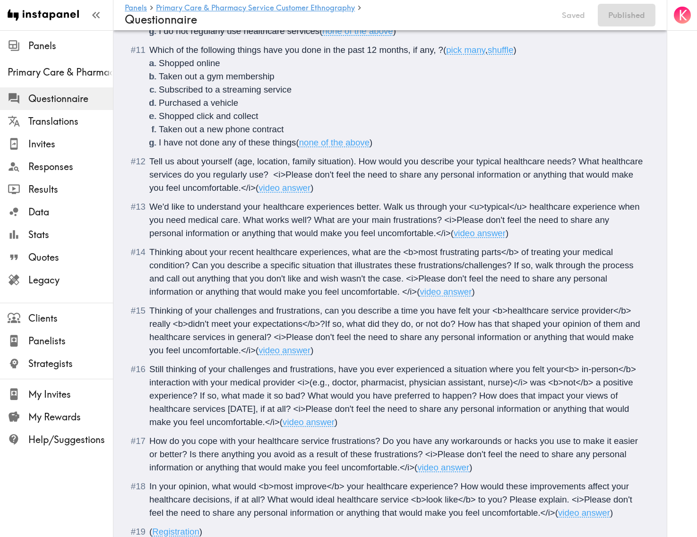
scroll to position [1148, 0]
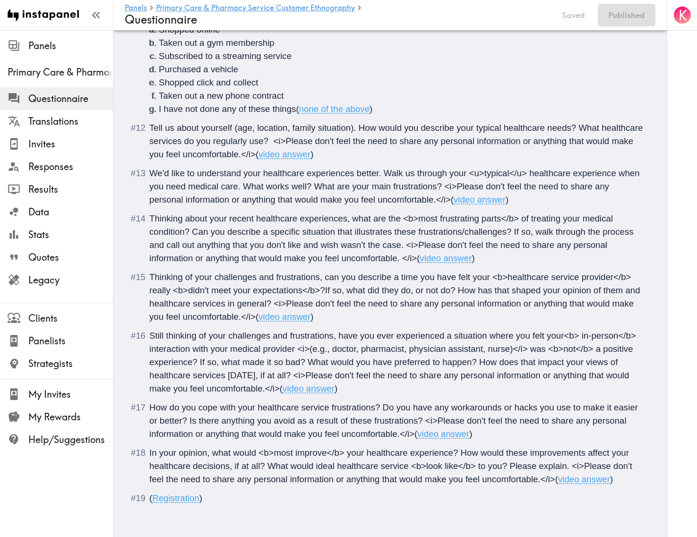
click at [621, 472] on div "In your opinion, what would <b>most improve</b> your healthcare experience? How…" at bounding box center [396, 467] width 495 height 40
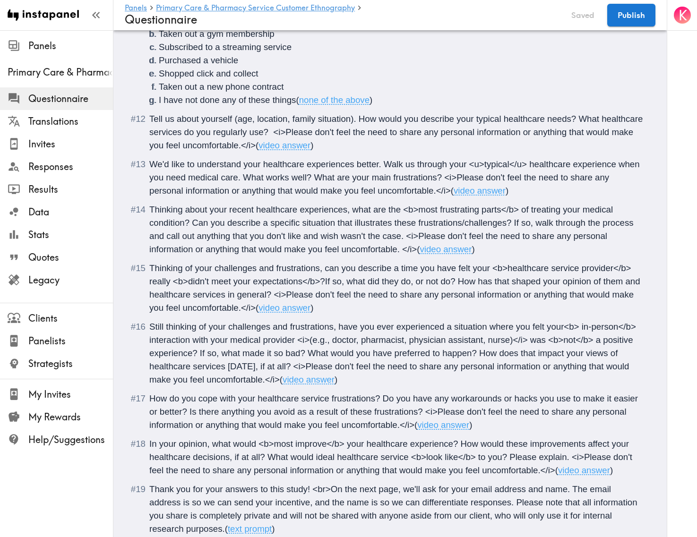
scroll to position [1207, 0]
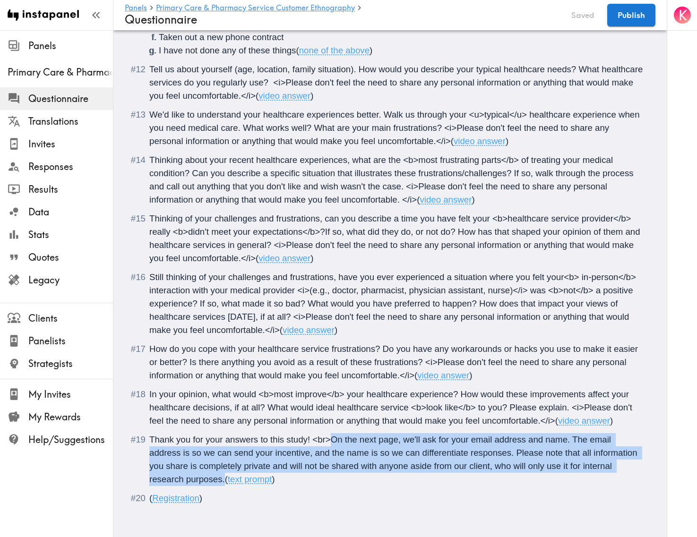
drag, startPoint x: 331, startPoint y: 428, endPoint x: 255, endPoint y: 475, distance: 89.2
click at [255, 475] on span "Thank you for your answers to this study! <br>On the next page, we'll ask for y…" at bounding box center [394, 460] width 491 height 50
copy span "On the next page, we'll ask for your email address and name. The email address …"
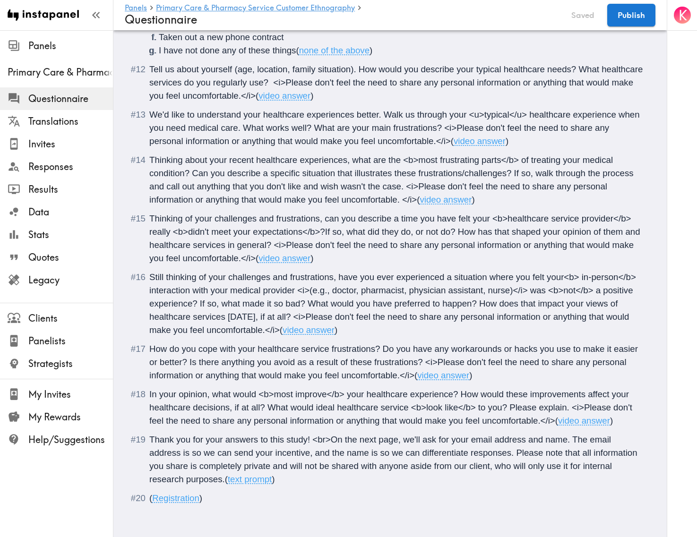
click at [452, 298] on span "Still thinking of your challenges and frustrations, have you ever experienced a…" at bounding box center [393, 303] width 489 height 63
click at [635, 17] on button "Publish" at bounding box center [631, 15] width 48 height 23
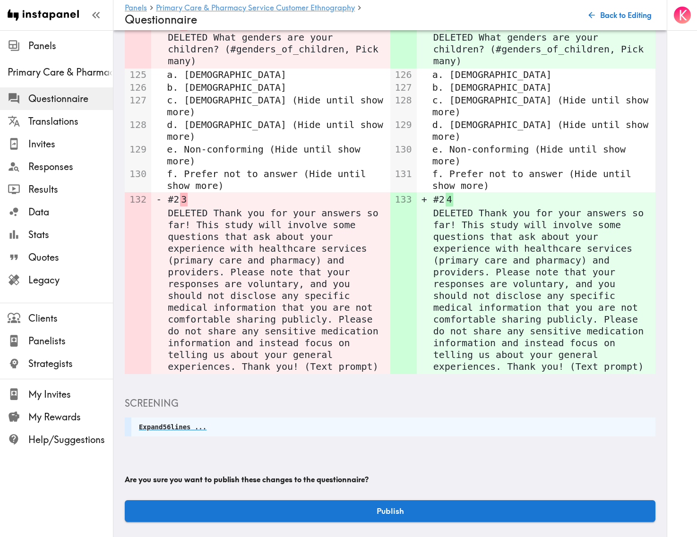
scroll to position [941, 0]
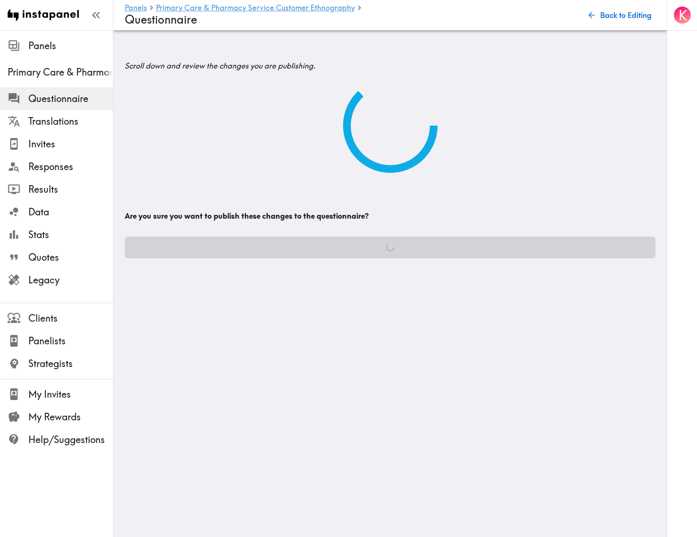
scroll to position [0, 0]
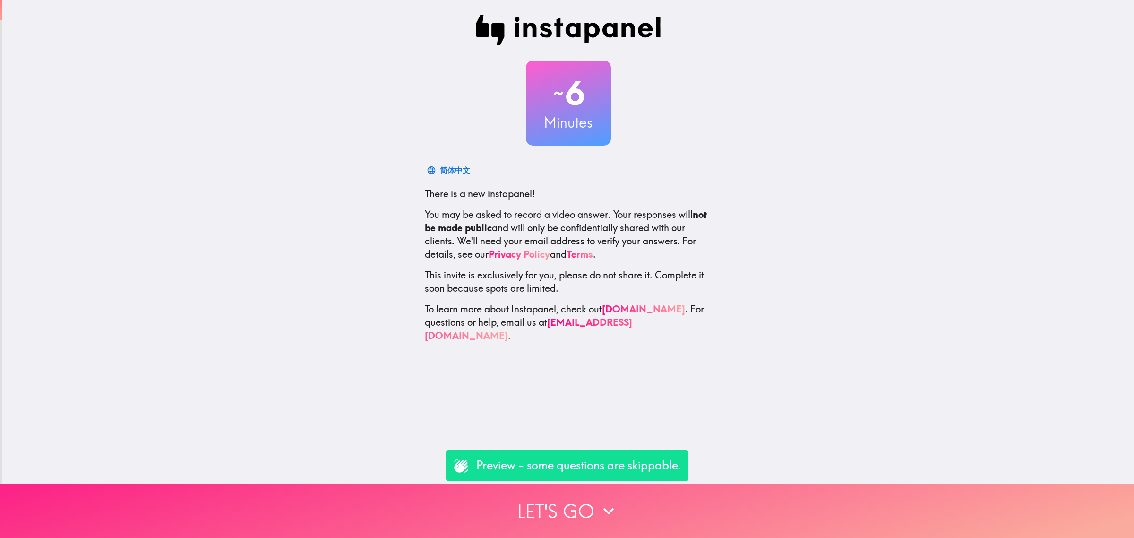
click at [564, 503] on button "Let's go" at bounding box center [567, 510] width 1134 height 54
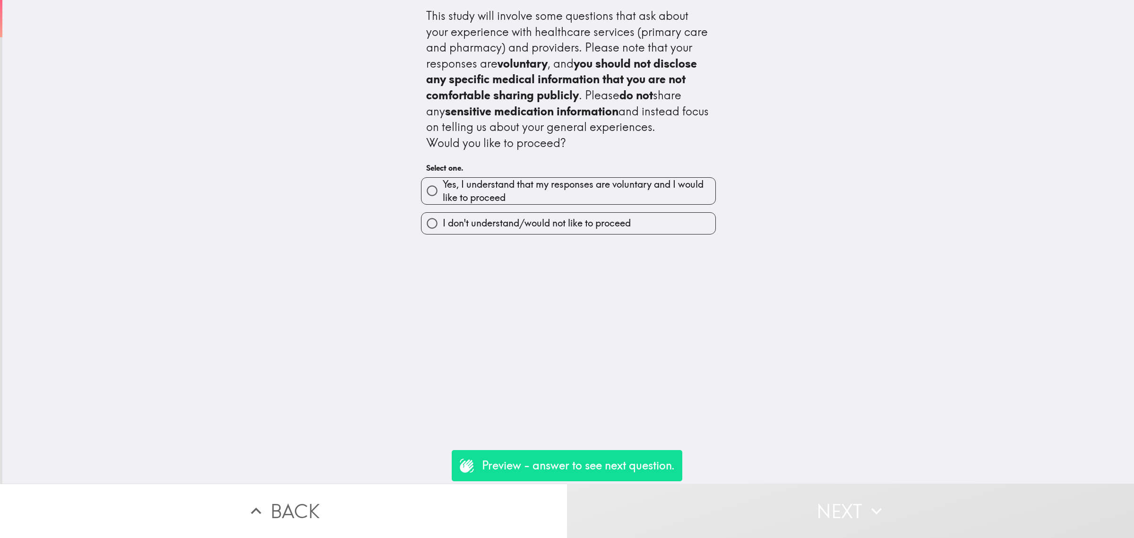
click at [501, 190] on span "Yes, I understand that my responses are voluntary and I would like to proceed" at bounding box center [579, 191] width 273 height 26
click at [443, 190] on input "Yes, I understand that my responses are voluntary and I would like to proceed" at bounding box center [432, 190] width 21 height 21
radio input "true"
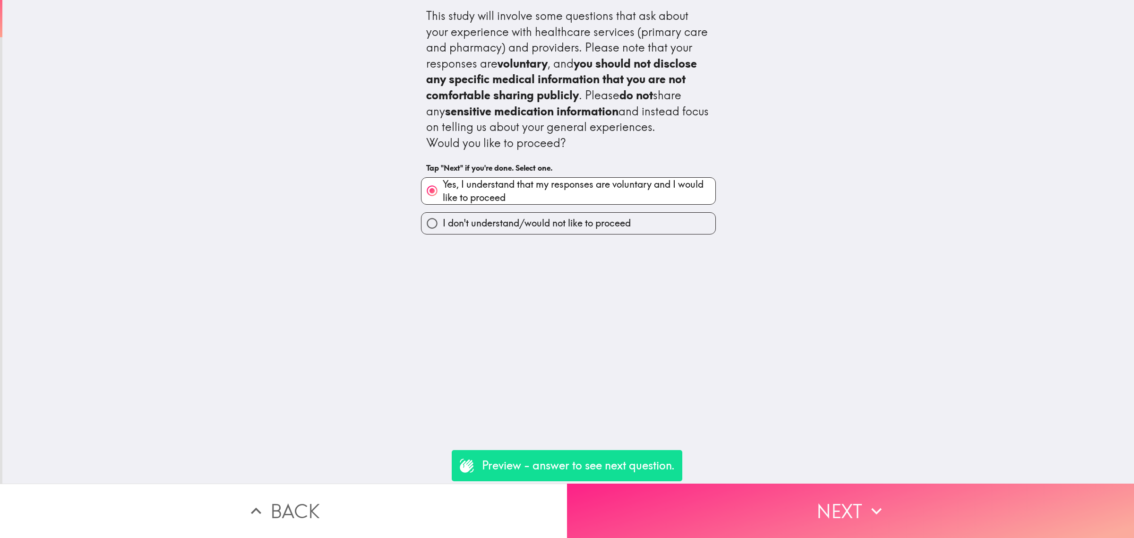
click at [755, 516] on button "Next" at bounding box center [850, 510] width 567 height 54
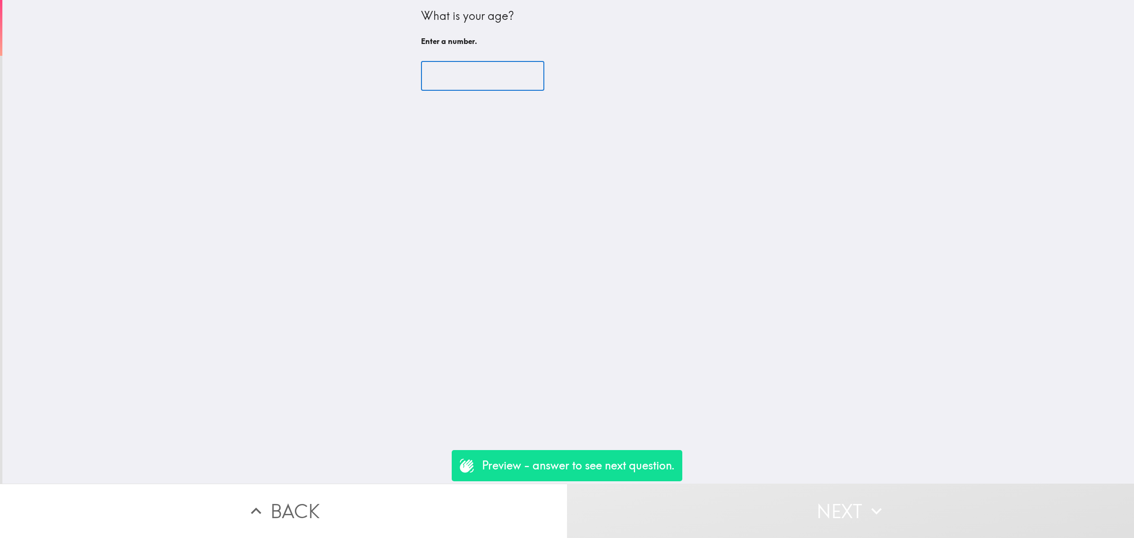
click at [460, 83] on input "number" at bounding box center [482, 75] width 123 height 29
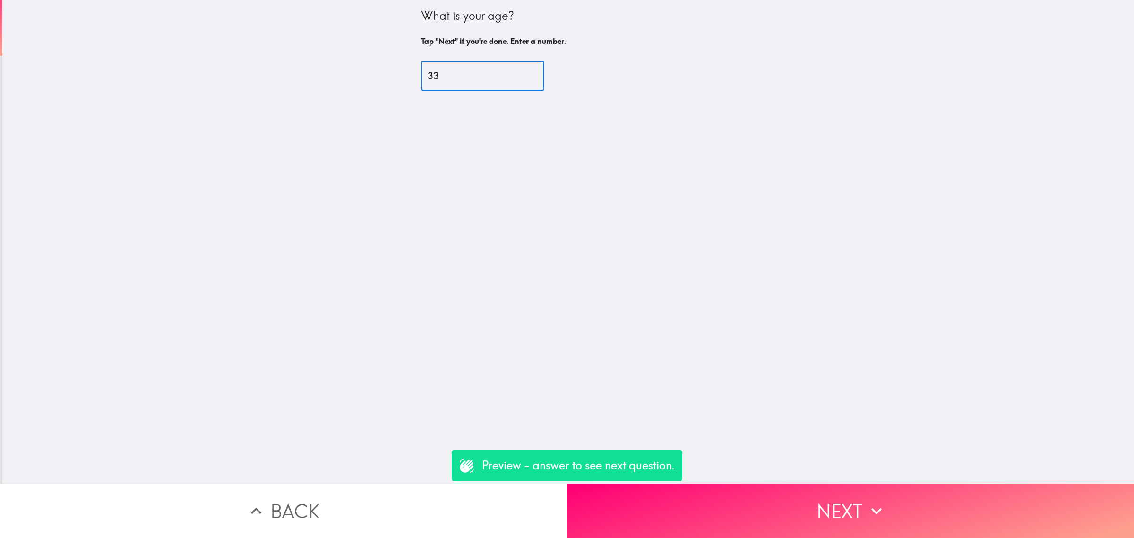
type input "33"
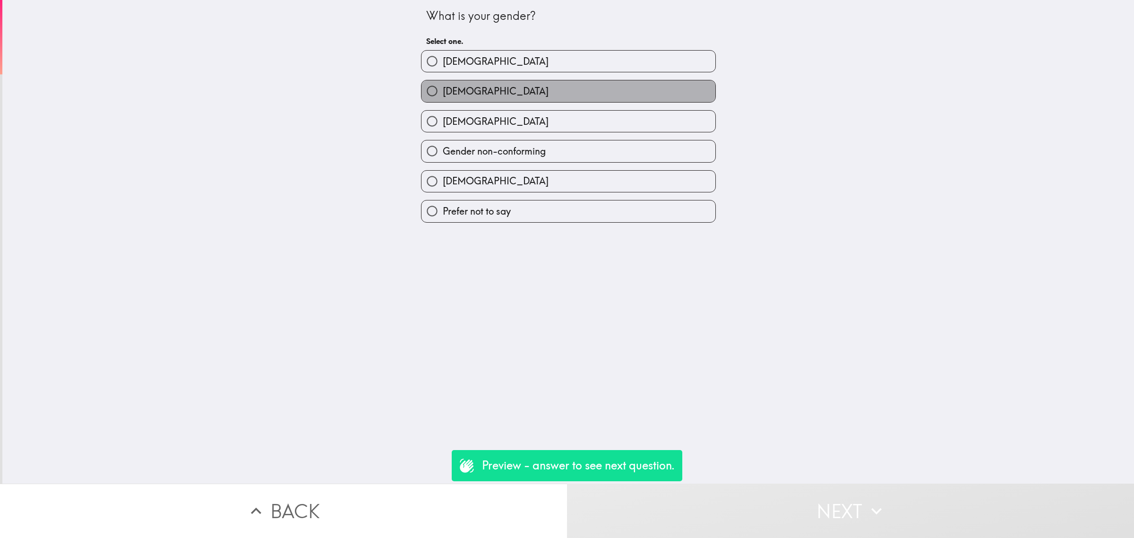
click at [473, 82] on label "[DEMOGRAPHIC_DATA]" at bounding box center [569, 90] width 294 height 21
click at [443, 82] on input "[DEMOGRAPHIC_DATA]" at bounding box center [432, 90] width 21 height 21
radio input "true"
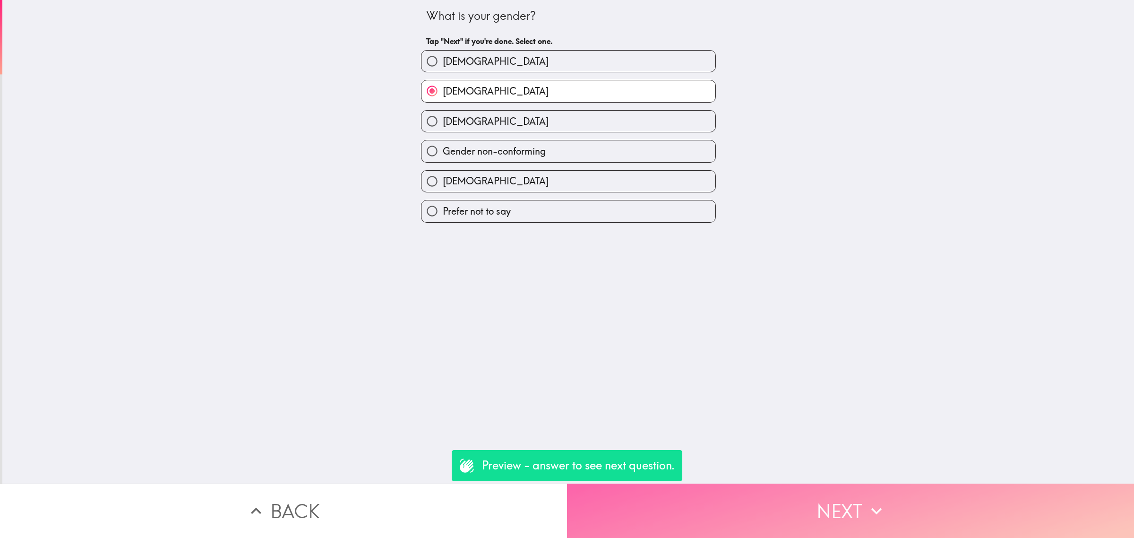
click at [792, 509] on button "Next" at bounding box center [850, 510] width 567 height 54
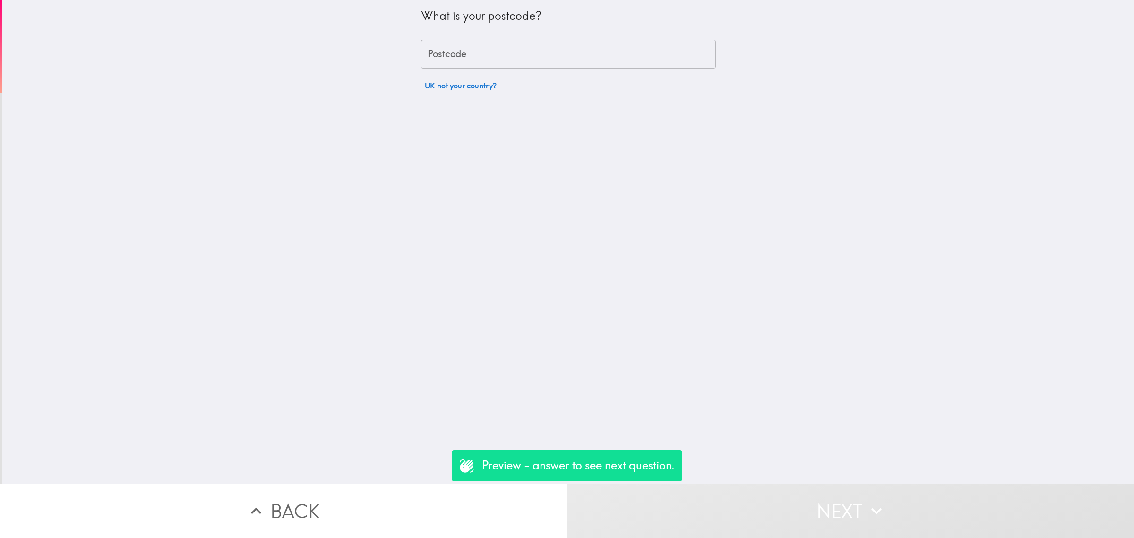
click at [461, 76] on div "What is your postcode? Postcode Postcode UK not your country?" at bounding box center [568, 47] width 295 height 95
click at [483, 83] on button "UK not your country?" at bounding box center [460, 85] width 79 height 19
click at [502, 95] on input "United Kingdom of Great Britain and Northern Ireland (GB)" at bounding box center [555, 90] width 260 height 21
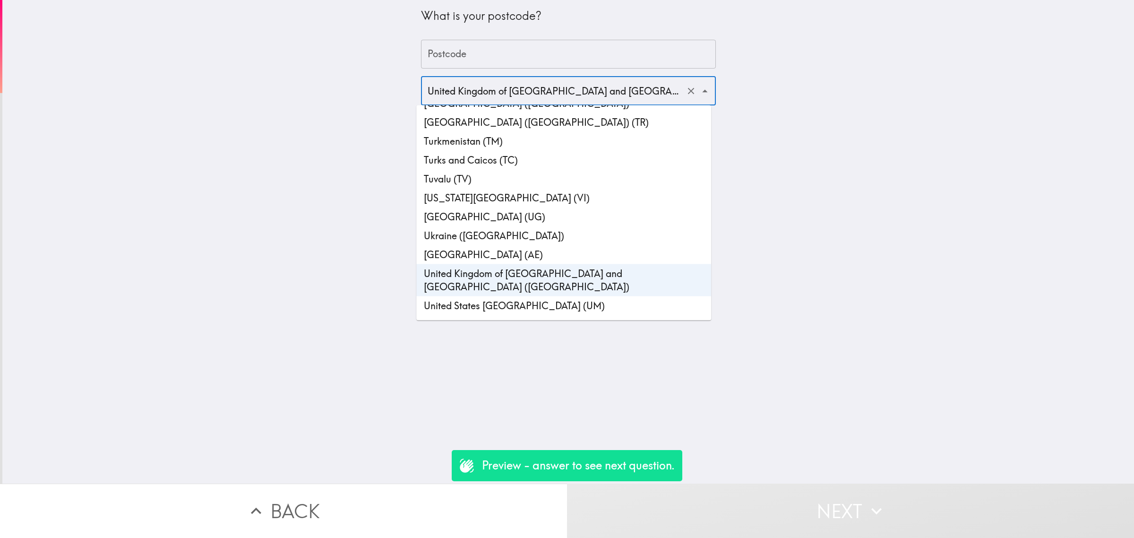
scroll to position [4344, 0]
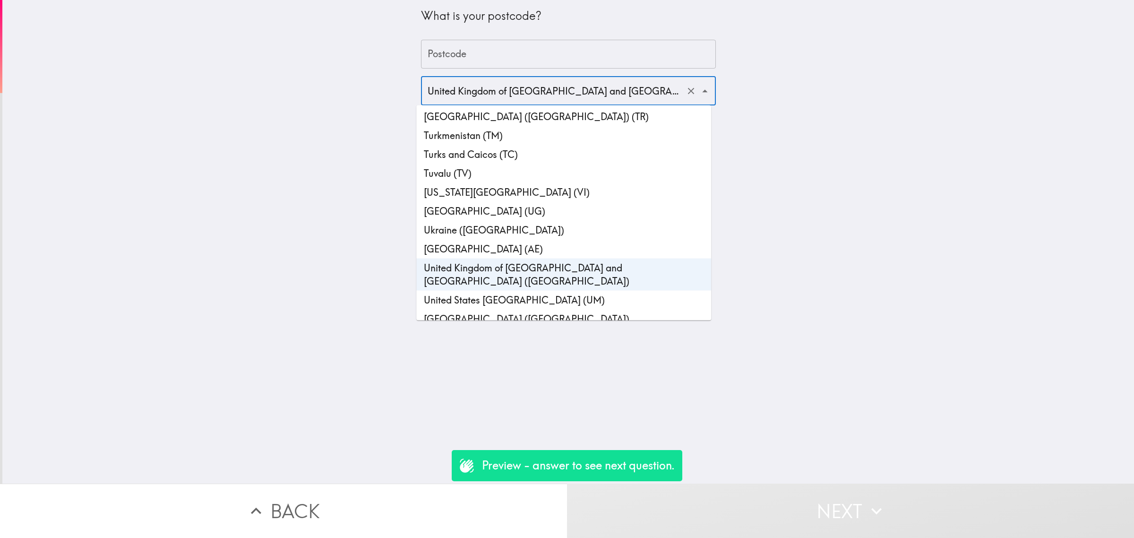
click at [486, 310] on li "United States of America (US)" at bounding box center [563, 319] width 295 height 19
type input "United States of America (US)"
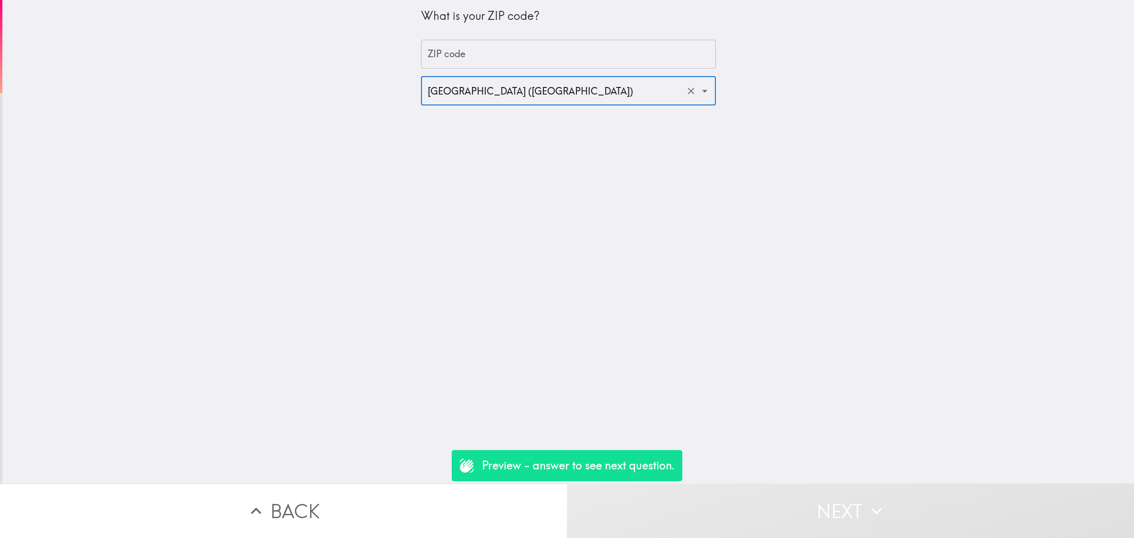
click at [454, 62] on input "ZIP code" at bounding box center [568, 54] width 295 height 29
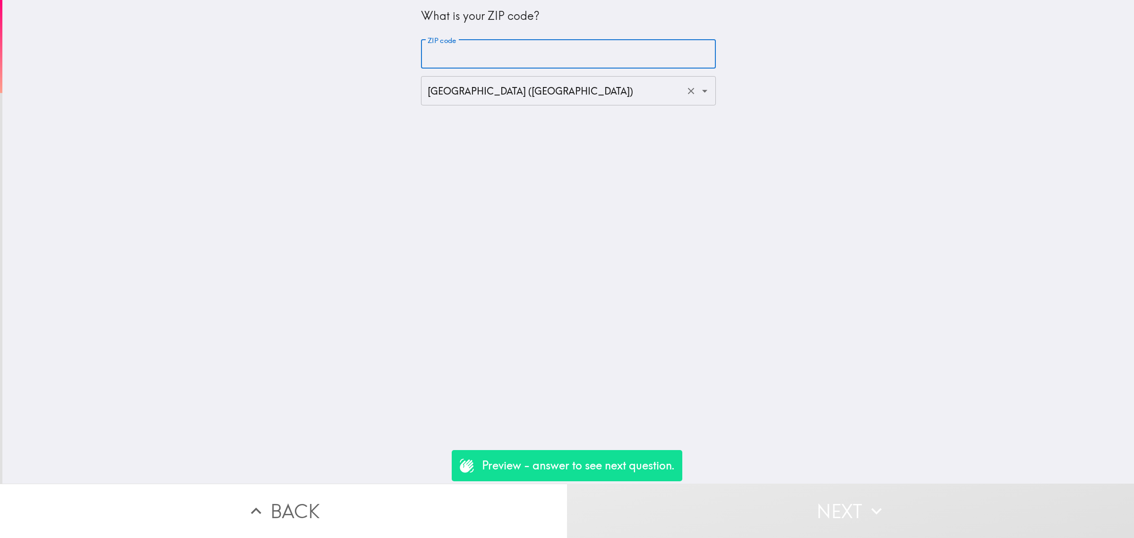
type input "75000"
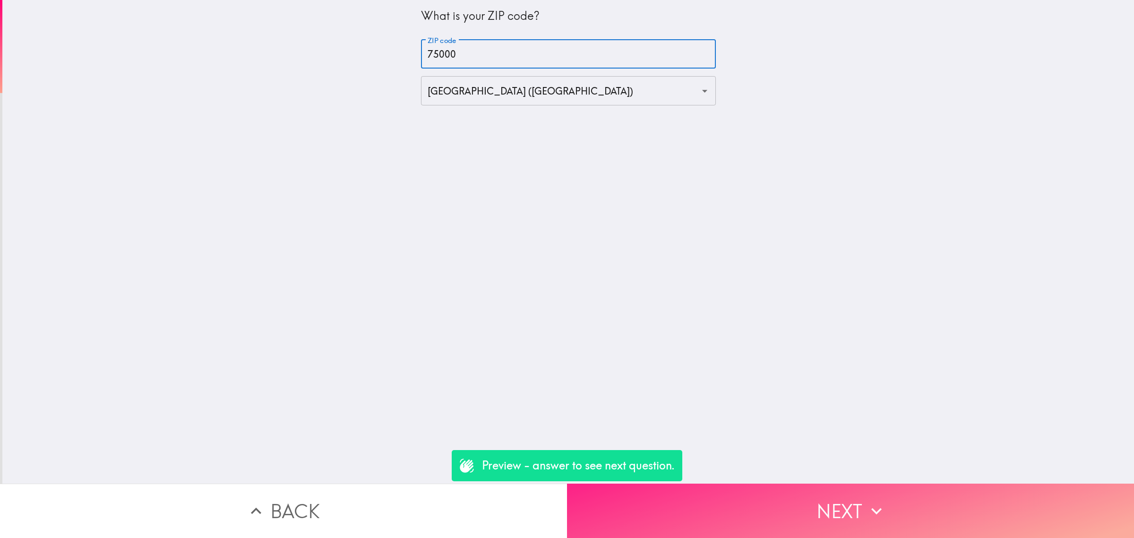
click at [764, 483] on button "Next" at bounding box center [850, 510] width 567 height 54
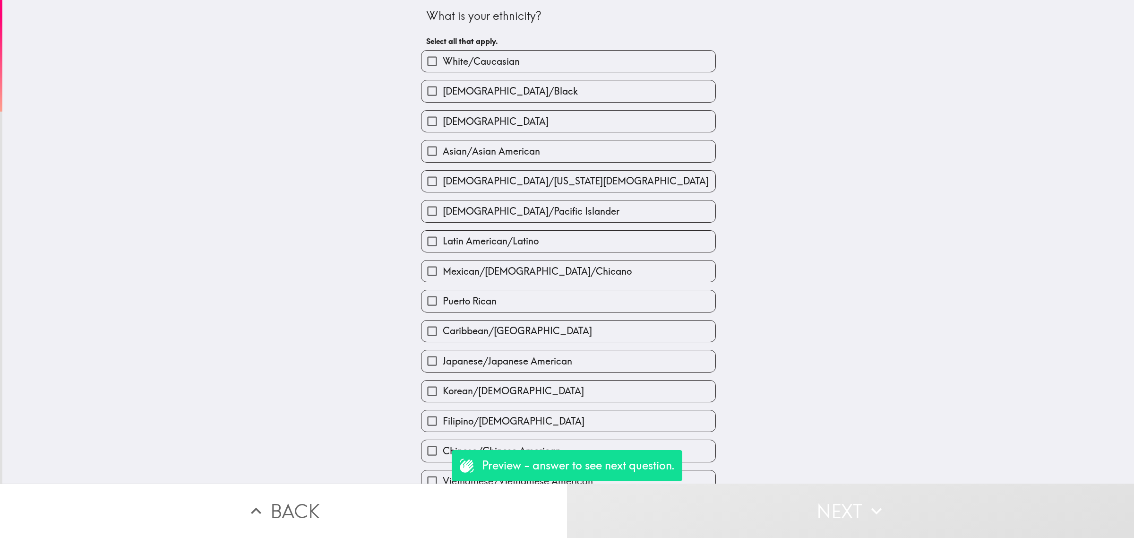
click at [535, 190] on label "Native American/Alaska Native" at bounding box center [569, 181] width 294 height 21
click at [443, 190] on input "Native American/Alaska Native" at bounding box center [432, 181] width 21 height 21
checkbox input "true"
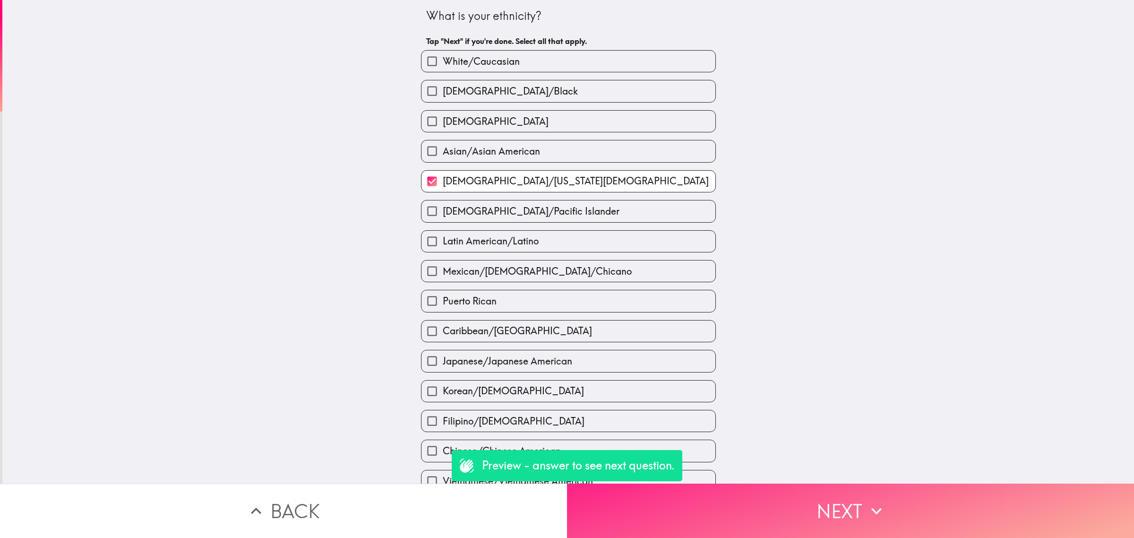
click at [842, 505] on button "Next" at bounding box center [850, 510] width 567 height 54
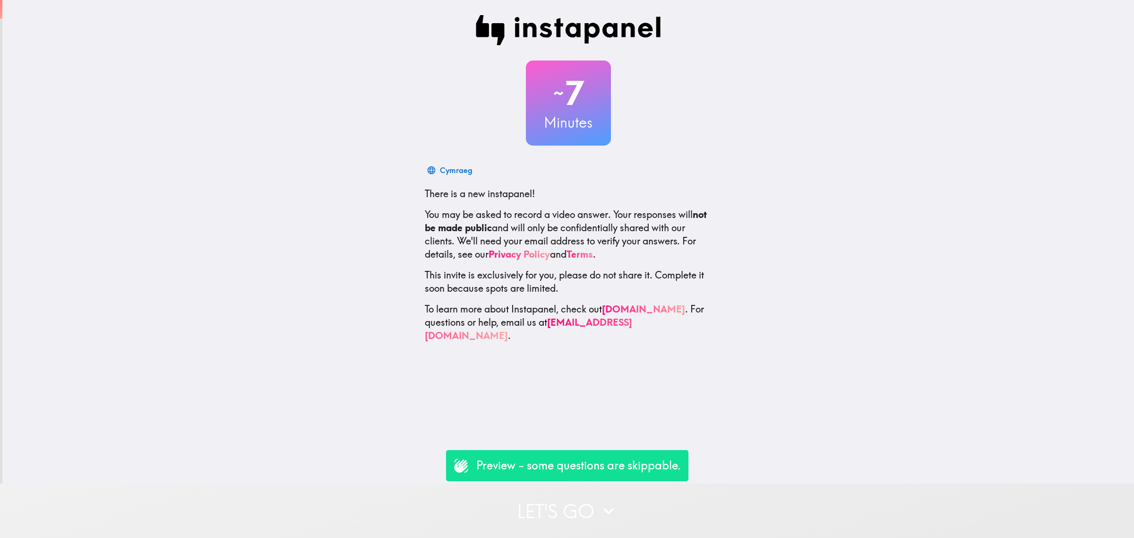
click at [600, 509] on icon "button" at bounding box center [608, 510] width 21 height 21
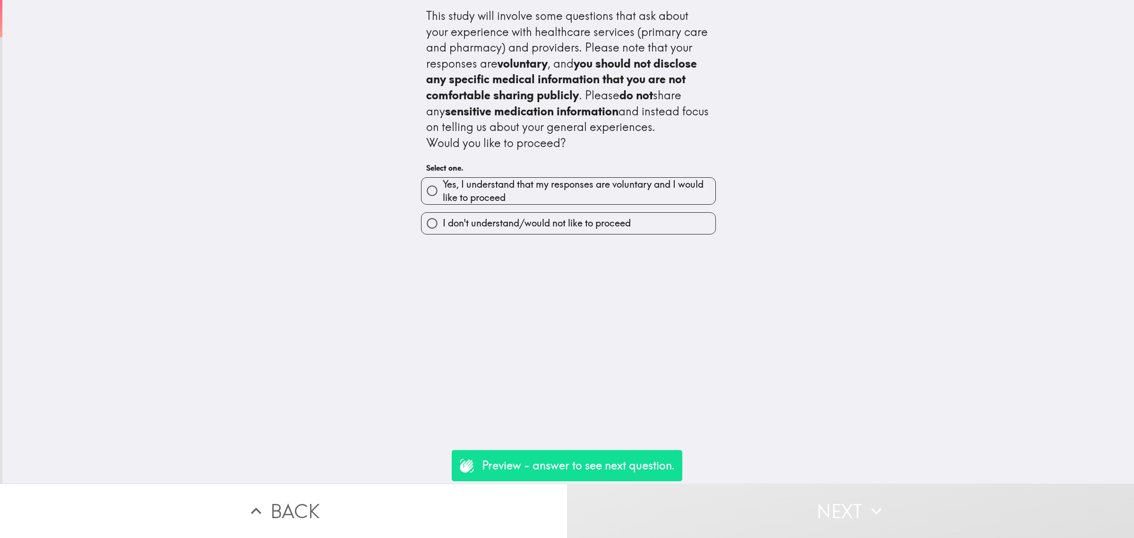
click at [539, 193] on span "Yes, I understand that my responses are voluntary and I would like to proceed" at bounding box center [579, 191] width 273 height 26
click at [443, 193] on input "Yes, I understand that my responses are voluntary and I would like to proceed" at bounding box center [432, 190] width 21 height 21
radio input "true"
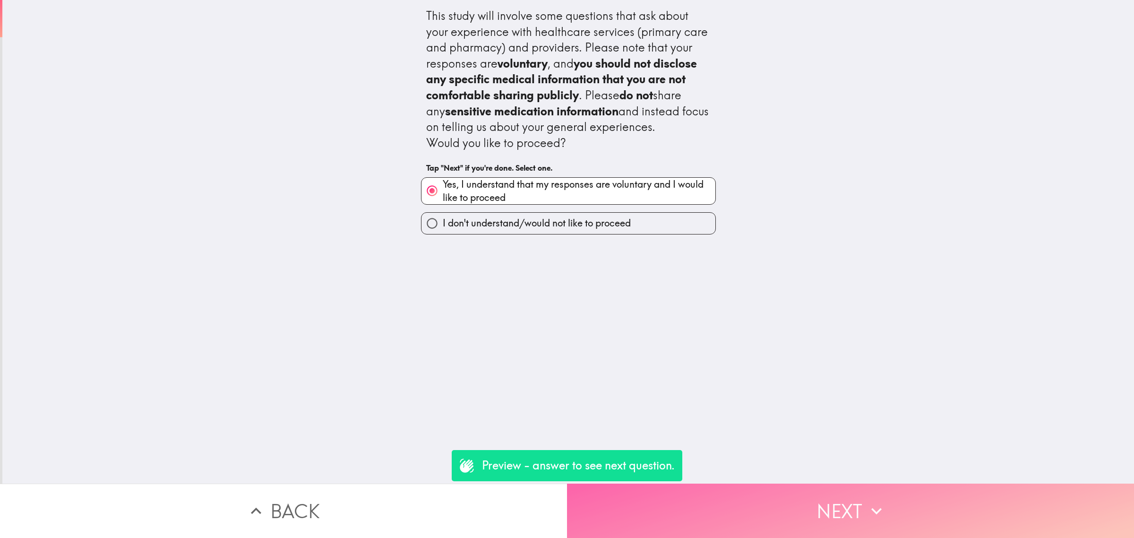
click at [829, 512] on button "Next" at bounding box center [850, 510] width 567 height 54
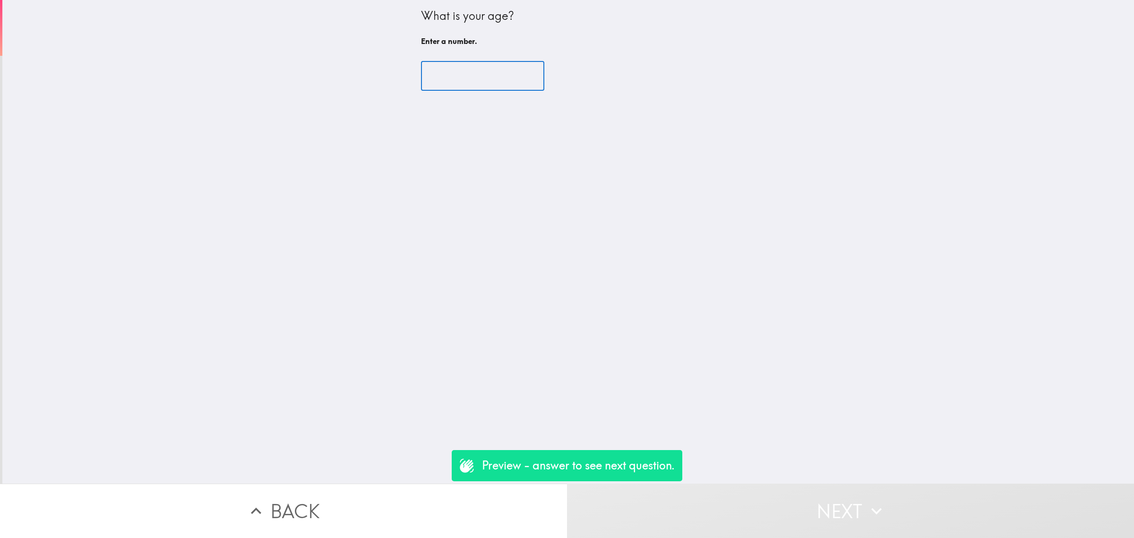
click at [448, 81] on input "number" at bounding box center [482, 75] width 123 height 29
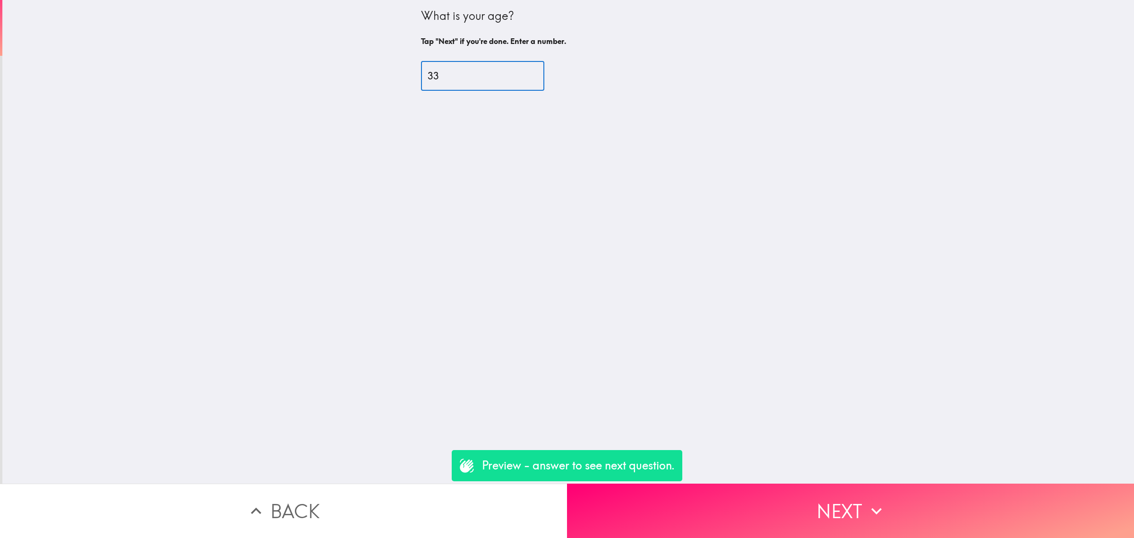
type input "33"
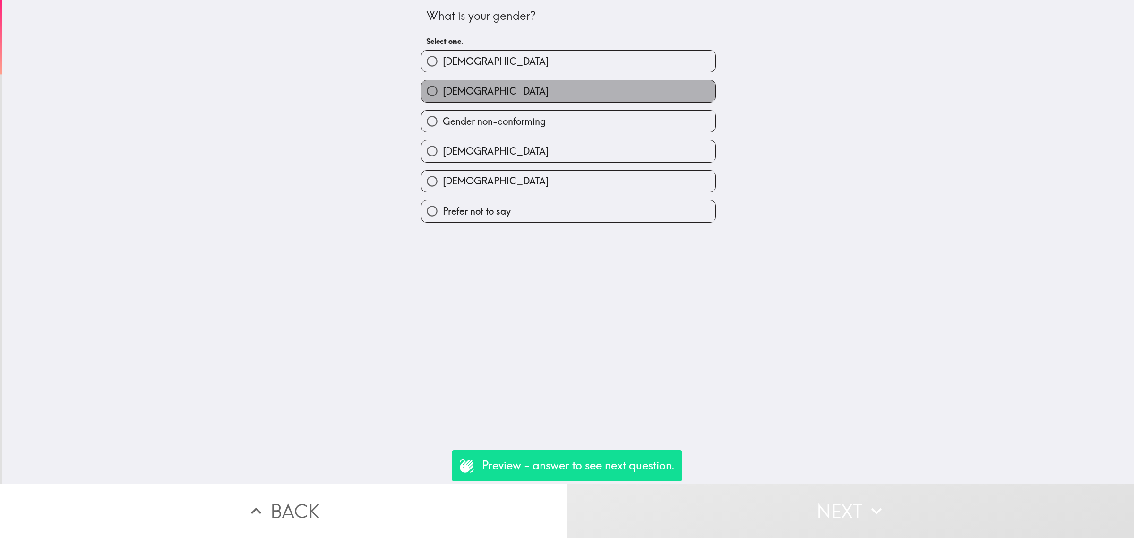
click at [453, 93] on span "[DEMOGRAPHIC_DATA]" at bounding box center [496, 91] width 106 height 13
click at [443, 93] on input "[DEMOGRAPHIC_DATA]" at bounding box center [432, 90] width 21 height 21
radio input "true"
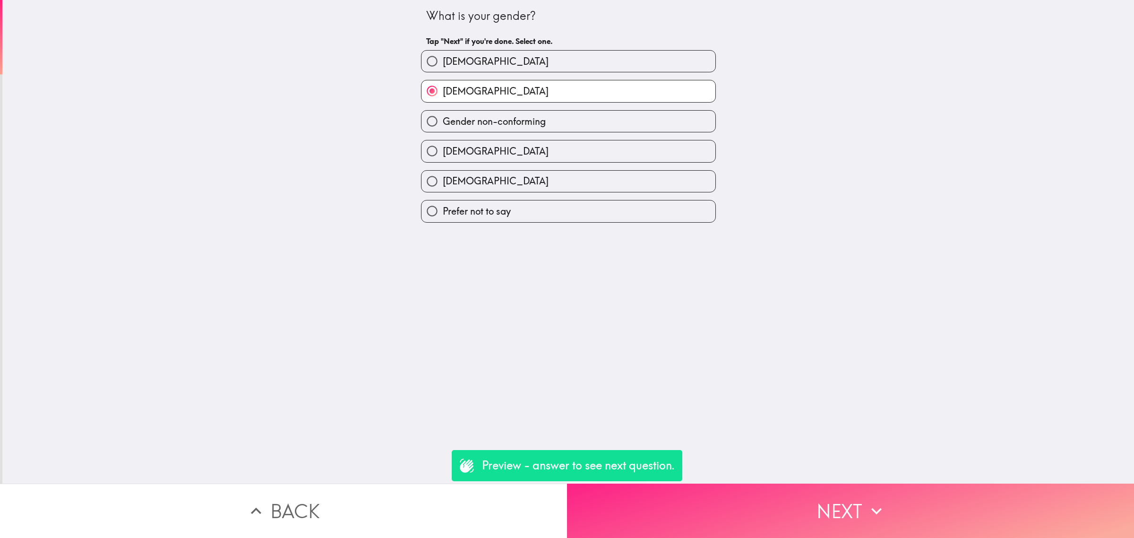
click at [814, 497] on button "Next" at bounding box center [850, 510] width 567 height 54
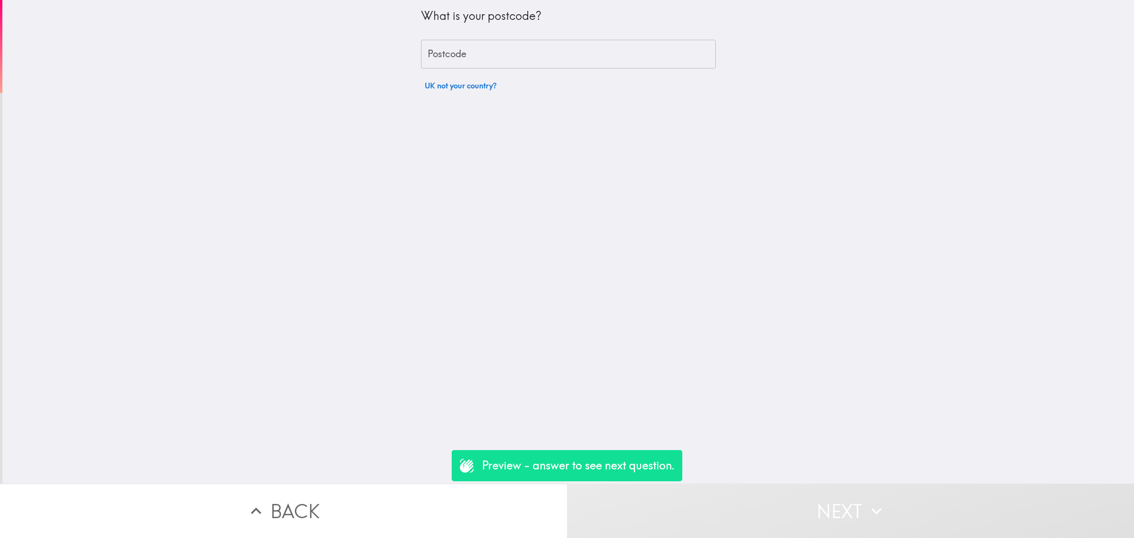
click at [459, 88] on button "UK not your country?" at bounding box center [460, 85] width 79 height 19
click at [480, 89] on input "United Kingdom of Great Britain and Northern Ireland (GB)" at bounding box center [555, 90] width 260 height 21
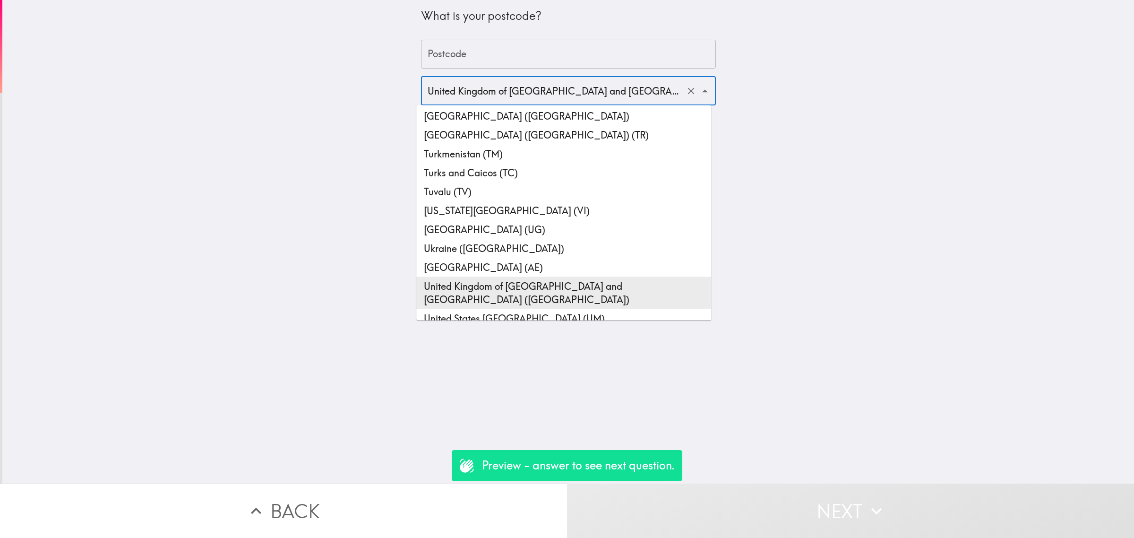
scroll to position [4344, 0]
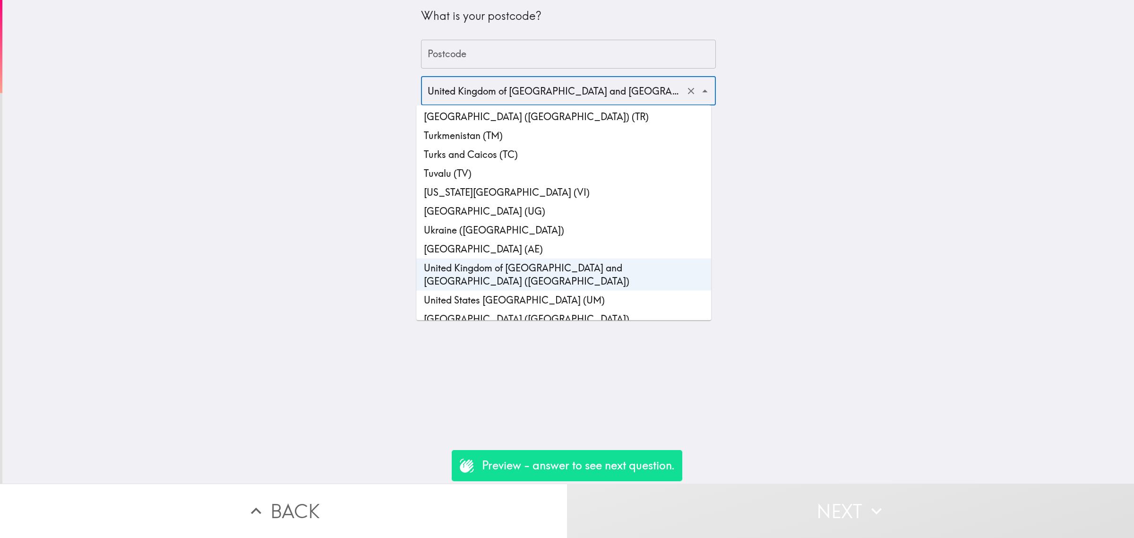
click at [490, 310] on li "United States of America (US)" at bounding box center [563, 319] width 295 height 19
type input "United States of America (US)"
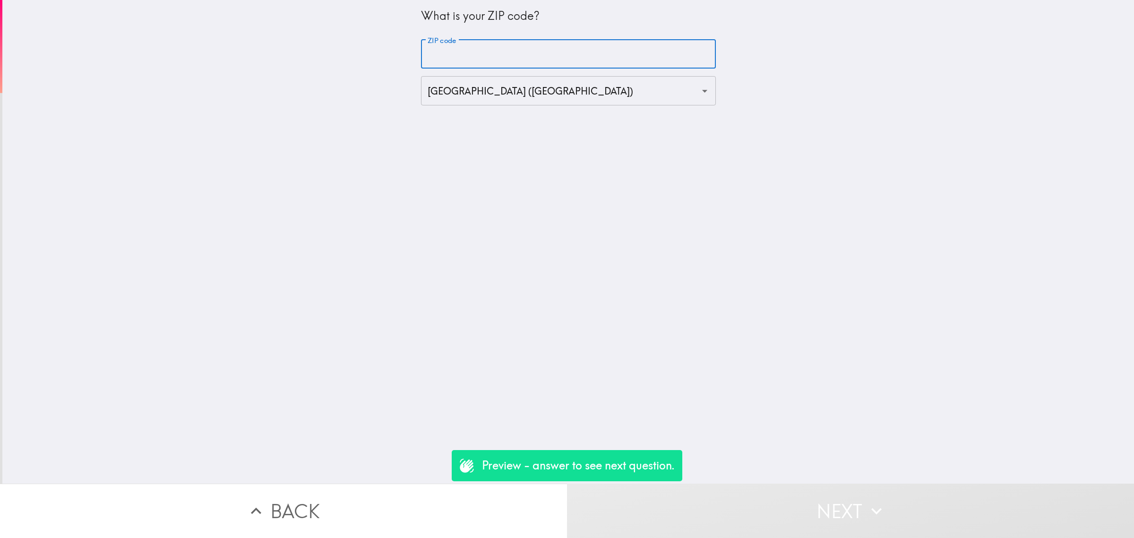
click at [452, 57] on input "ZIP code" at bounding box center [568, 54] width 295 height 29
type input "75000"
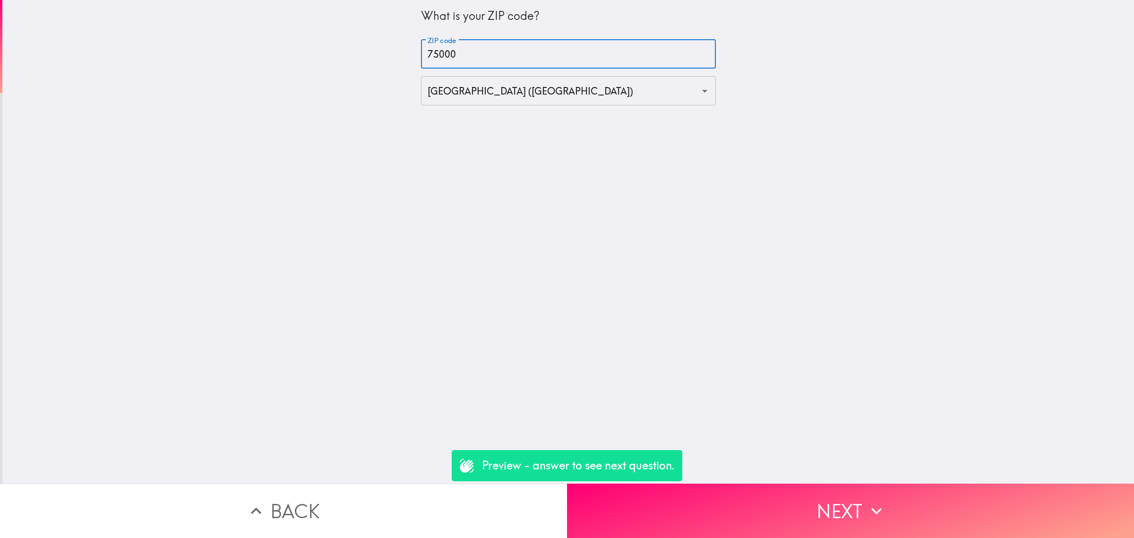
click at [771, 501] on button "Next" at bounding box center [850, 510] width 567 height 54
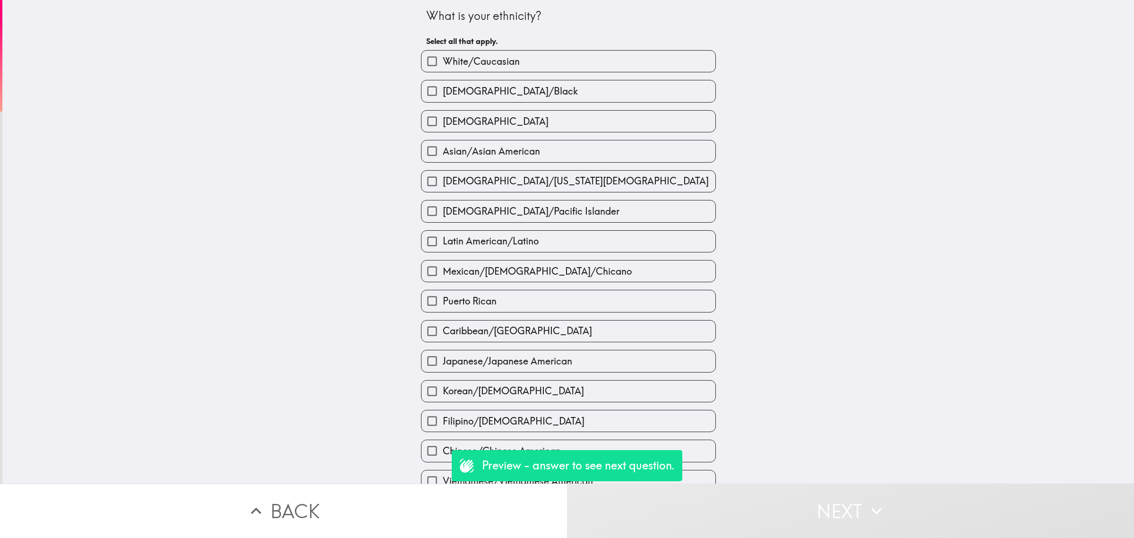
click at [505, 55] on span "White/Caucasian" at bounding box center [481, 61] width 77 height 13
click at [443, 55] on input "White/Caucasian" at bounding box center [432, 61] width 21 height 21
checkbox input "true"
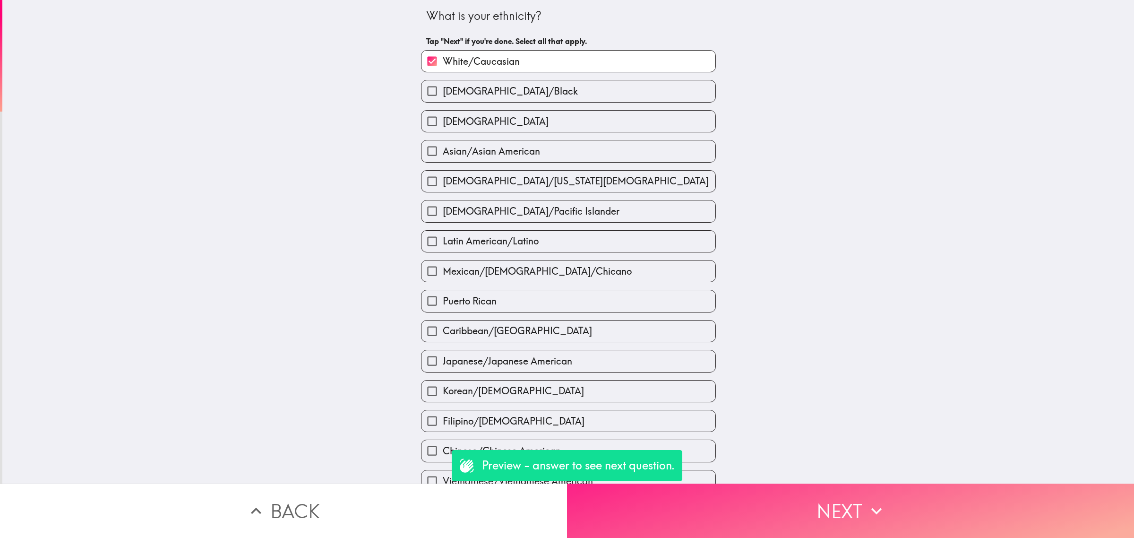
click at [904, 521] on button "Next" at bounding box center [850, 510] width 567 height 54
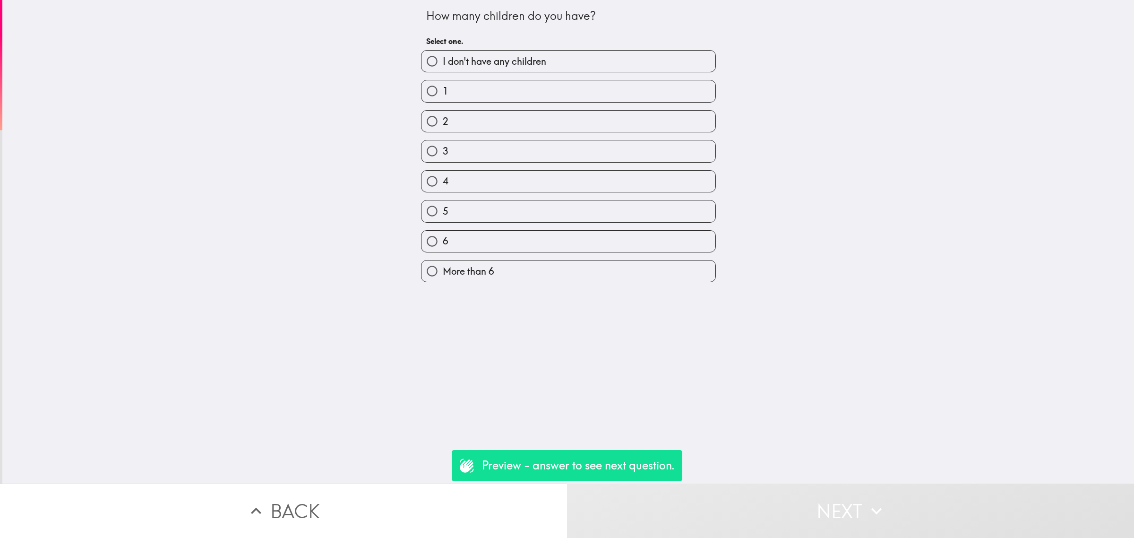
click at [506, 92] on label "1" at bounding box center [569, 90] width 294 height 21
click at [443, 92] on input "1" at bounding box center [432, 90] width 21 height 21
radio input "true"
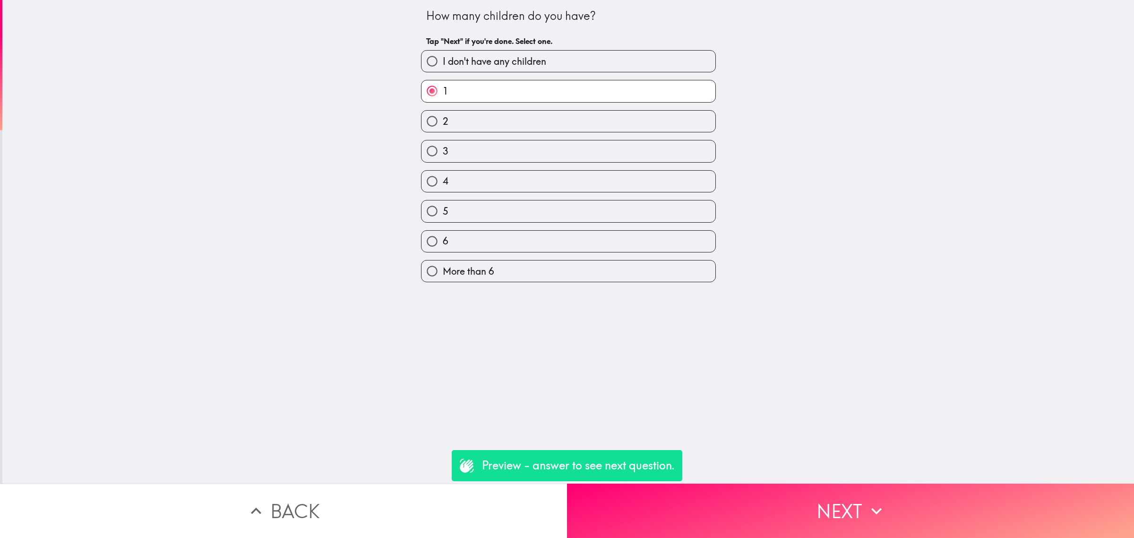
click at [889, 493] on button "Next" at bounding box center [850, 510] width 567 height 54
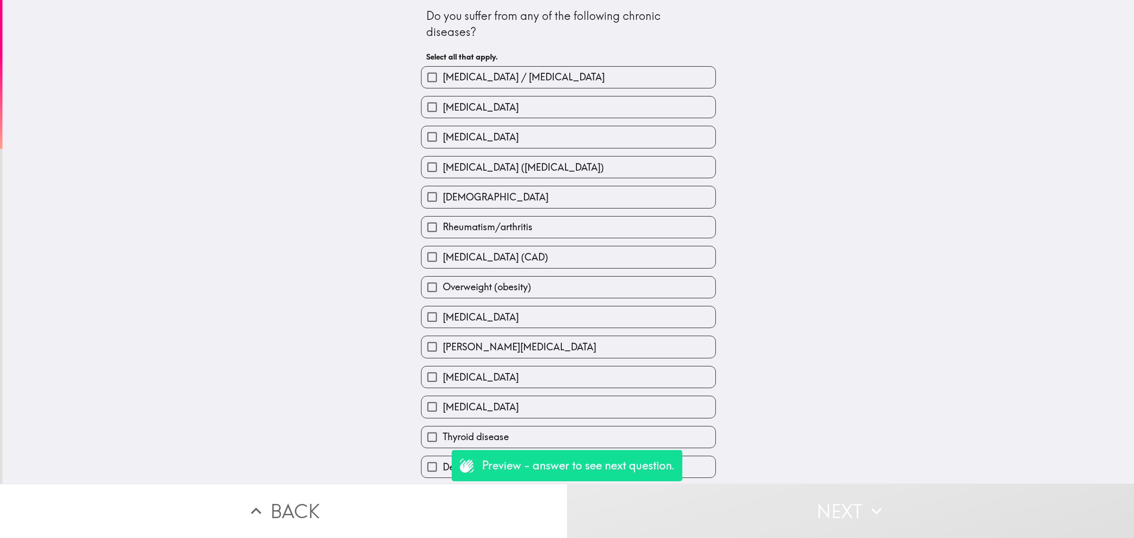
click at [526, 193] on label "[DEMOGRAPHIC_DATA]" at bounding box center [569, 196] width 294 height 21
click at [443, 193] on input "[DEMOGRAPHIC_DATA]" at bounding box center [432, 196] width 21 height 21
checkbox input "true"
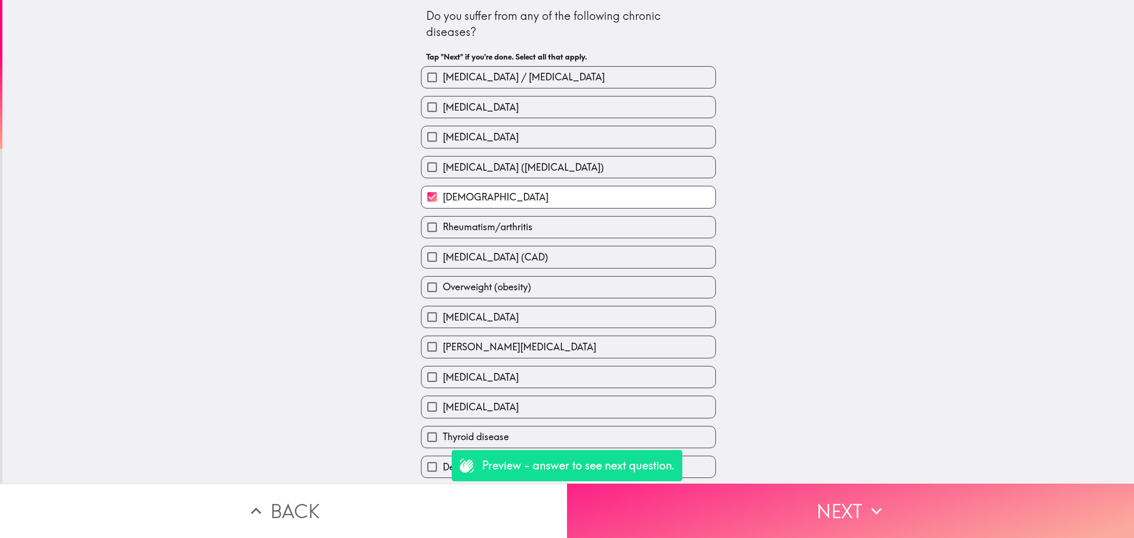
click at [828, 502] on button "Next" at bounding box center [850, 510] width 567 height 54
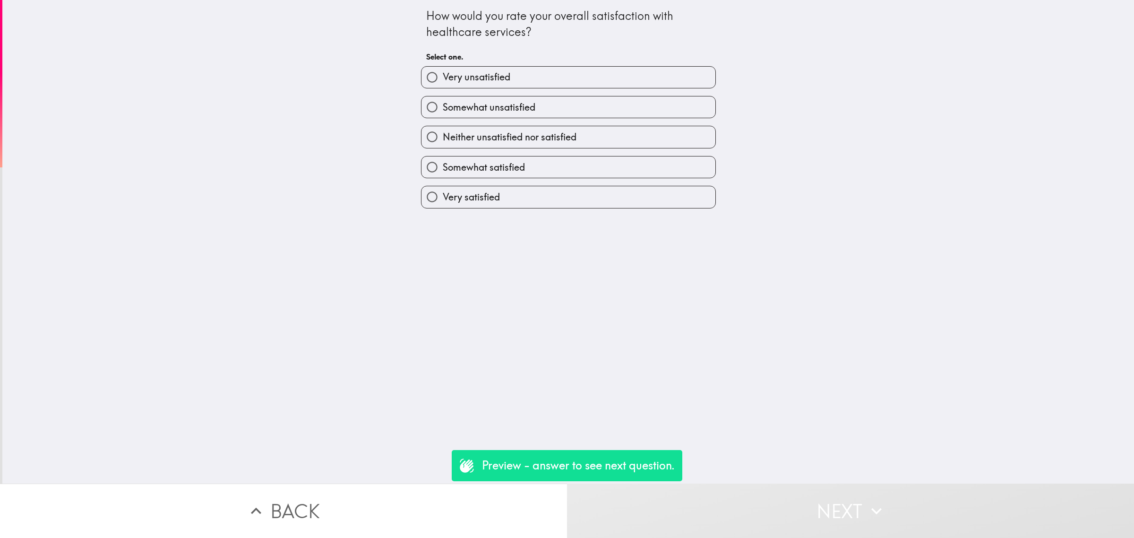
click at [558, 121] on div "Neither unsatisfied nor satisfied" at bounding box center [565, 133] width 302 height 30
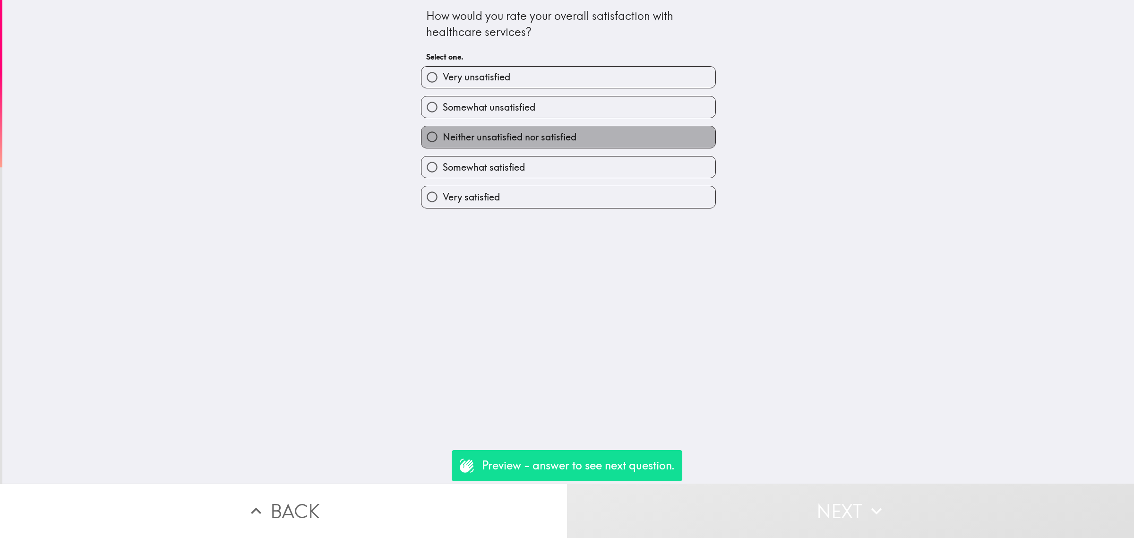
click at [582, 147] on label "Neither unsatisfied nor satisfied" at bounding box center [569, 136] width 294 height 21
click at [443, 147] on input "Neither unsatisfied nor satisfied" at bounding box center [432, 136] width 21 height 21
radio input "true"
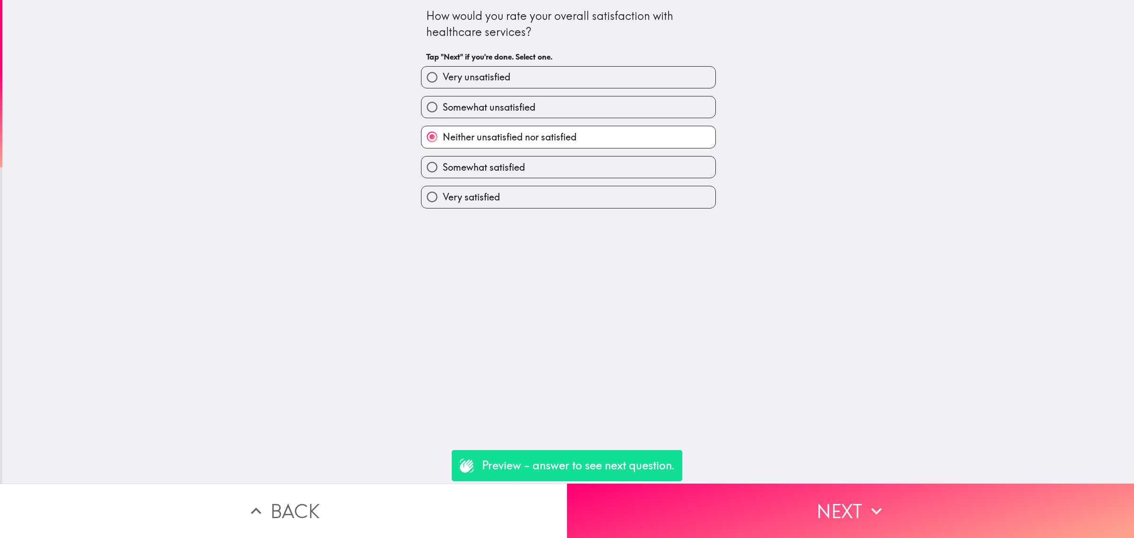
click at [850, 519] on button "Next" at bounding box center [850, 510] width 567 height 54
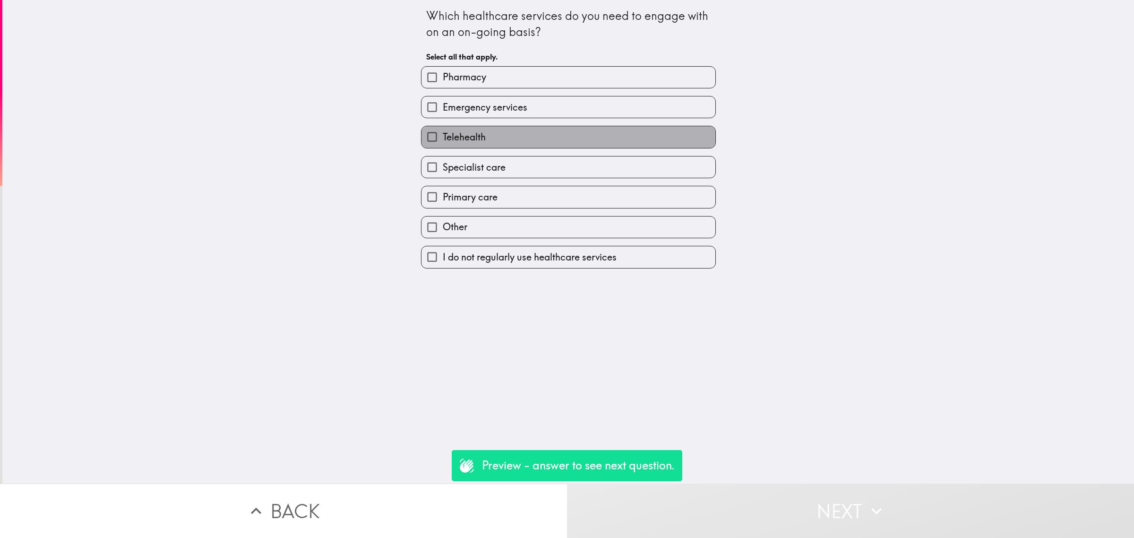
click at [535, 131] on label "Telehealth" at bounding box center [569, 136] width 294 height 21
click at [443, 131] on input "Telehealth" at bounding box center [432, 136] width 21 height 21
checkbox input "true"
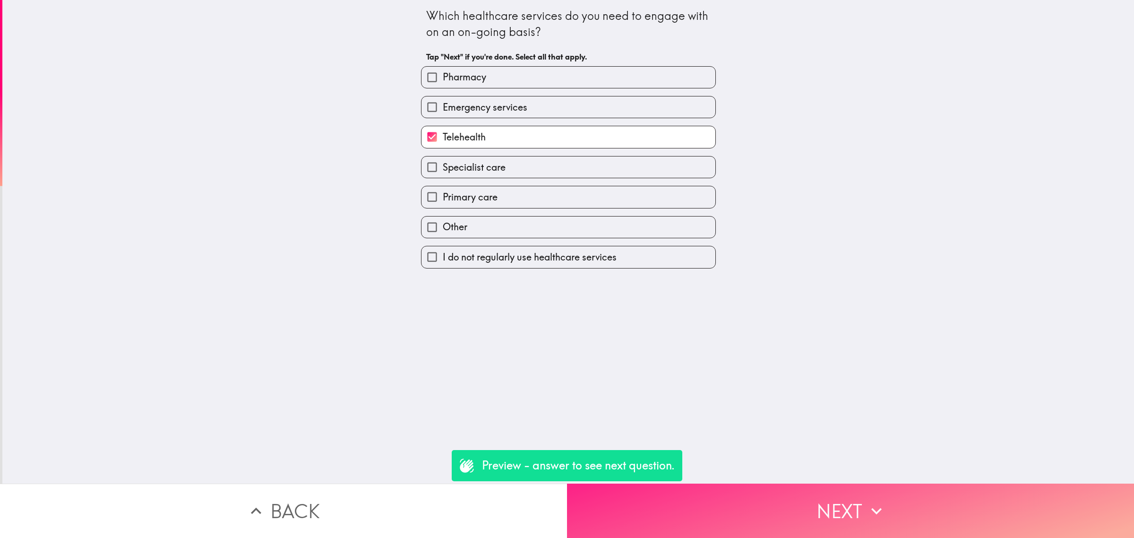
click at [859, 488] on button "Next" at bounding box center [850, 510] width 567 height 54
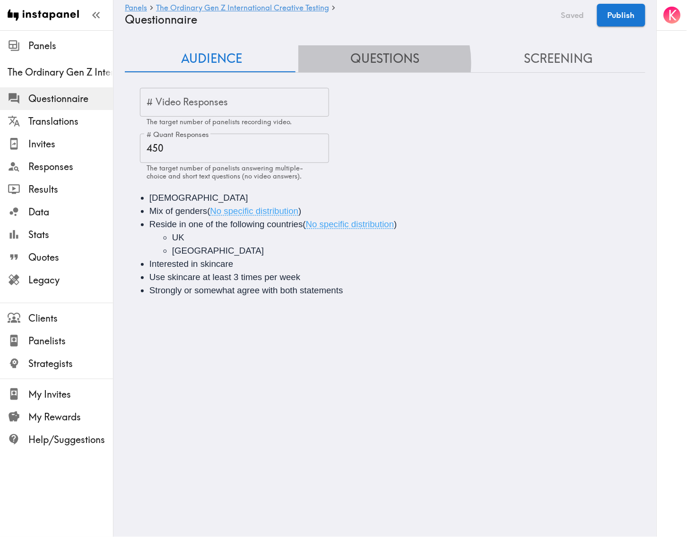
click at [371, 63] on button "Questions" at bounding box center [384, 58] width 173 height 27
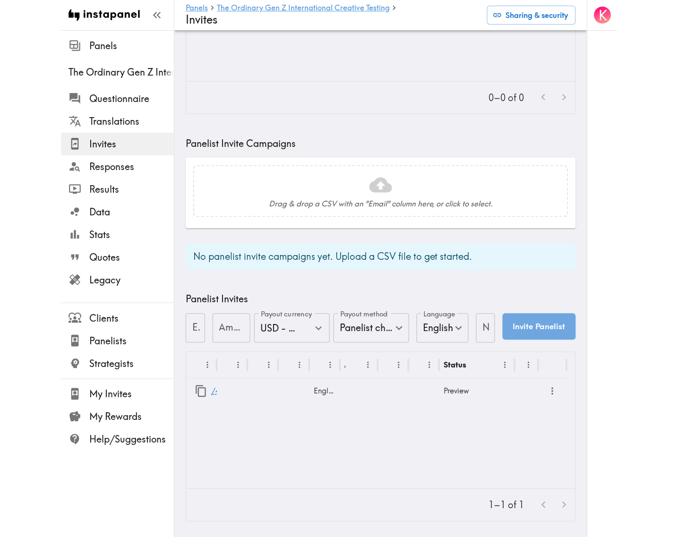
scroll to position [168, 0]
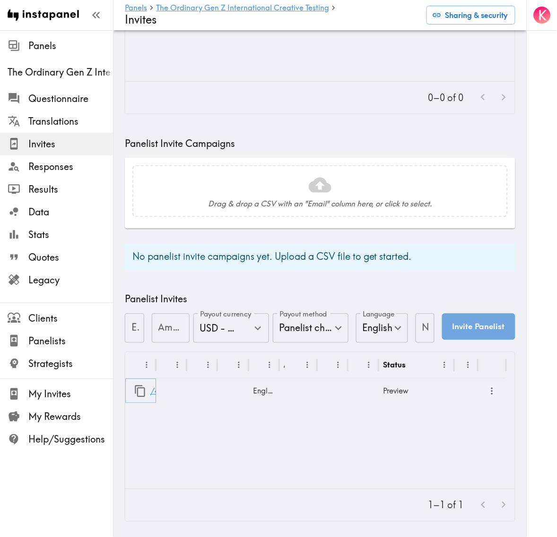
click at [150, 386] on link "/4fe5a938-1e72-4793-a33f-df1a52118569" at bounding box center [226, 392] width 152 height 24
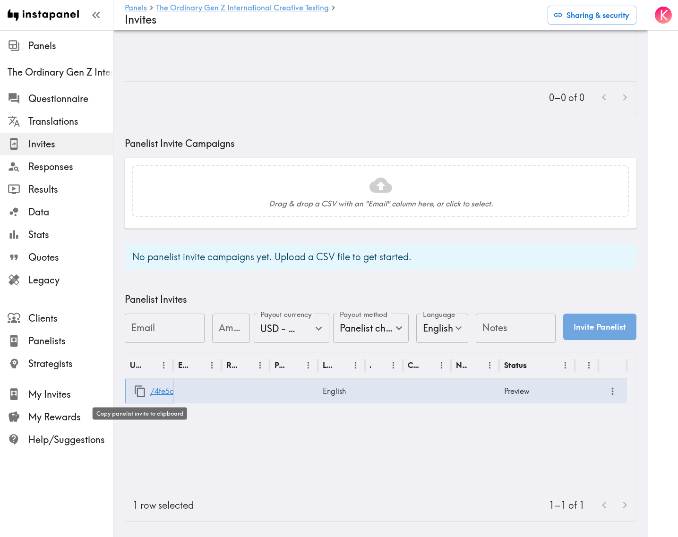
click at [139, 385] on icon "button" at bounding box center [140, 391] width 13 height 13
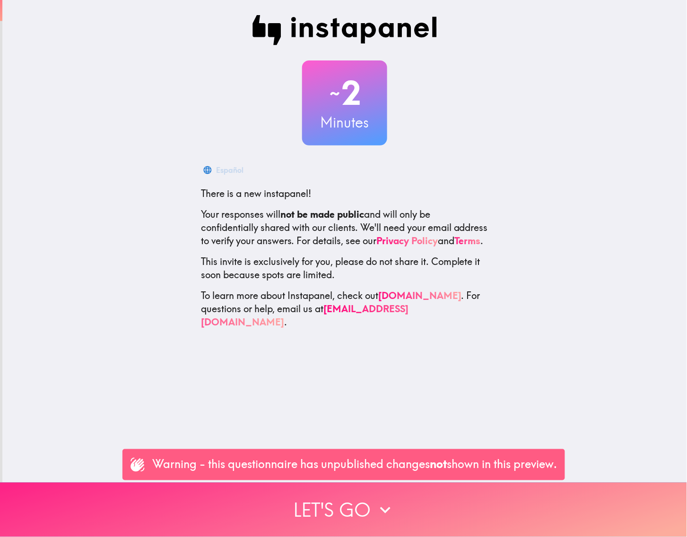
click at [462, 506] on button "Let's go" at bounding box center [343, 510] width 687 height 54
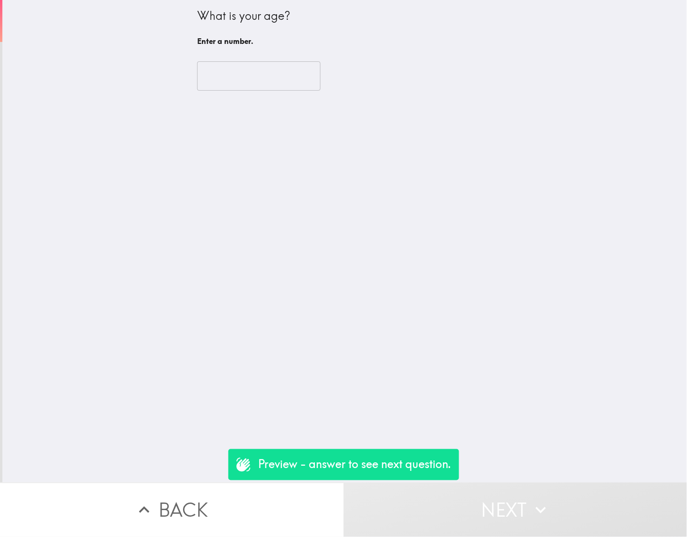
click at [223, 76] on input "number" at bounding box center [258, 75] width 123 height 29
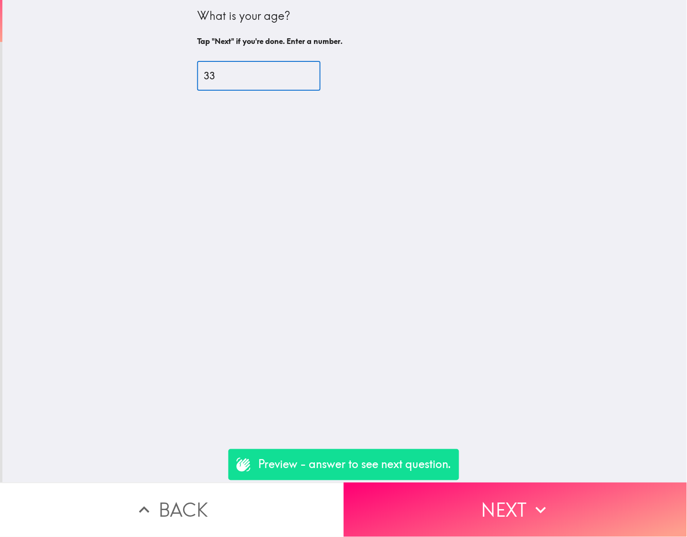
type input "33"
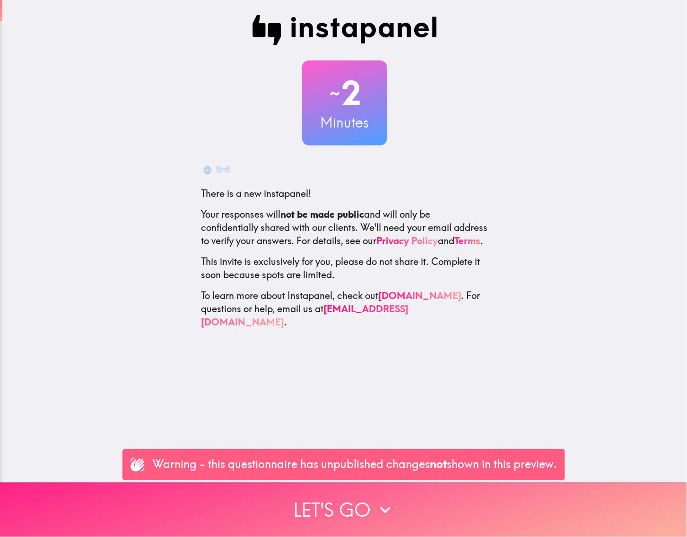
click at [360, 499] on button "Let's go" at bounding box center [343, 510] width 687 height 54
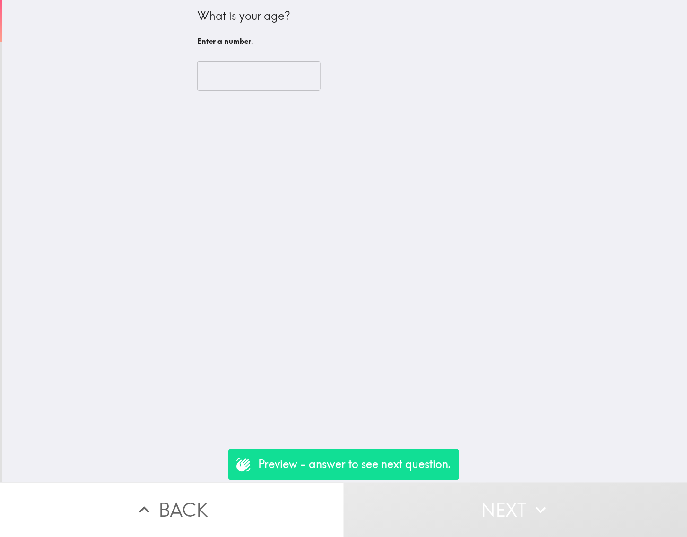
click at [247, 76] on input "number" at bounding box center [258, 75] width 123 height 29
type input "3"
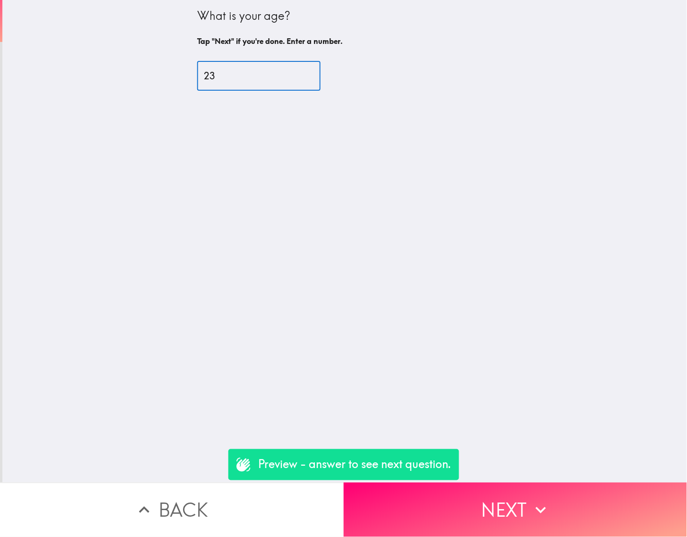
type input "23"
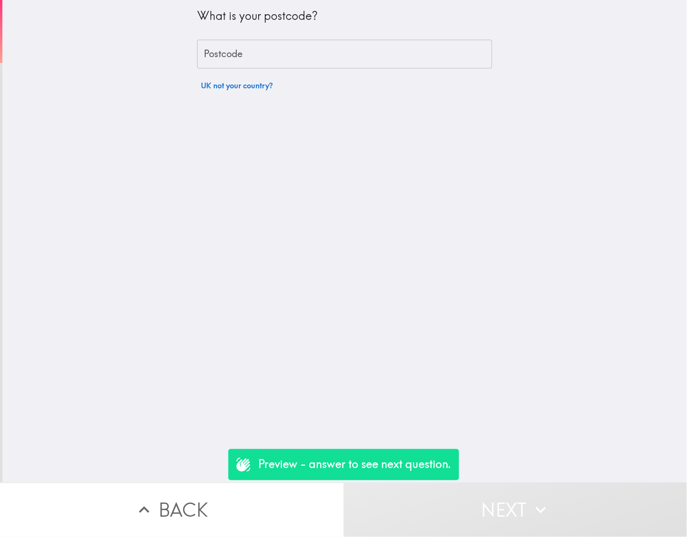
drag, startPoint x: 258, startPoint y: 62, endPoint x: 263, endPoint y: 69, distance: 8.8
click at [258, 62] on input "Postcode" at bounding box center [344, 54] width 295 height 29
type input "rm156pr"
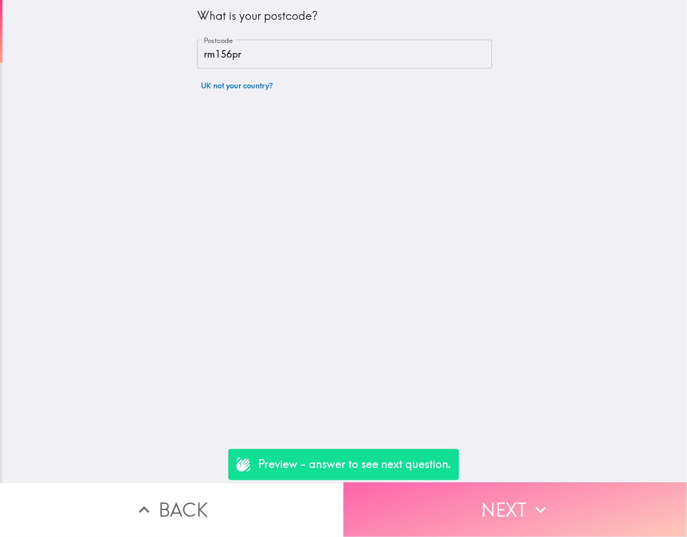
click at [525, 494] on button "Next" at bounding box center [516, 510] width 344 height 54
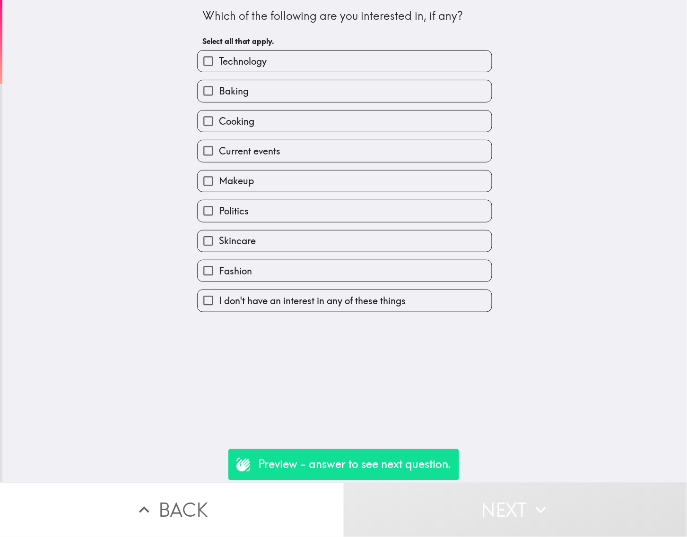
click at [282, 117] on label "Cooking" at bounding box center [345, 121] width 294 height 21
click at [219, 117] on input "Cooking" at bounding box center [208, 121] width 21 height 21
checkbox input "true"
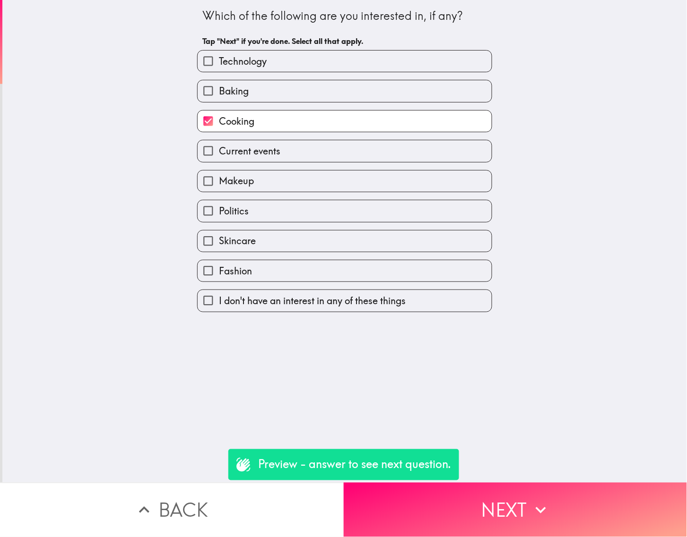
click at [299, 237] on label "Skincare" at bounding box center [345, 241] width 294 height 21
click at [219, 237] on input "Skincare" at bounding box center [208, 241] width 21 height 21
checkbox input "true"
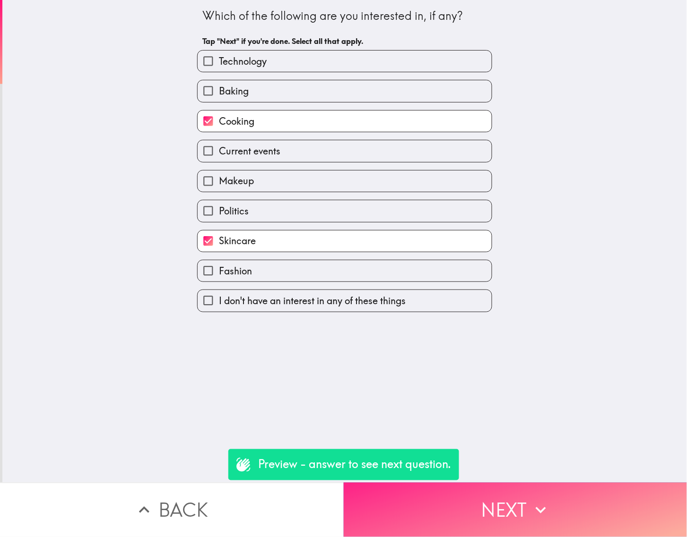
click at [561, 497] on button "Next" at bounding box center [516, 510] width 344 height 54
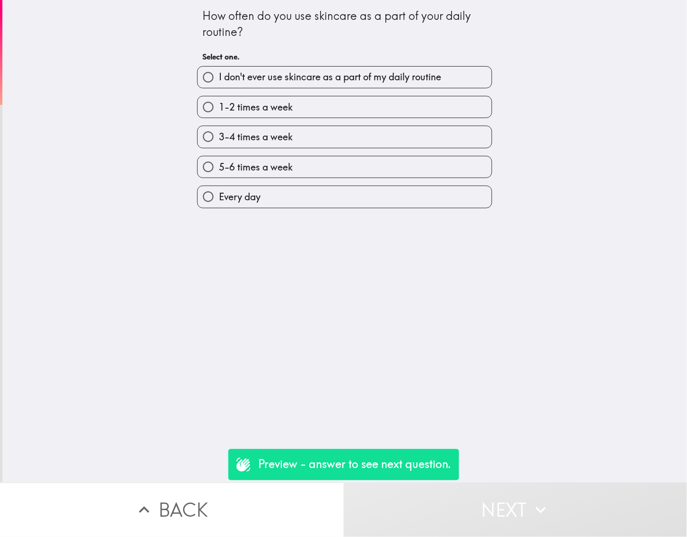
click at [347, 123] on div "3-4 times a week" at bounding box center [341, 133] width 302 height 30
click at [348, 130] on label "3-4 times a week" at bounding box center [345, 136] width 294 height 21
click at [219, 130] on input "3-4 times a week" at bounding box center [208, 136] width 21 height 21
radio input "true"
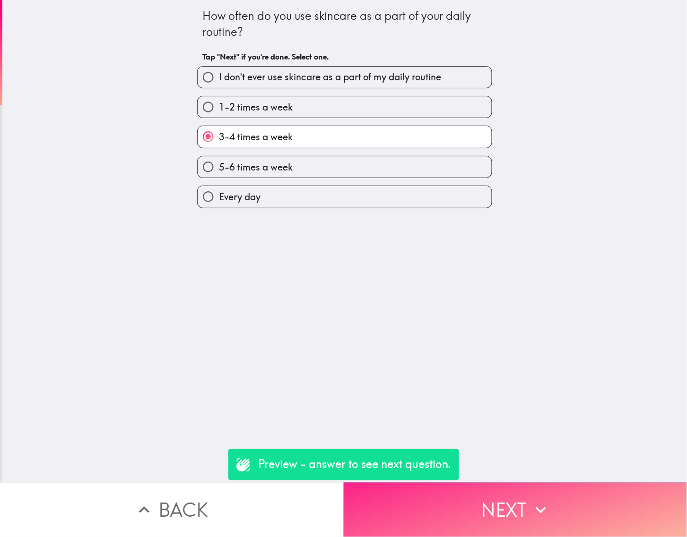
click at [530, 500] on icon "button" at bounding box center [540, 510] width 21 height 21
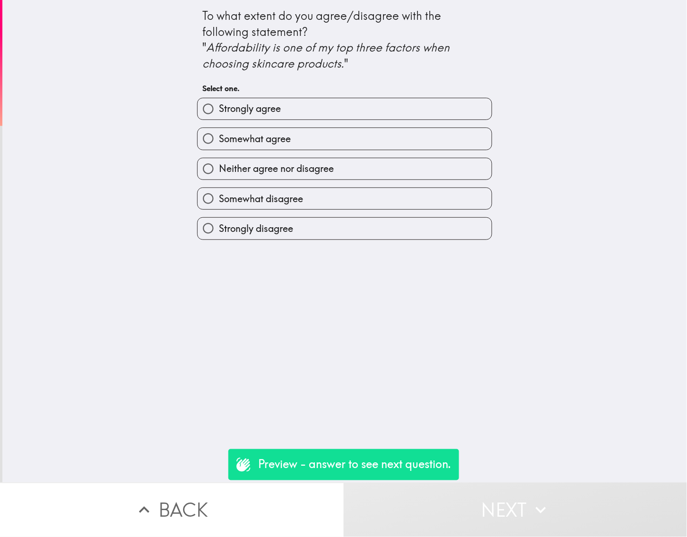
click at [383, 129] on label "Somewhat agree" at bounding box center [345, 138] width 294 height 21
click at [219, 129] on input "Somewhat agree" at bounding box center [208, 138] width 21 height 21
radio input "true"
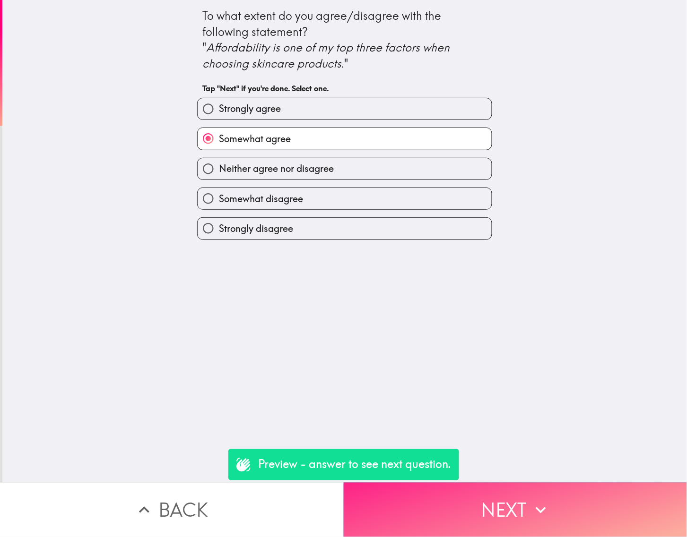
click at [561, 517] on button "Next" at bounding box center [516, 510] width 344 height 54
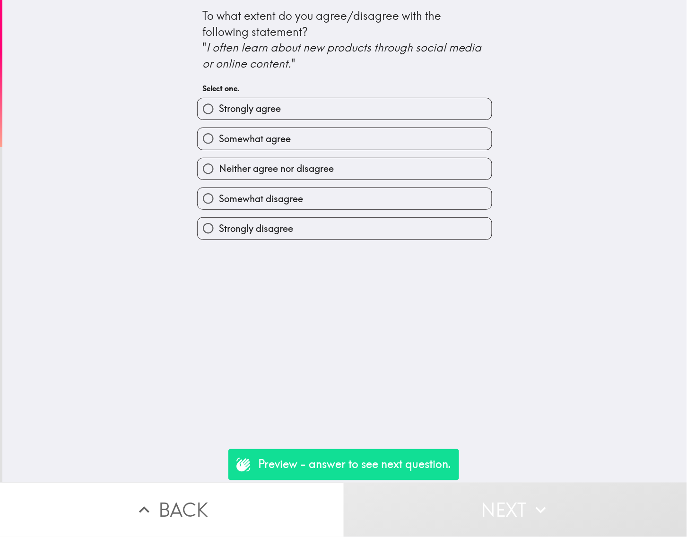
click at [296, 134] on label "Somewhat agree" at bounding box center [345, 138] width 294 height 21
click at [219, 134] on input "Somewhat agree" at bounding box center [208, 138] width 21 height 21
radio input "true"
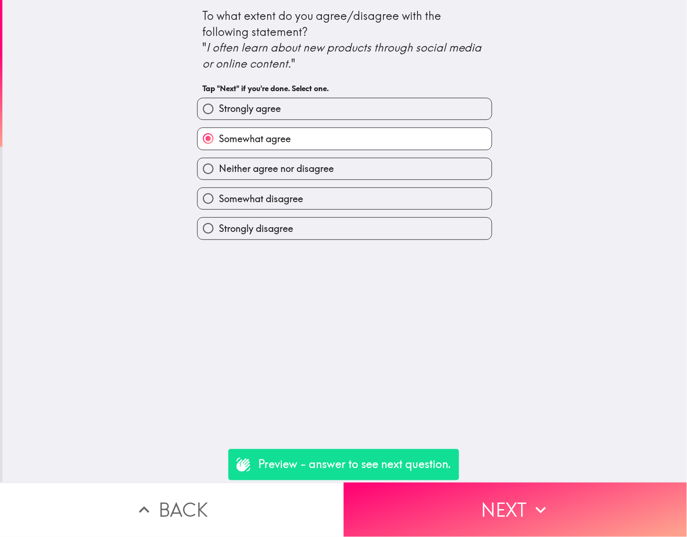
click at [521, 514] on button "Next" at bounding box center [516, 510] width 344 height 54
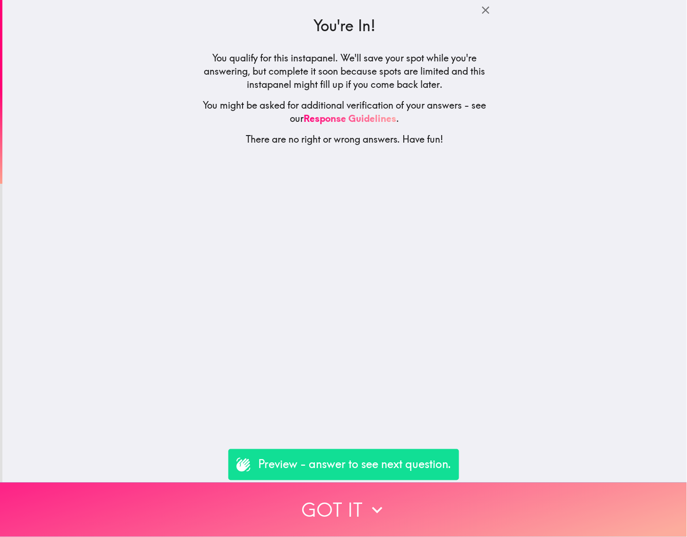
click at [514, 504] on button "Got it" at bounding box center [343, 510] width 687 height 54
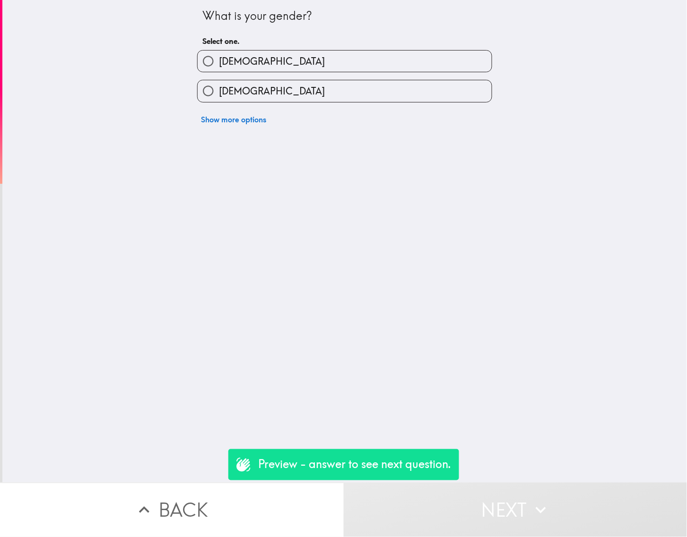
click at [235, 90] on span "[DEMOGRAPHIC_DATA]" at bounding box center [272, 91] width 106 height 13
click at [219, 90] on input "[DEMOGRAPHIC_DATA]" at bounding box center [208, 90] width 21 height 21
radio input "true"
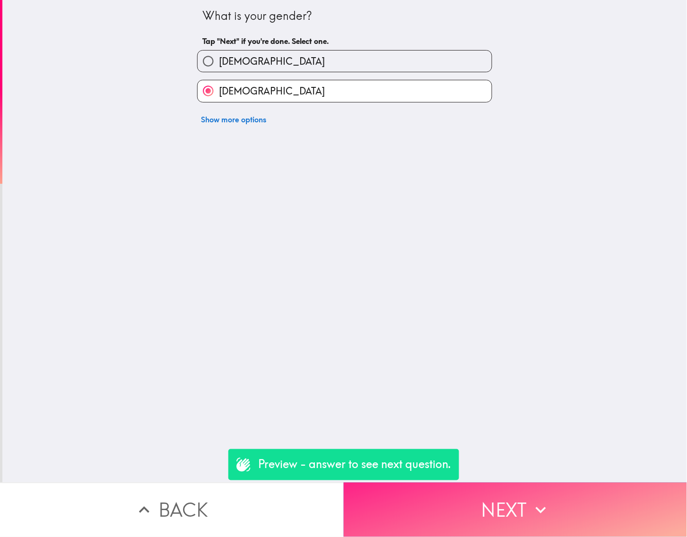
click at [519, 504] on button "Next" at bounding box center [516, 510] width 344 height 54
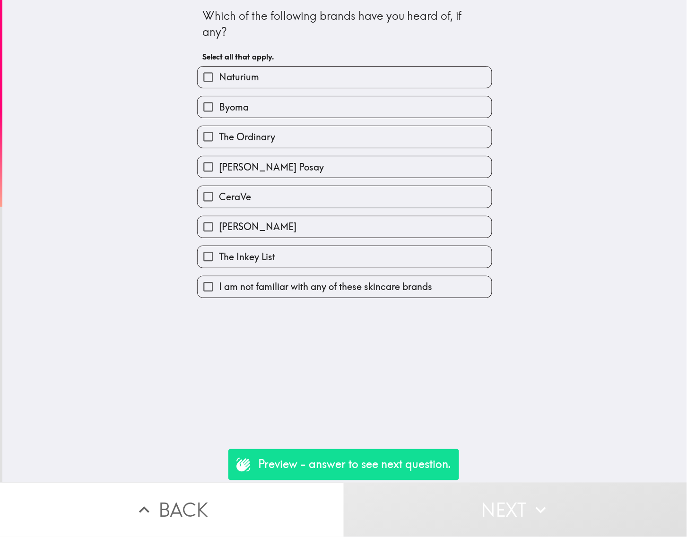
click at [368, 141] on label "The Ordinary" at bounding box center [345, 136] width 294 height 21
click at [219, 141] on input "The Ordinary" at bounding box center [208, 136] width 21 height 21
checkbox input "true"
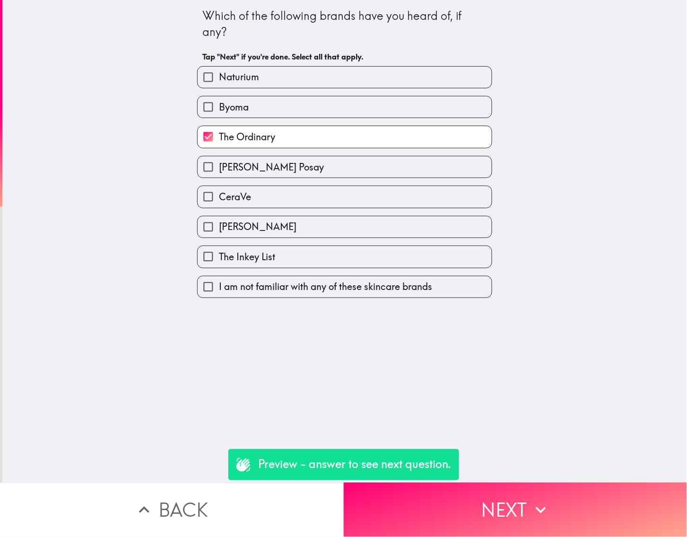
click at [396, 282] on span "I am not familiar with any of these skincare brands" at bounding box center [325, 286] width 213 height 13
click at [219, 282] on input "I am not familiar with any of these skincare brands" at bounding box center [208, 286] width 21 height 21
checkbox input "true"
checkbox input "false"
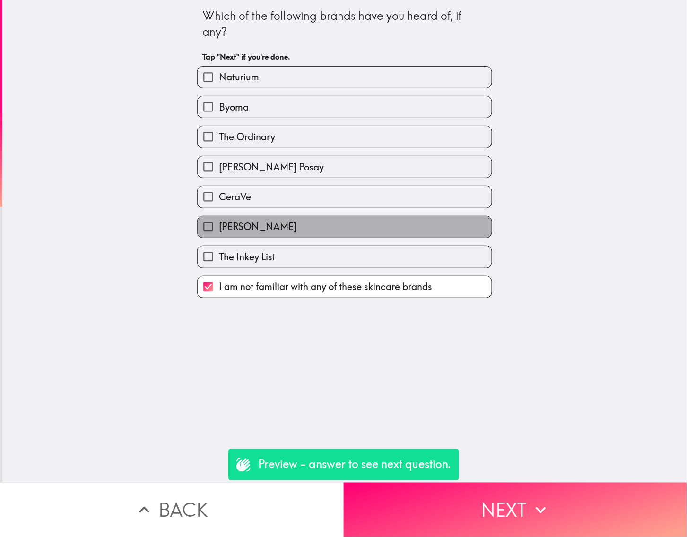
click at [377, 237] on label "Dr. Idriss" at bounding box center [345, 226] width 294 height 21
click at [219, 237] on input "Dr. Idriss" at bounding box center [208, 226] width 21 height 21
checkbox input "true"
checkbox input "false"
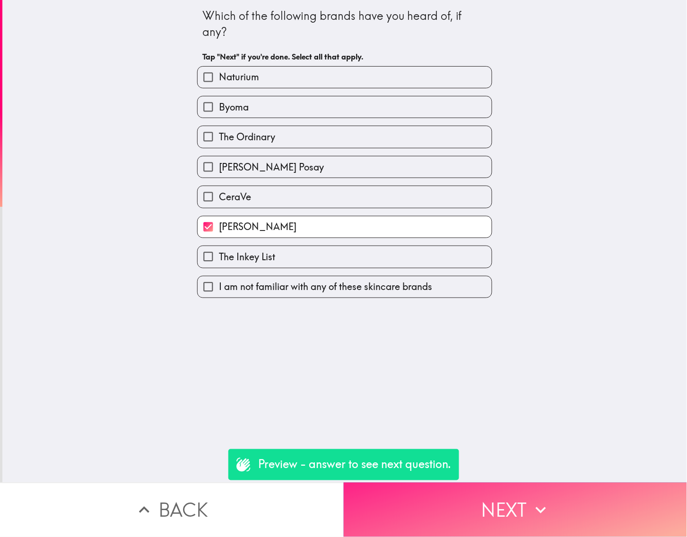
click at [514, 493] on button "Next" at bounding box center [516, 510] width 344 height 54
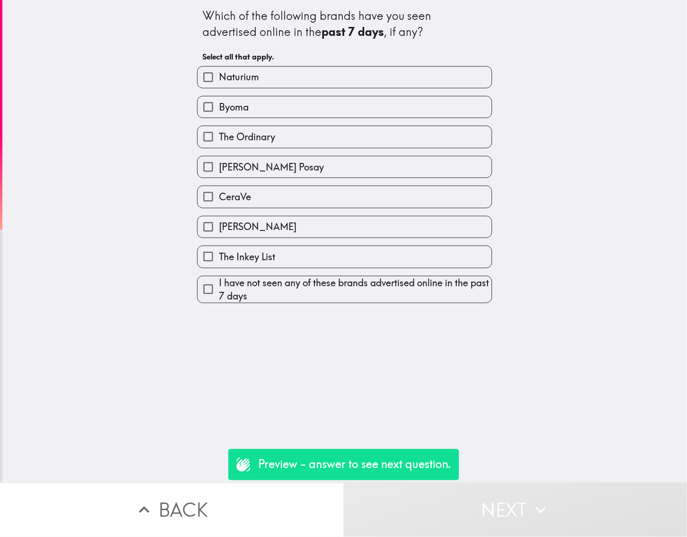
click at [371, 214] on div "Dr. Idriss" at bounding box center [341, 223] width 302 height 30
click at [375, 224] on label "Dr. Idriss" at bounding box center [345, 226] width 294 height 21
click at [219, 224] on input "Dr. Idriss" at bounding box center [208, 226] width 21 height 21
checkbox input "true"
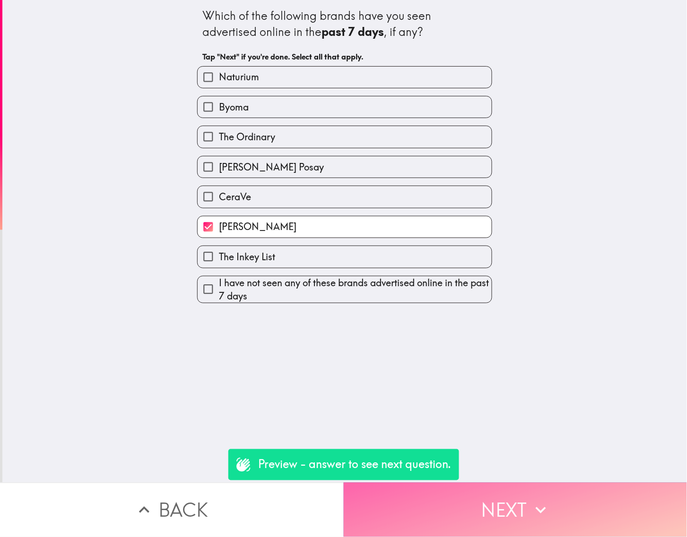
click at [543, 500] on icon "button" at bounding box center [540, 510] width 21 height 21
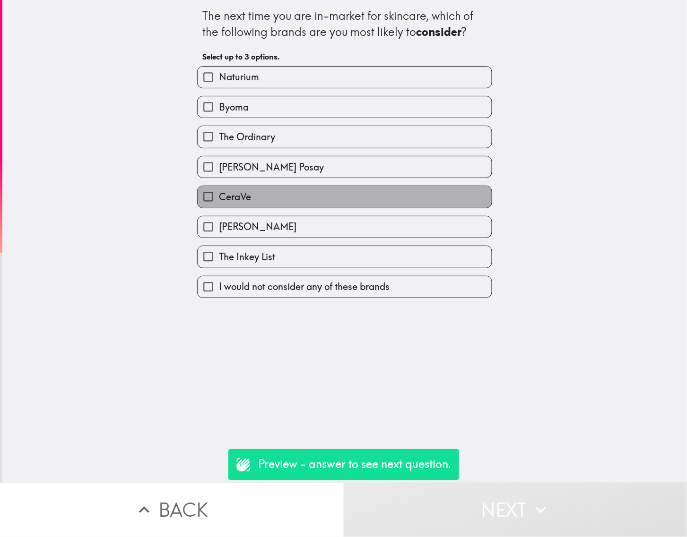
click at [343, 199] on label "CeraVe" at bounding box center [345, 196] width 294 height 21
click at [219, 199] on input "CeraVe" at bounding box center [208, 196] width 21 height 21
checkbox input "true"
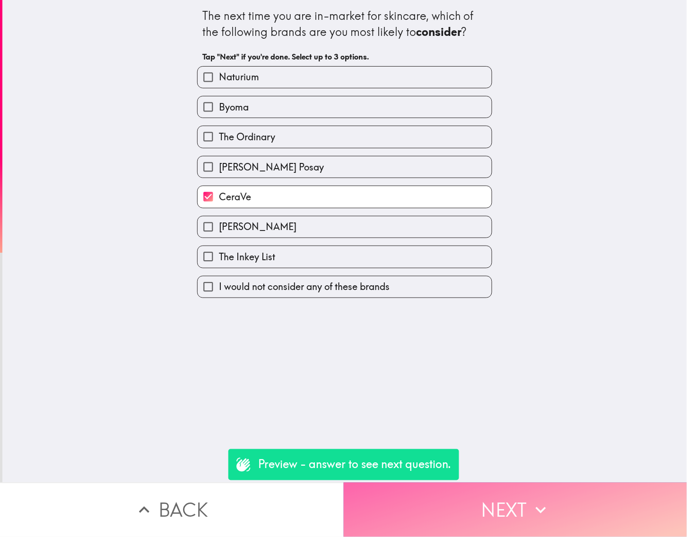
click at [507, 490] on button "Next" at bounding box center [516, 510] width 344 height 54
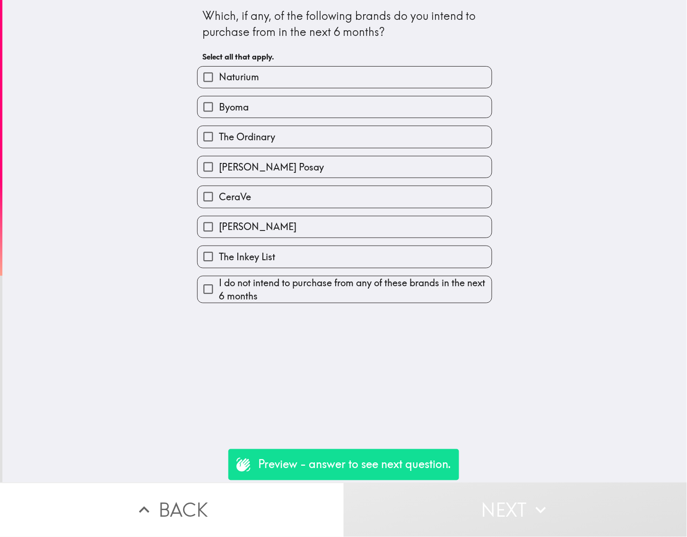
click at [314, 182] on div "CeraVe" at bounding box center [341, 193] width 302 height 30
click at [318, 190] on label "CeraVe" at bounding box center [345, 196] width 294 height 21
click at [219, 190] on input "CeraVe" at bounding box center [208, 196] width 21 height 21
checkbox input "true"
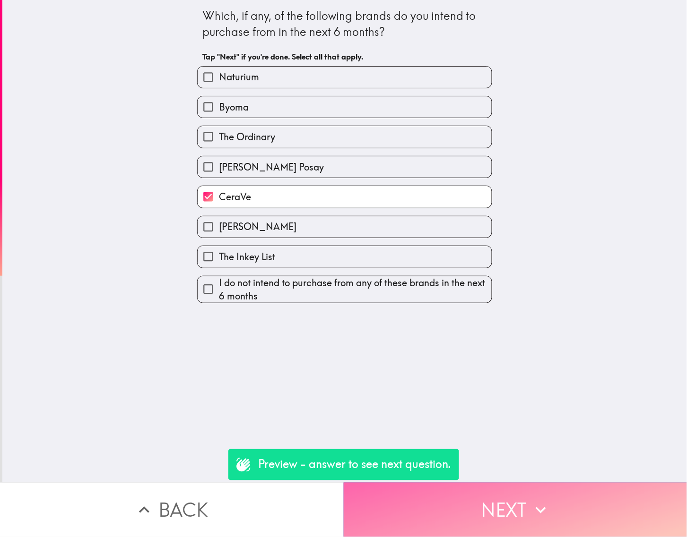
click at [556, 490] on button "Next" at bounding box center [516, 510] width 344 height 54
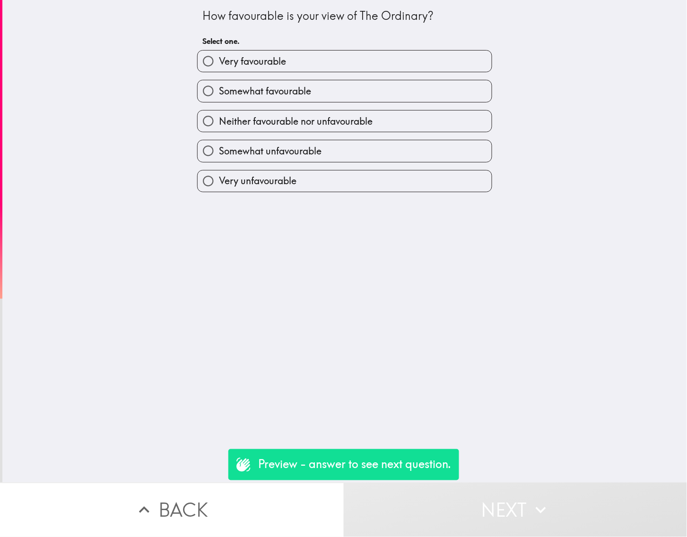
click at [325, 126] on span "Neither favourable nor unfavourable" at bounding box center [296, 121] width 154 height 13
click at [219, 126] on input "Neither favourable nor unfavourable" at bounding box center [208, 121] width 21 height 21
radio input "true"
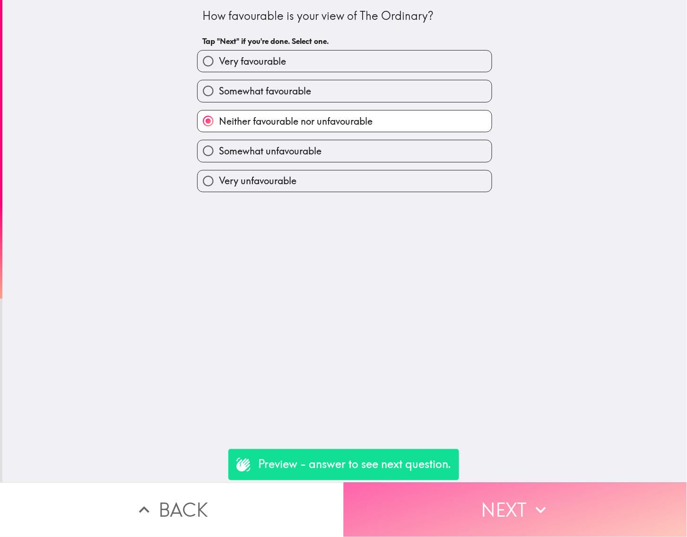
click at [514, 485] on button "Next" at bounding box center [516, 510] width 344 height 54
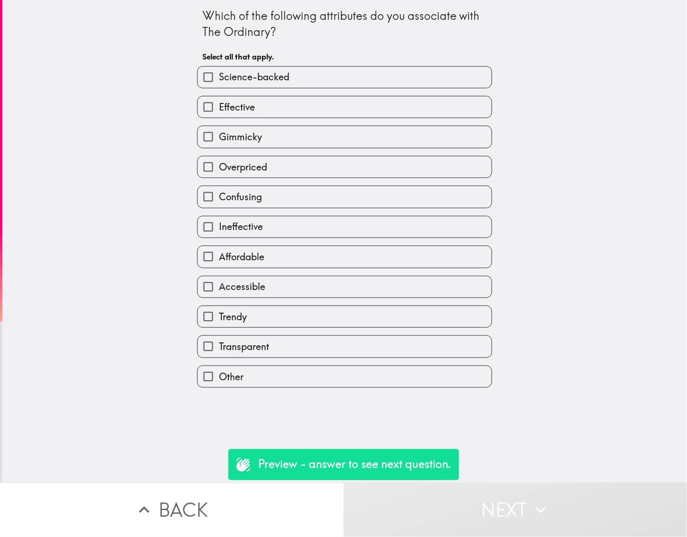
click at [343, 183] on div "Confusing" at bounding box center [341, 193] width 302 height 30
click at [346, 191] on label "Confusing" at bounding box center [345, 196] width 294 height 21
click at [219, 191] on input "Confusing" at bounding box center [208, 196] width 21 height 21
checkbox input "true"
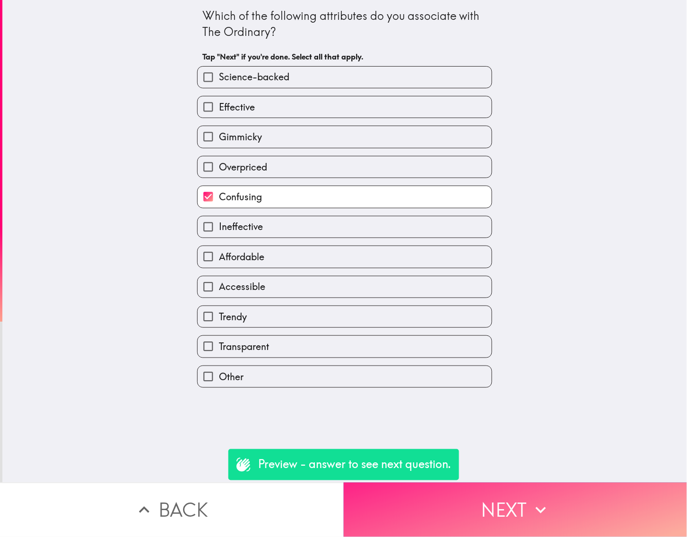
click at [530, 506] on icon "button" at bounding box center [540, 510] width 21 height 21
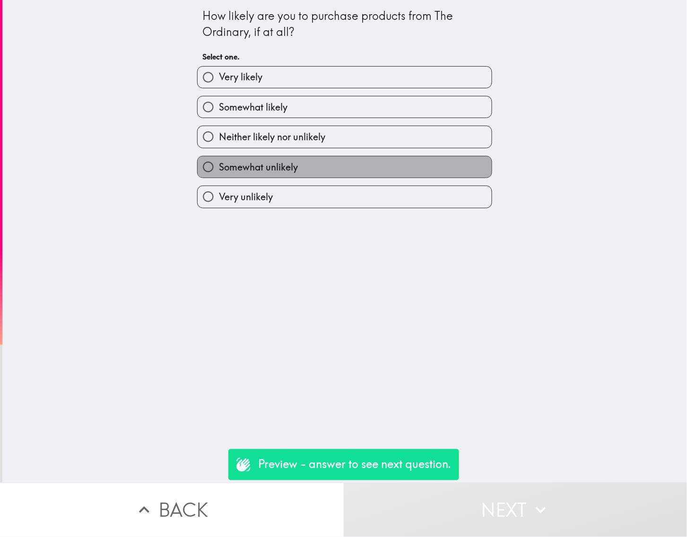
click at [339, 157] on label "Somewhat unlikely" at bounding box center [345, 166] width 294 height 21
click at [219, 157] on input "Somewhat unlikely" at bounding box center [208, 166] width 21 height 21
radio input "true"
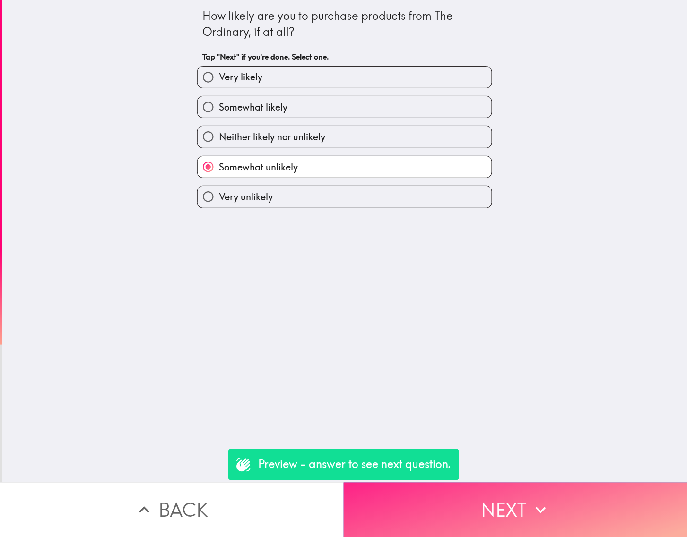
click at [532, 478] on div "How likely are you to purchase products from The Ordinary, if at all? Tap "Next…" at bounding box center [343, 268] width 687 height 537
click at [535, 483] on button "Next" at bounding box center [516, 510] width 344 height 54
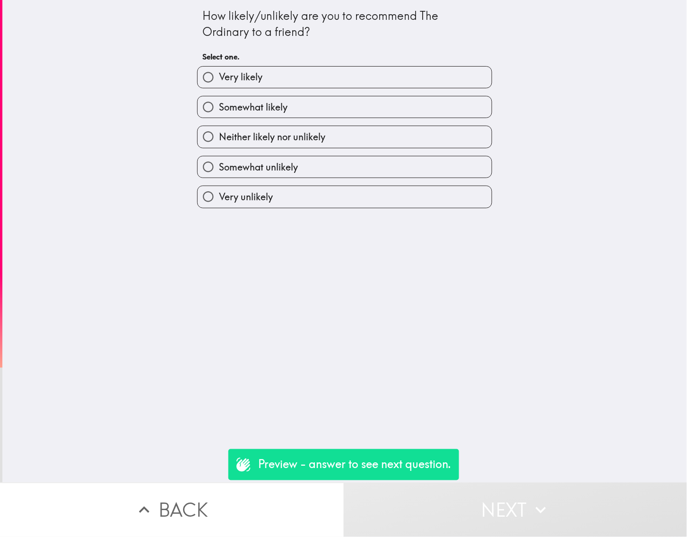
click at [345, 157] on label "Somewhat unlikely" at bounding box center [345, 166] width 294 height 21
click at [219, 157] on input "Somewhat unlikely" at bounding box center [208, 166] width 21 height 21
radio input "true"
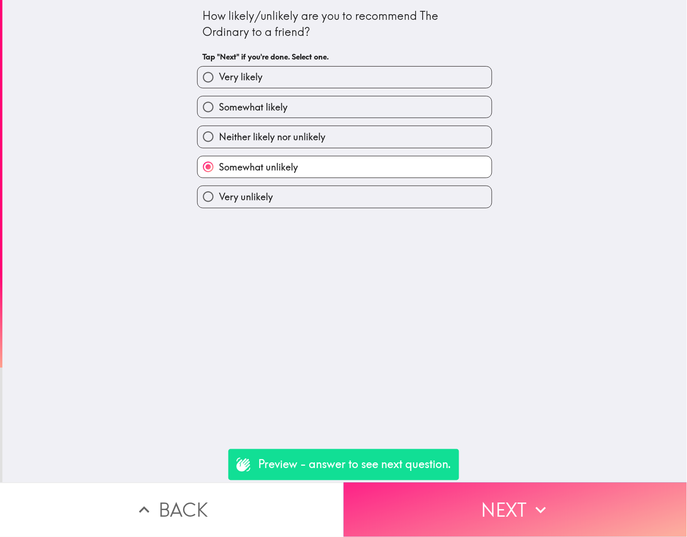
click at [478, 483] on button "Next" at bounding box center [516, 510] width 344 height 54
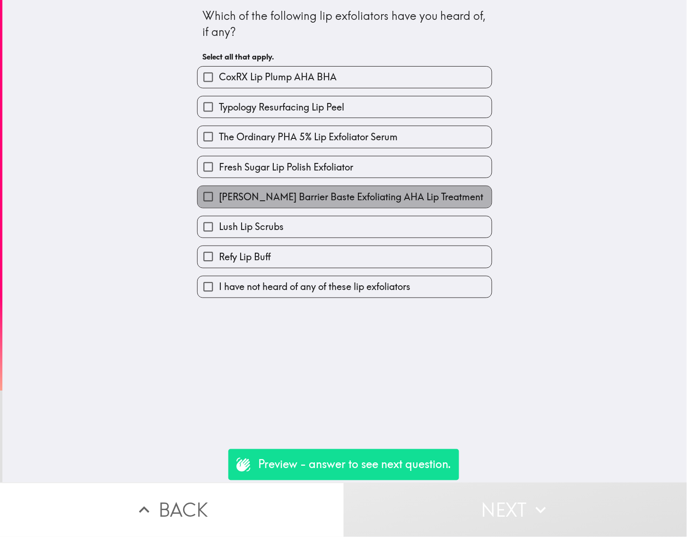
click at [350, 198] on span "Dr. Idriss Barrier Baste Exfoliating AHA Lip Treatment" at bounding box center [351, 196] width 264 height 13
click at [219, 198] on input "Dr. Idriss Barrier Baste Exfoliating AHA Lip Treatment" at bounding box center [208, 196] width 21 height 21
checkbox input "true"
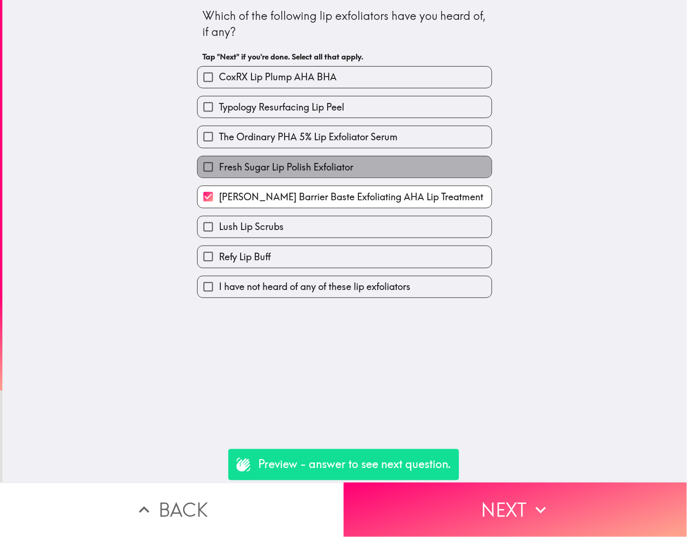
click at [357, 164] on label "Fresh Sugar Lip Polish Exfoliator" at bounding box center [345, 166] width 294 height 21
click at [219, 164] on input "Fresh Sugar Lip Polish Exfoliator" at bounding box center [208, 166] width 21 height 21
checkbox input "true"
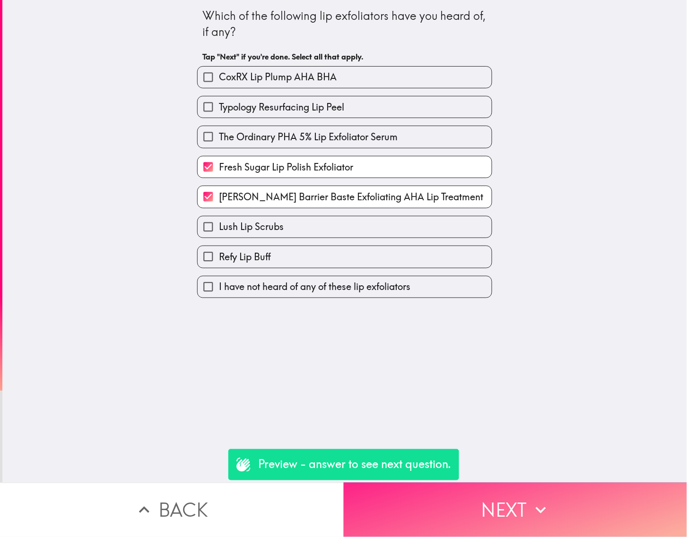
click at [552, 503] on button "Next" at bounding box center [516, 510] width 344 height 54
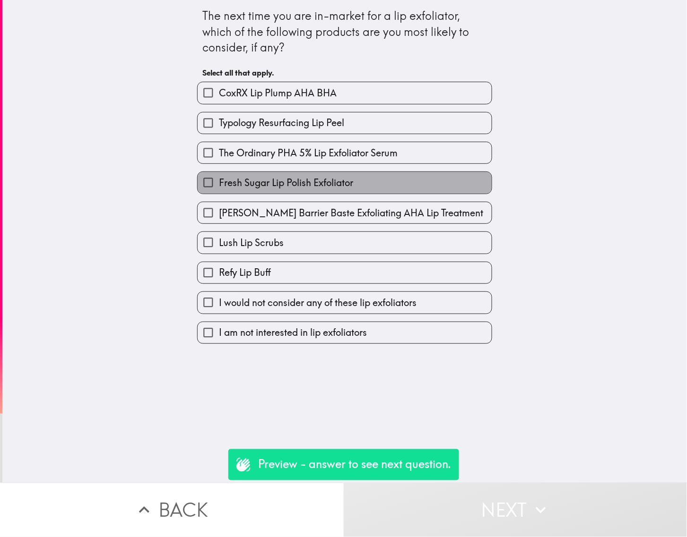
click at [393, 188] on label "Fresh Sugar Lip Polish Exfoliator" at bounding box center [345, 182] width 294 height 21
click at [219, 188] on input "Fresh Sugar Lip Polish Exfoliator" at bounding box center [208, 182] width 21 height 21
checkbox input "true"
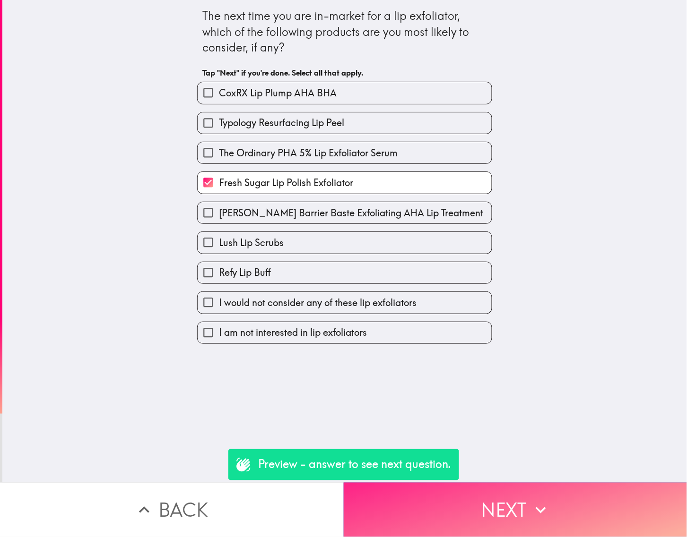
click at [539, 500] on icon "button" at bounding box center [540, 510] width 21 height 21
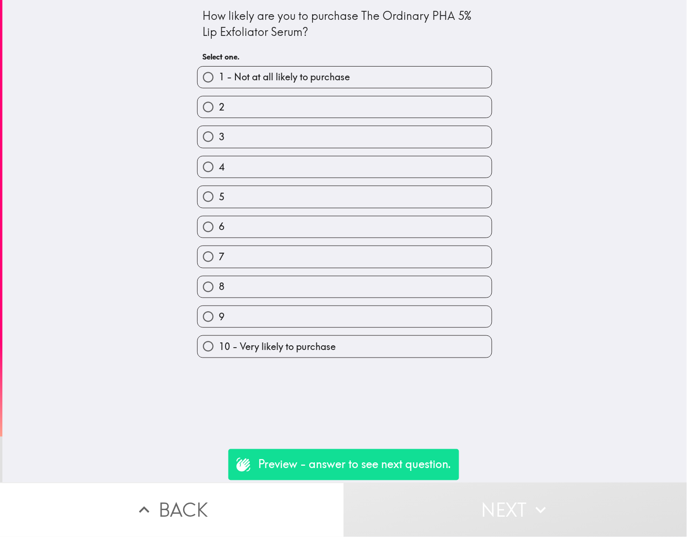
click at [371, 184] on div "5" at bounding box center [341, 193] width 302 height 30
click at [373, 192] on label "5" at bounding box center [345, 196] width 294 height 21
click at [219, 192] on input "5" at bounding box center [208, 196] width 21 height 21
radio input "true"
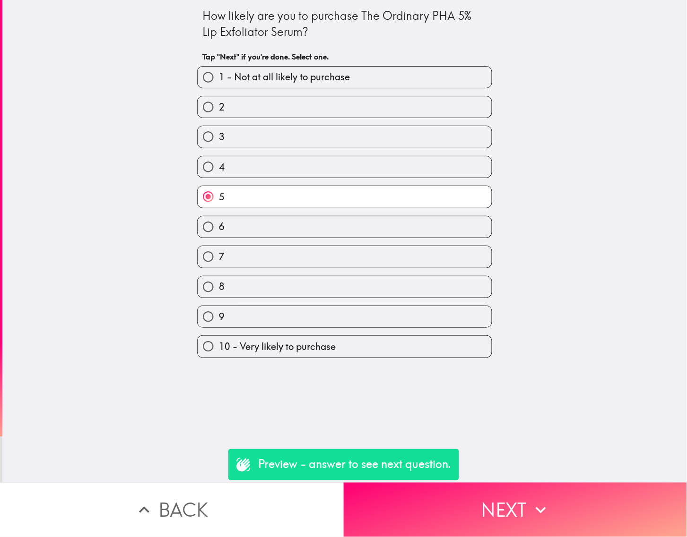
click at [543, 509] on icon "button" at bounding box center [540, 510] width 21 height 21
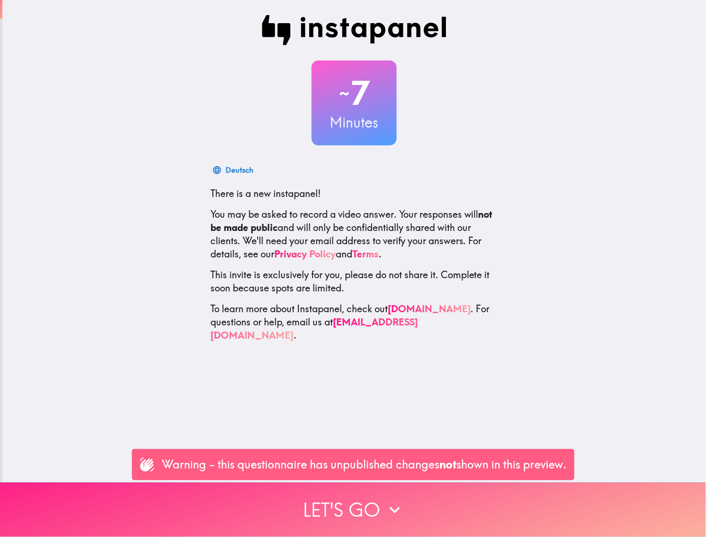
click at [440, 511] on button "Let's go" at bounding box center [353, 510] width 706 height 54
